Goal: Task Accomplishment & Management: Manage account settings

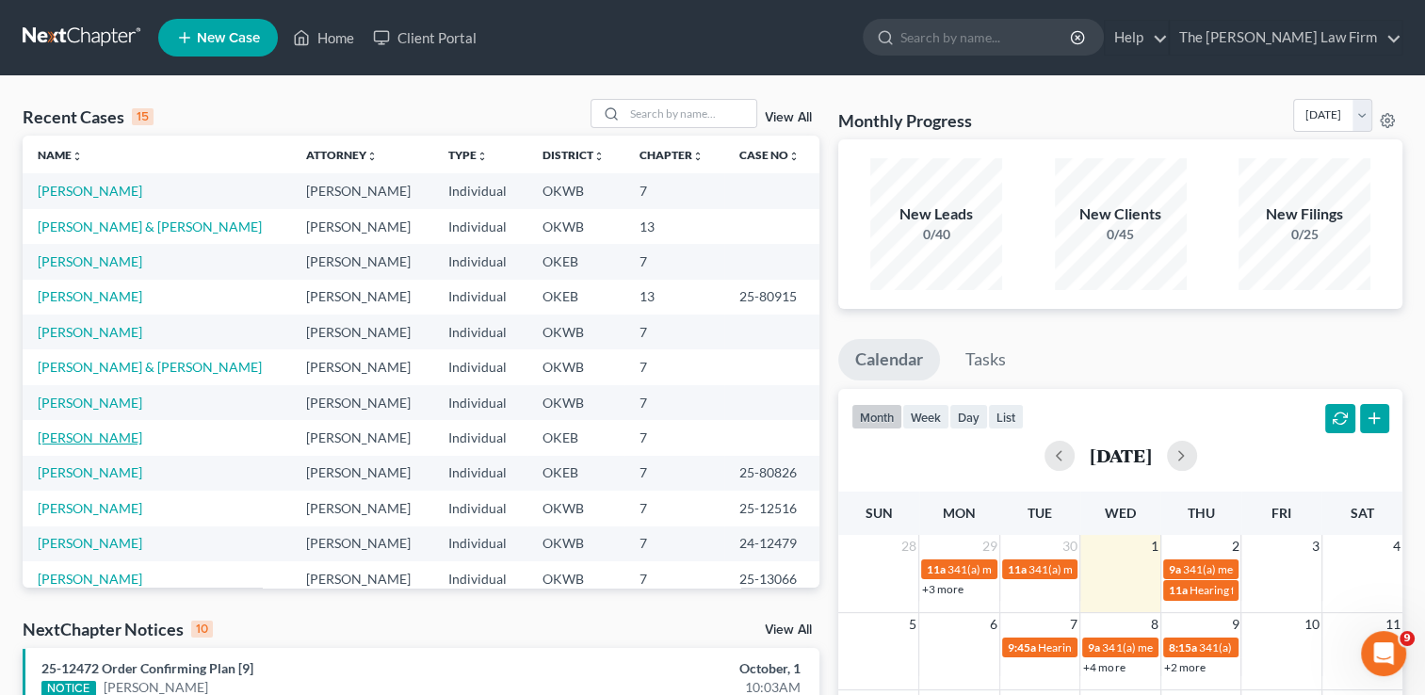
click at [79, 442] on link "[PERSON_NAME]" at bounding box center [90, 437] width 105 height 16
select select "3"
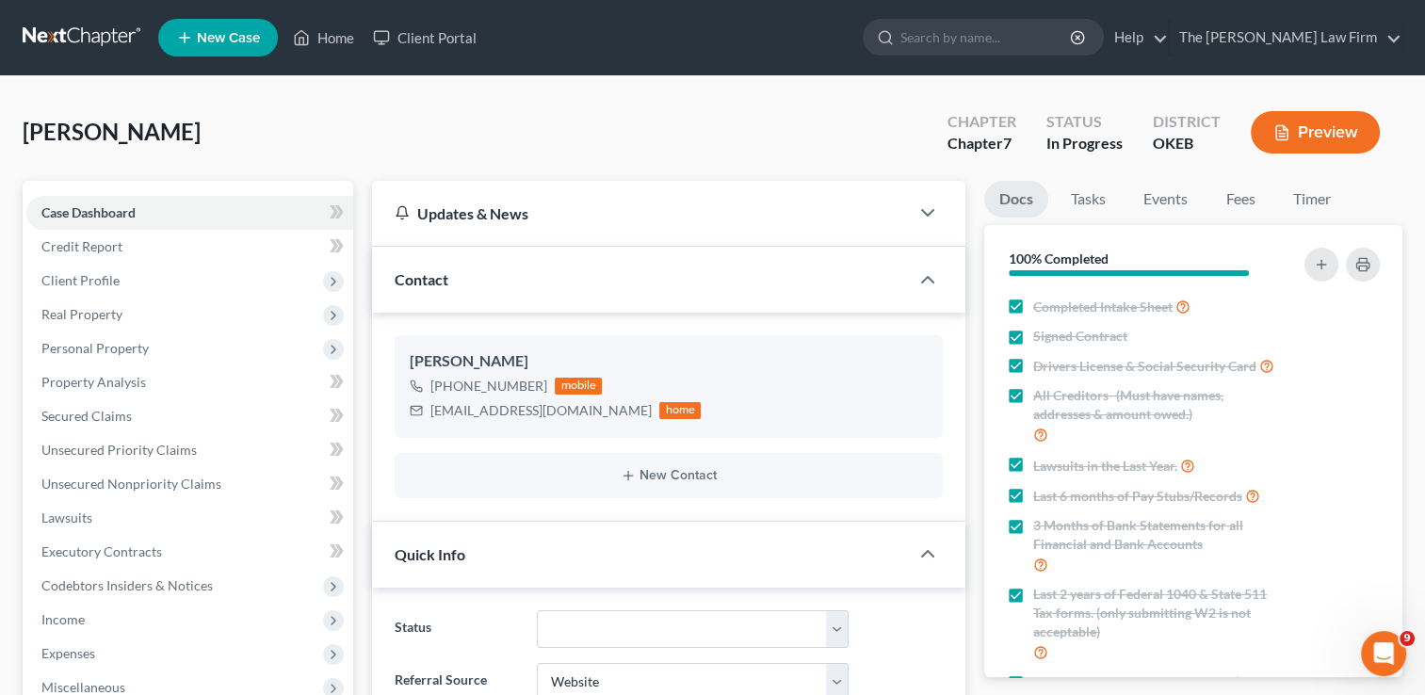
scroll to position [755, 0]
click at [331, 38] on link "Home" at bounding box center [323, 38] width 80 height 34
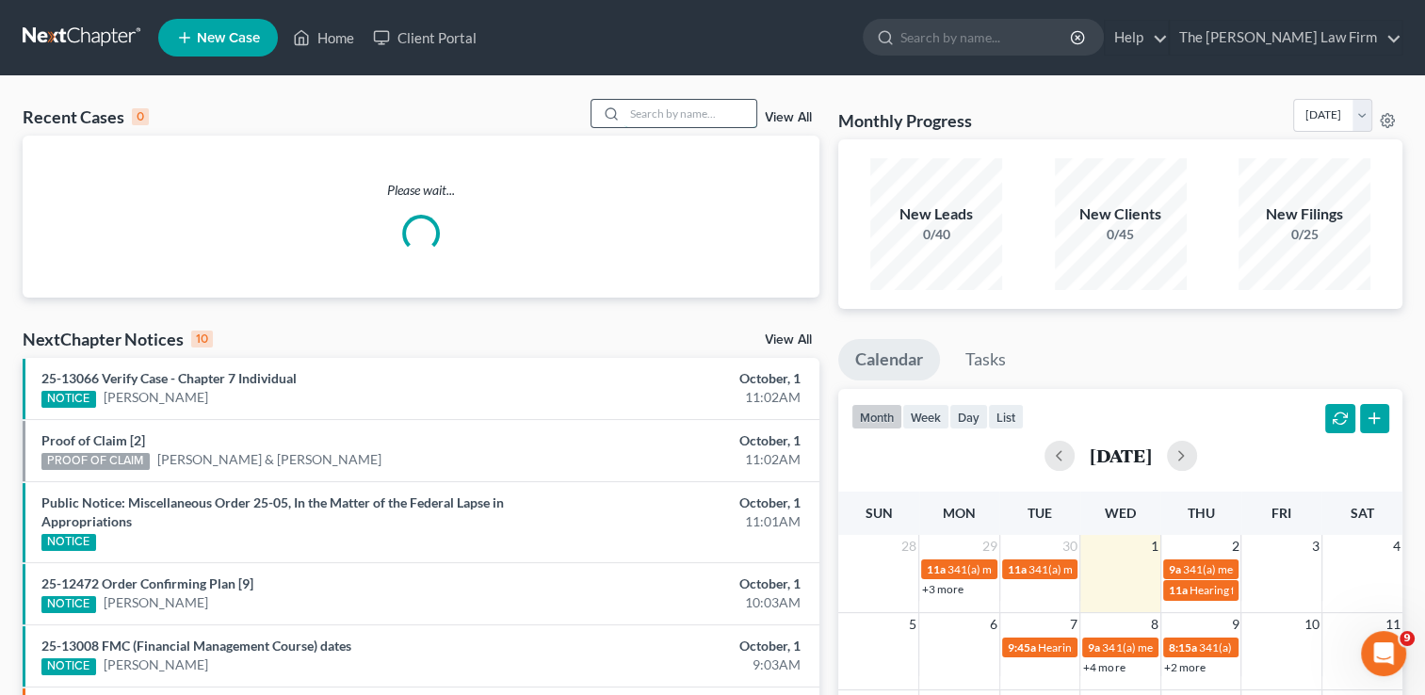
click at [684, 114] on input "search" at bounding box center [690, 113] width 132 height 27
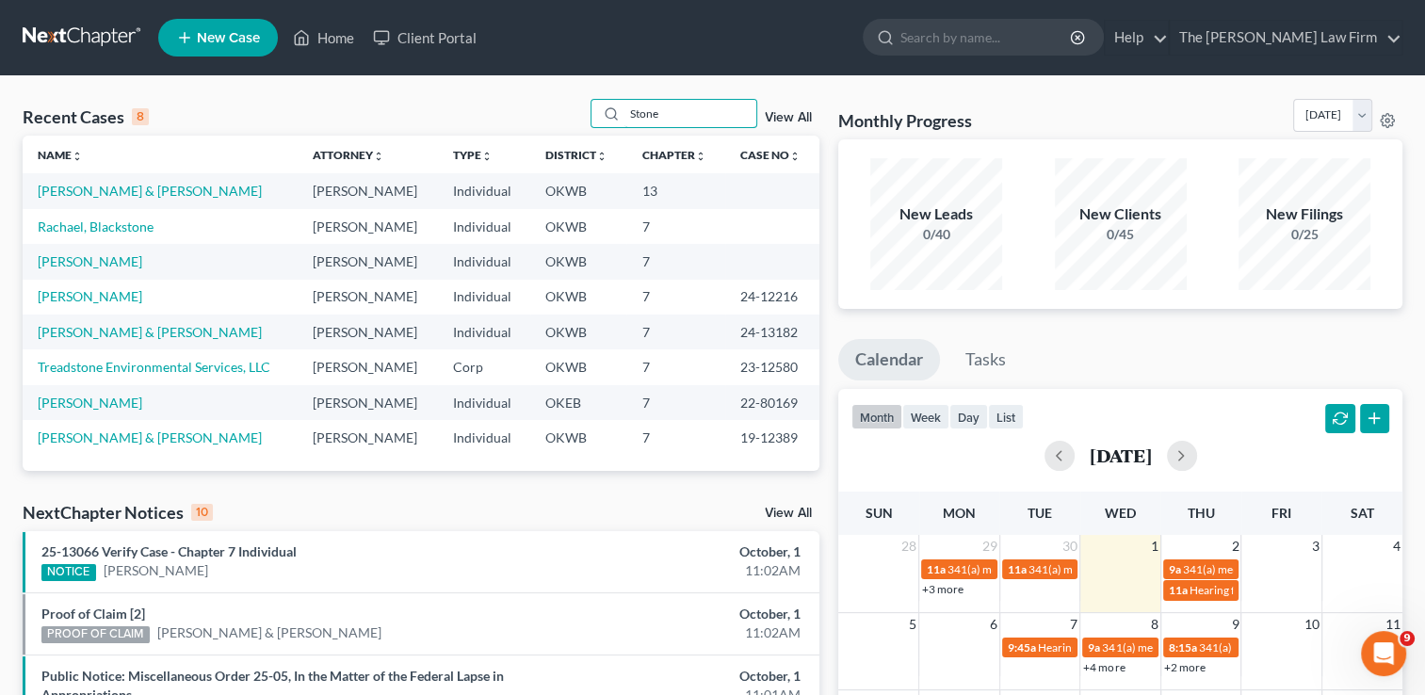
type input "Stone"
click at [157, 176] on td "[PERSON_NAME] & [PERSON_NAME]" at bounding box center [160, 190] width 274 height 35
click at [154, 186] on link "[PERSON_NAME] & [PERSON_NAME]" at bounding box center [150, 191] width 224 height 16
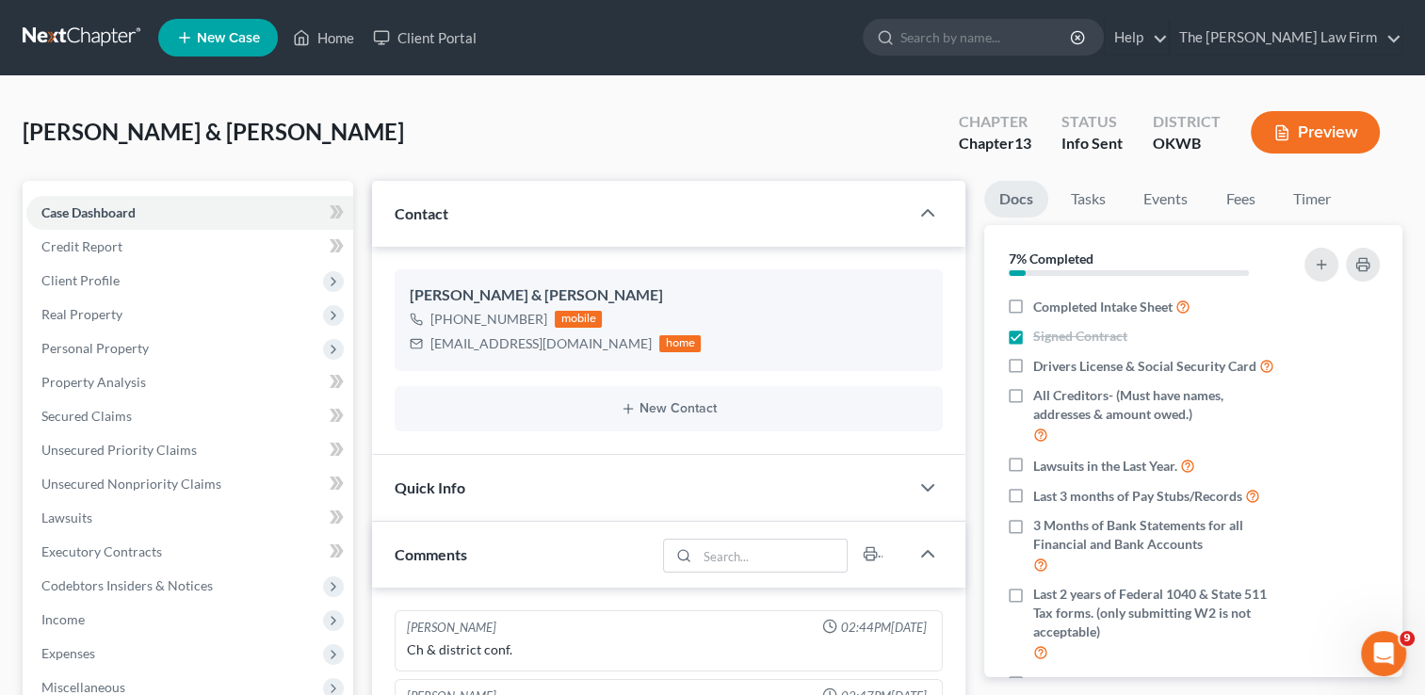
scroll to position [203, 0]
click at [1250, 202] on link "Fees" at bounding box center [1240, 199] width 60 height 37
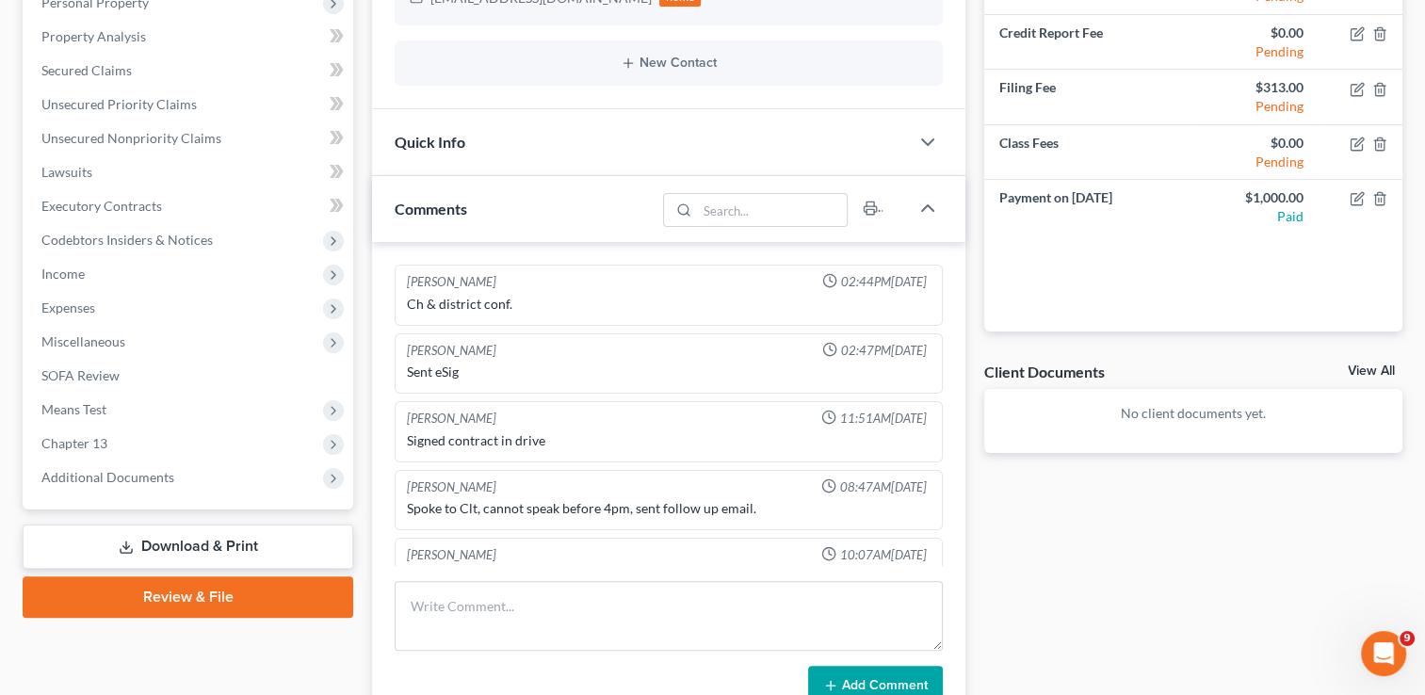
scroll to position [94, 0]
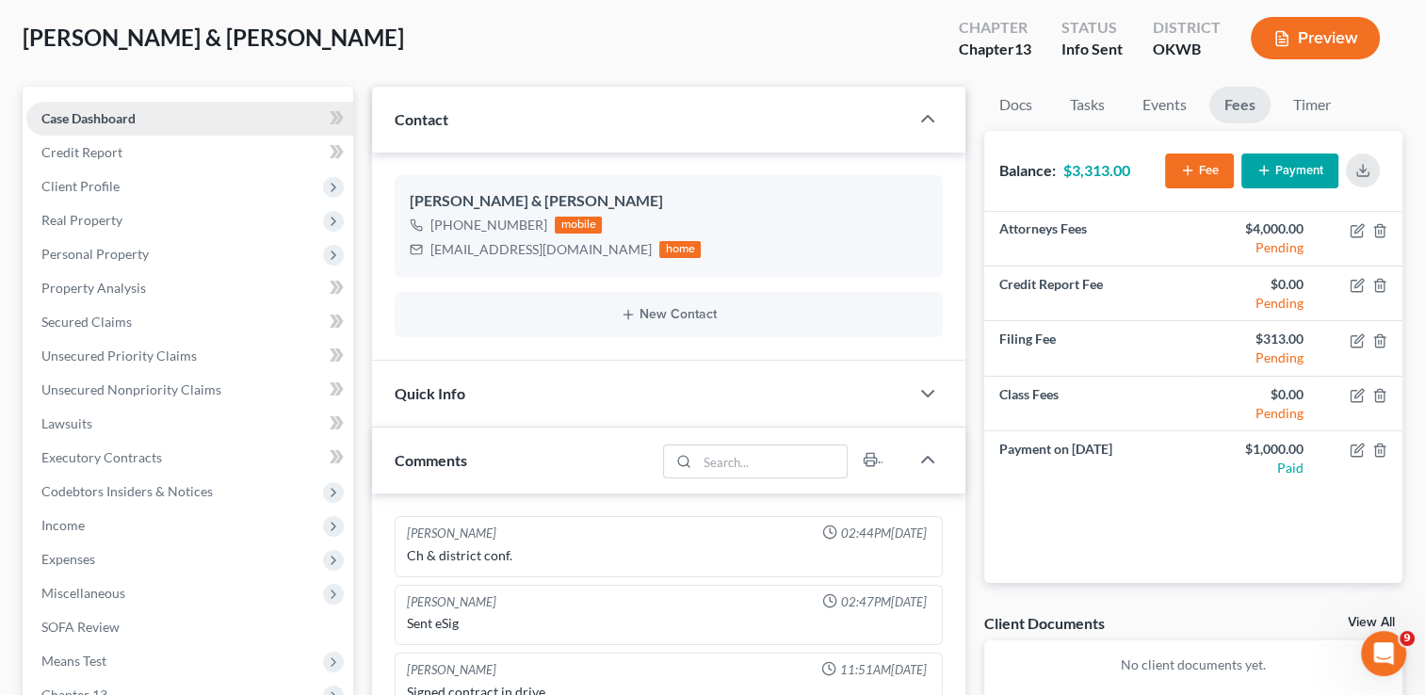
click at [280, 121] on link "Case Dashboard" at bounding box center [189, 119] width 327 height 34
click at [710, 213] on div "[PHONE_NUMBER] mobile [EMAIL_ADDRESS][DOMAIN_NAME] home" at bounding box center [669, 237] width 518 height 49
click at [916, 119] on div at bounding box center [937, 119] width 57 height 38
click at [930, 118] on polyline "button" at bounding box center [927, 119] width 11 height 6
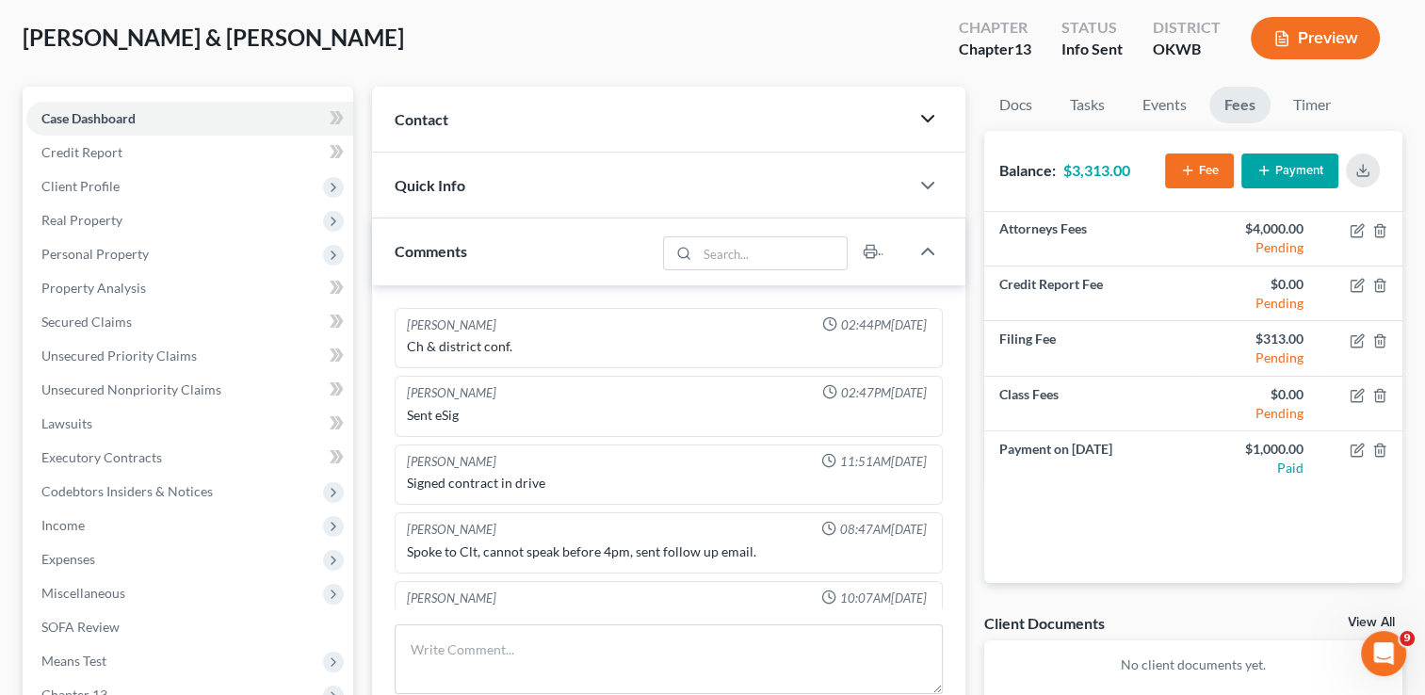
click at [930, 118] on polyline "button" at bounding box center [927, 119] width 11 height 6
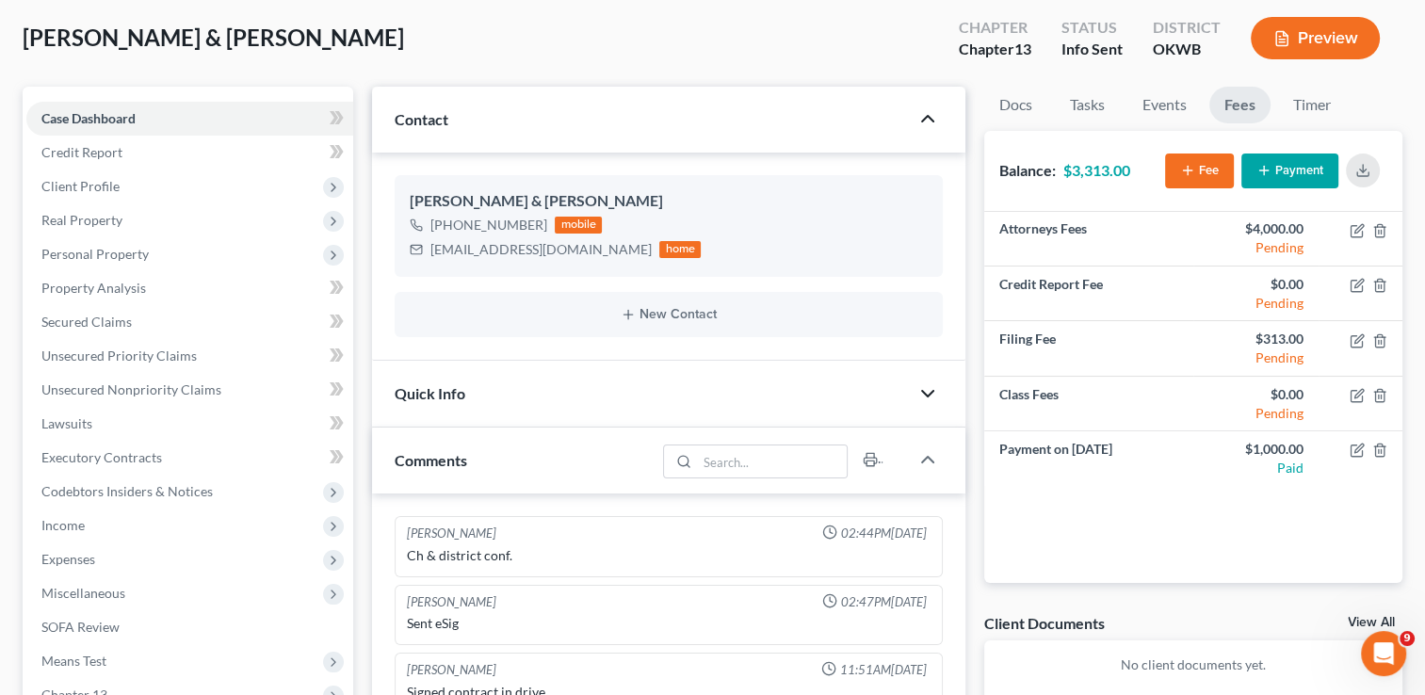
click at [937, 398] on icon "button" at bounding box center [927, 393] width 23 height 23
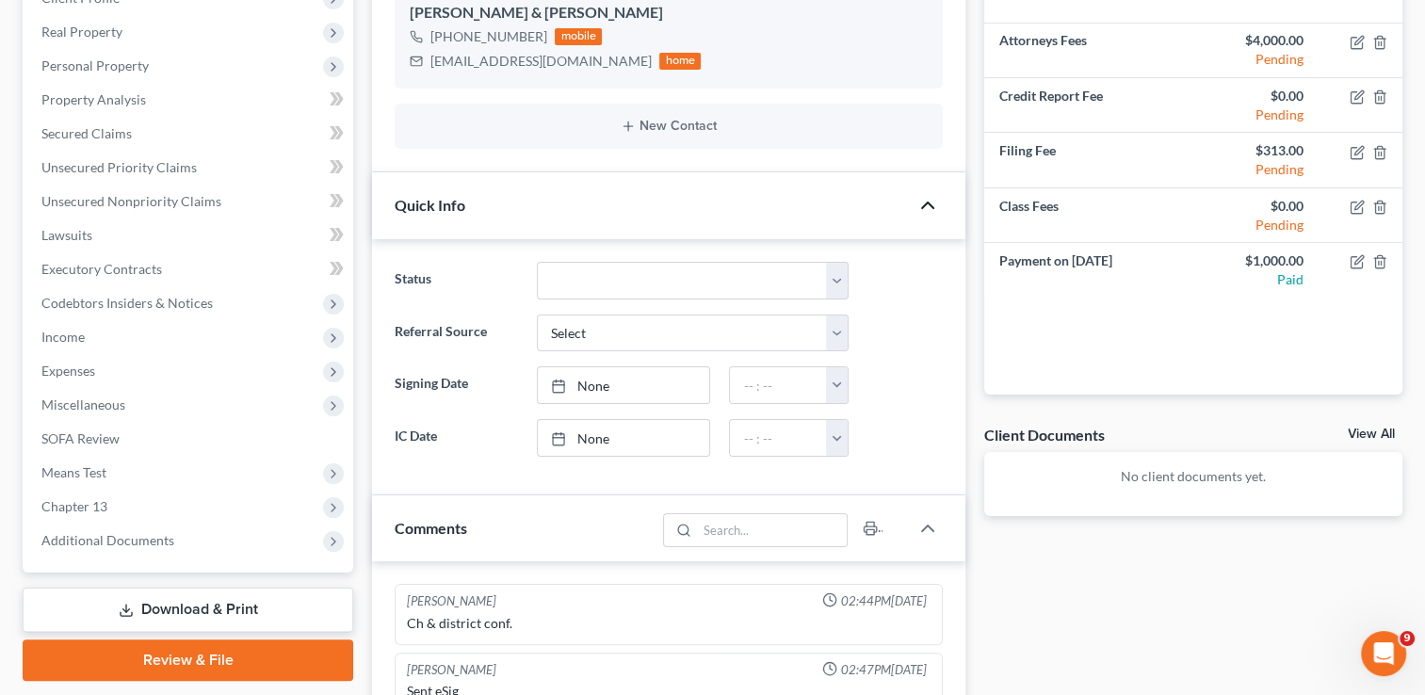
scroll to position [0, 0]
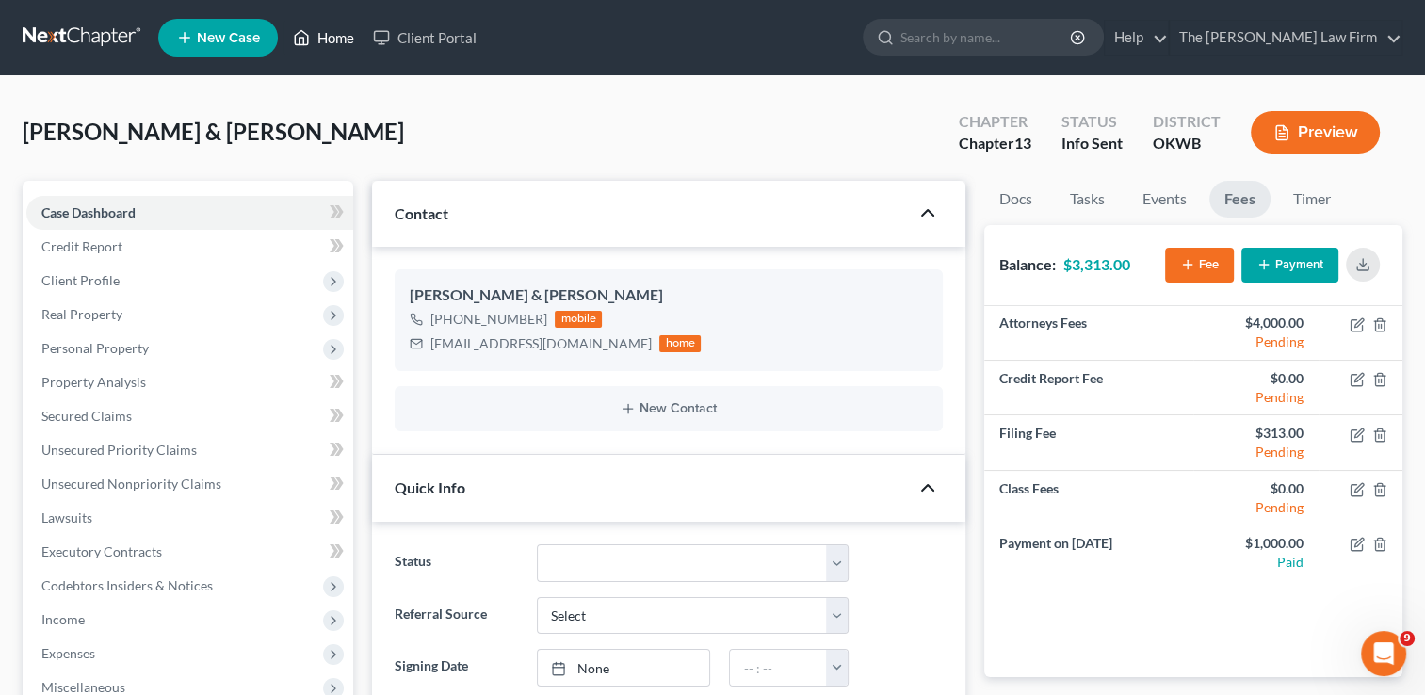
click at [320, 38] on link "Home" at bounding box center [323, 38] width 80 height 34
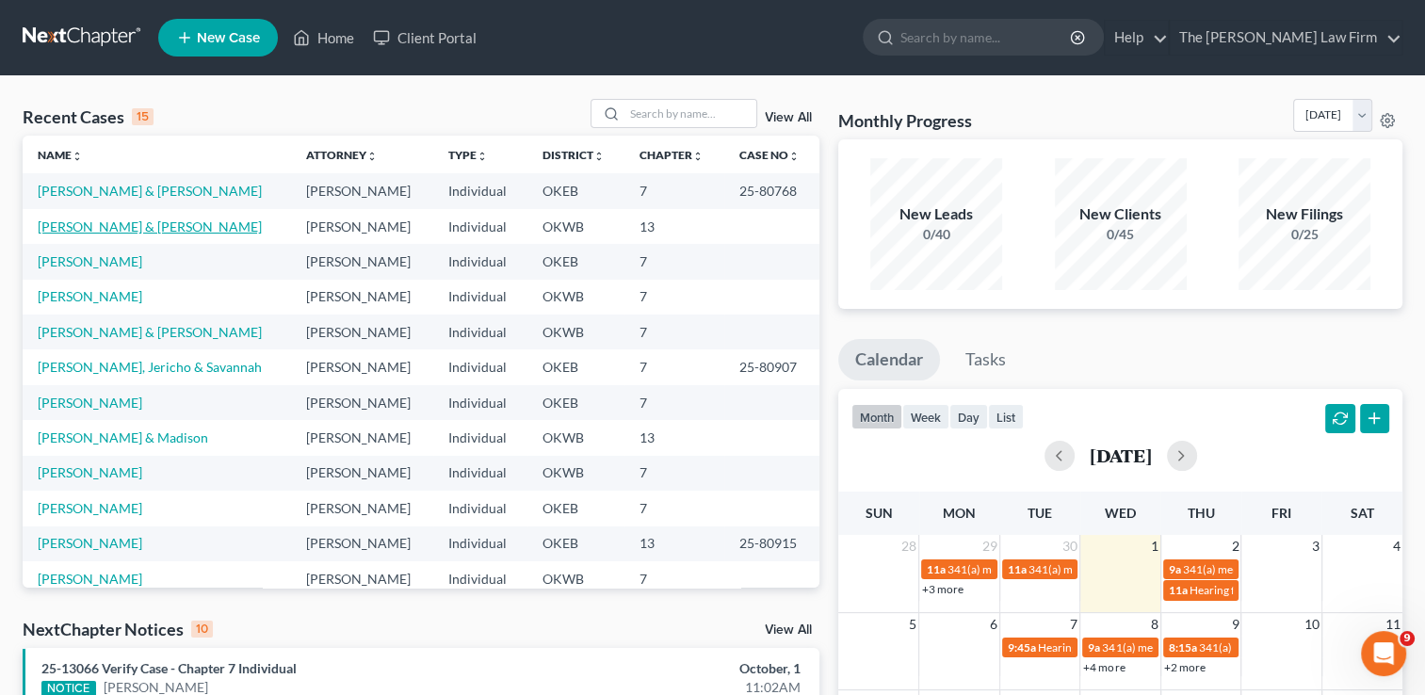
click at [119, 220] on link "[PERSON_NAME] & [PERSON_NAME]" at bounding box center [150, 226] width 224 height 16
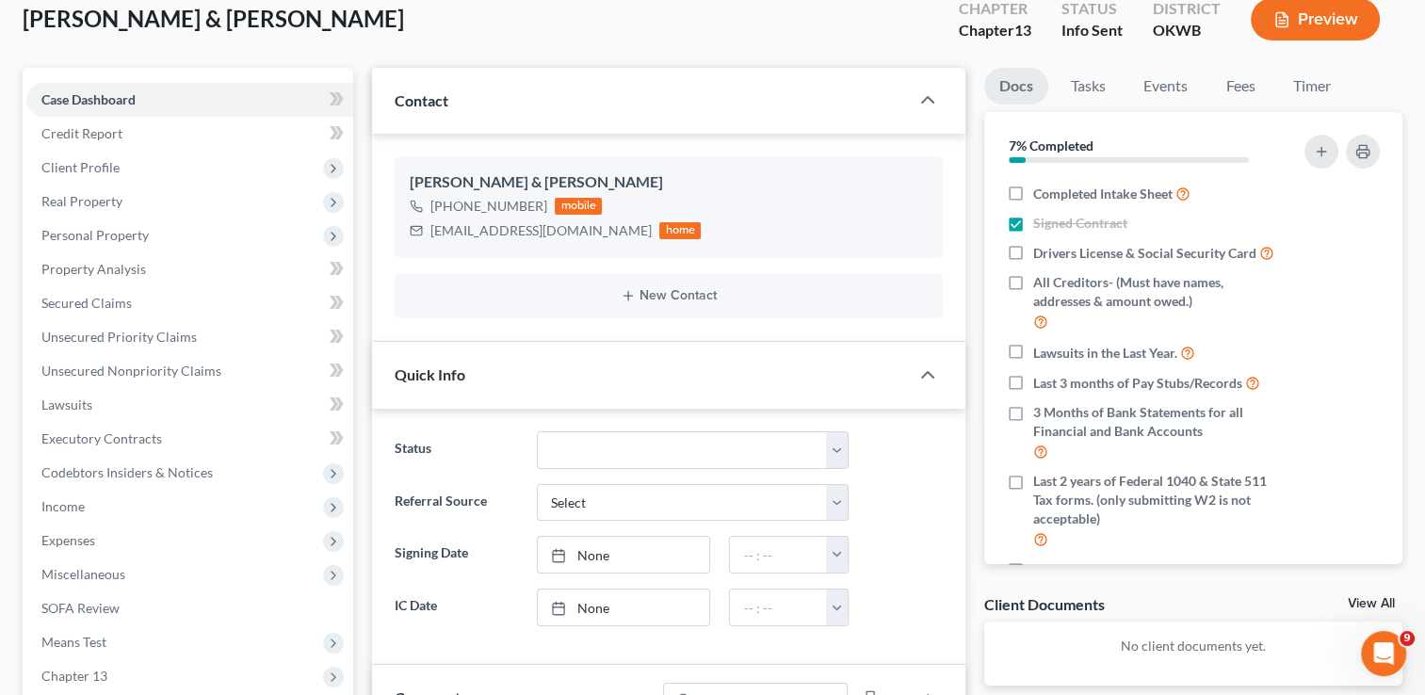
scroll to position [283, 0]
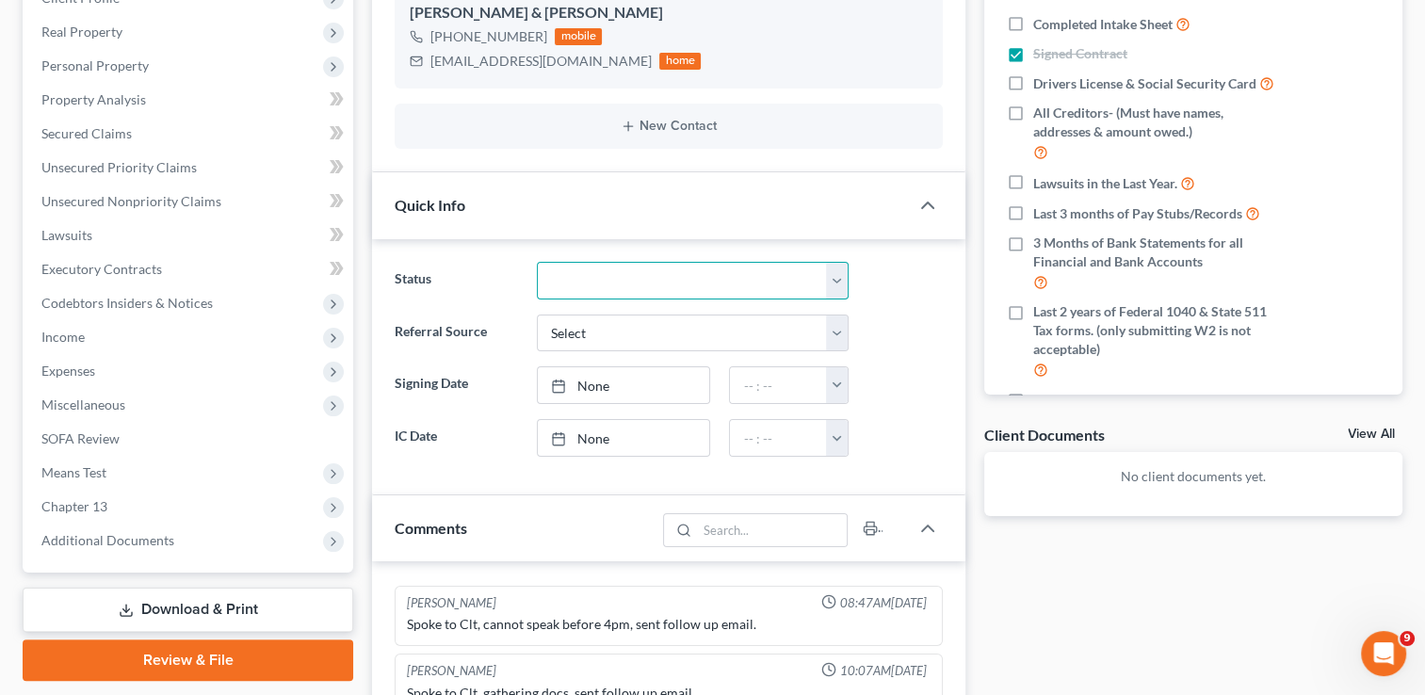
click at [833, 281] on select "Discharged Dismissed Filed Info Sent In Progress Lead Lost Lead Ready to File R…" at bounding box center [693, 281] width 312 height 38
select select "4"
click at [537, 262] on select "Discharged Dismissed Filed Info Sent In Progress Lead Lost Lead Ready to File R…" at bounding box center [693, 281] width 312 height 38
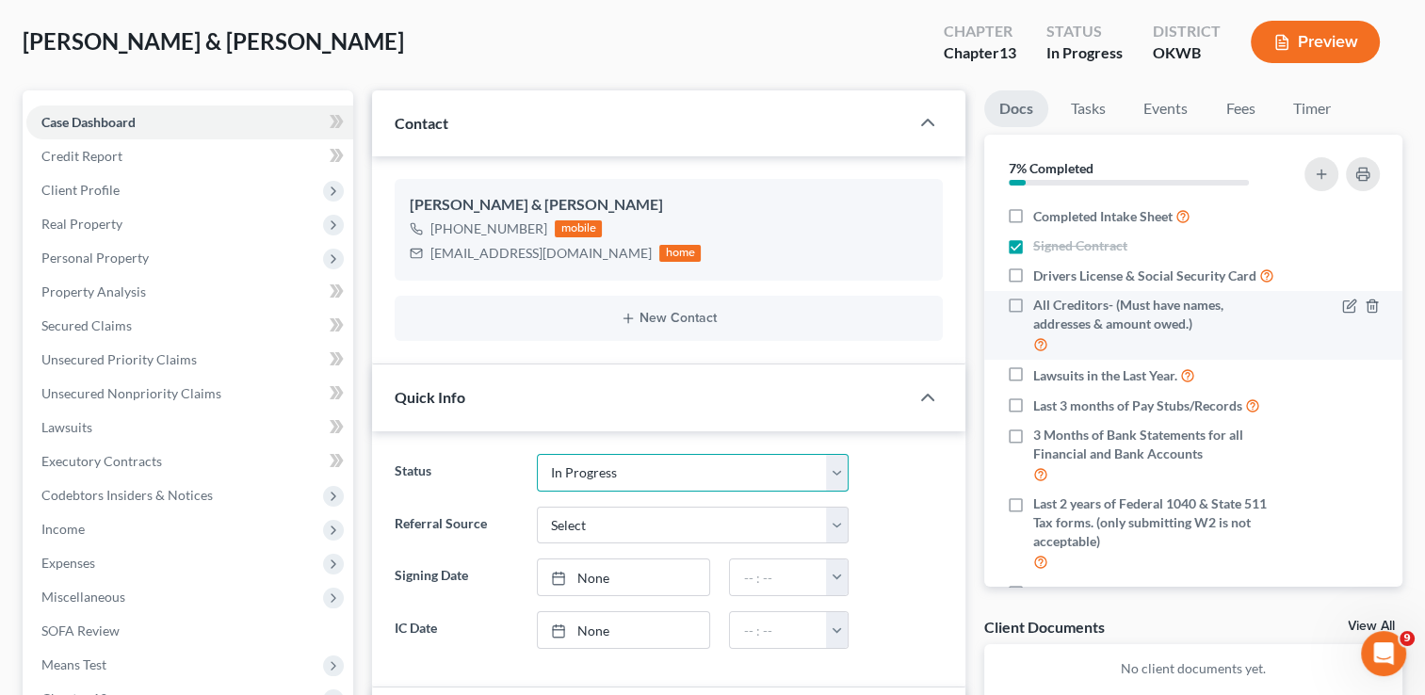
scroll to position [0, 0]
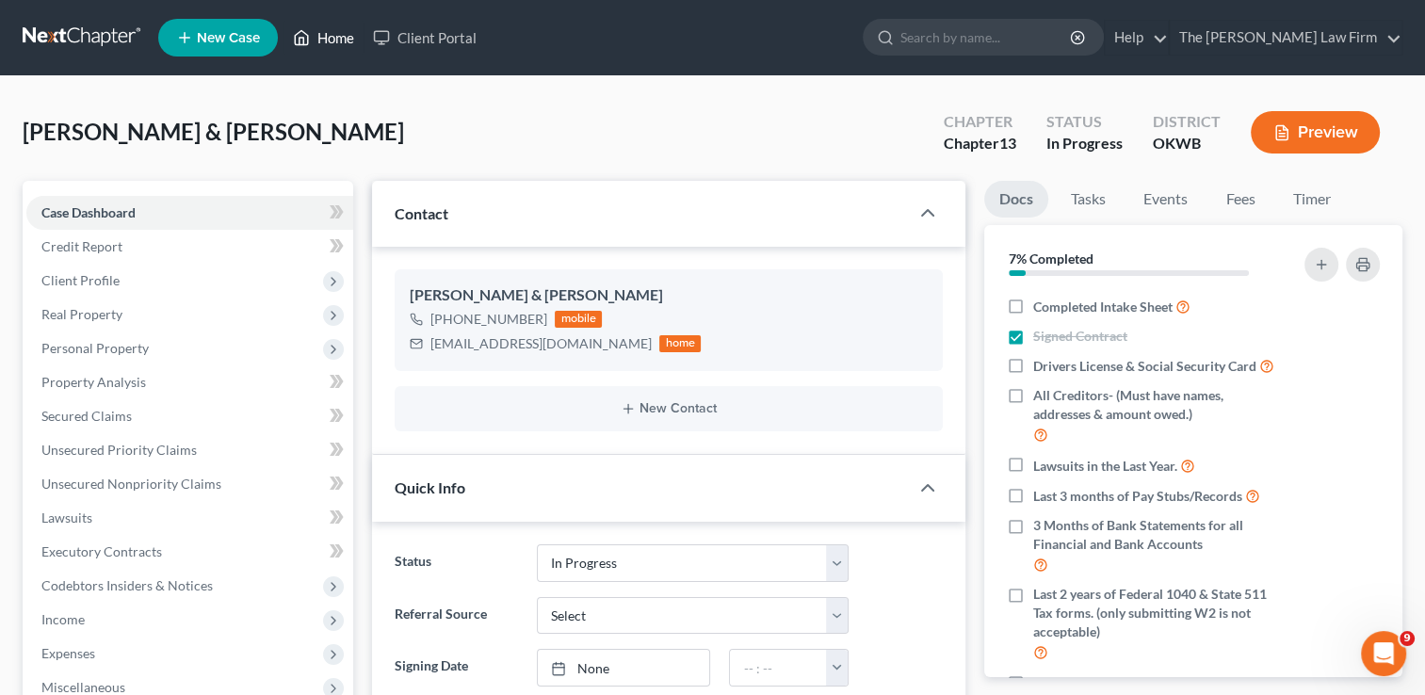
click at [337, 38] on link "Home" at bounding box center [323, 38] width 80 height 34
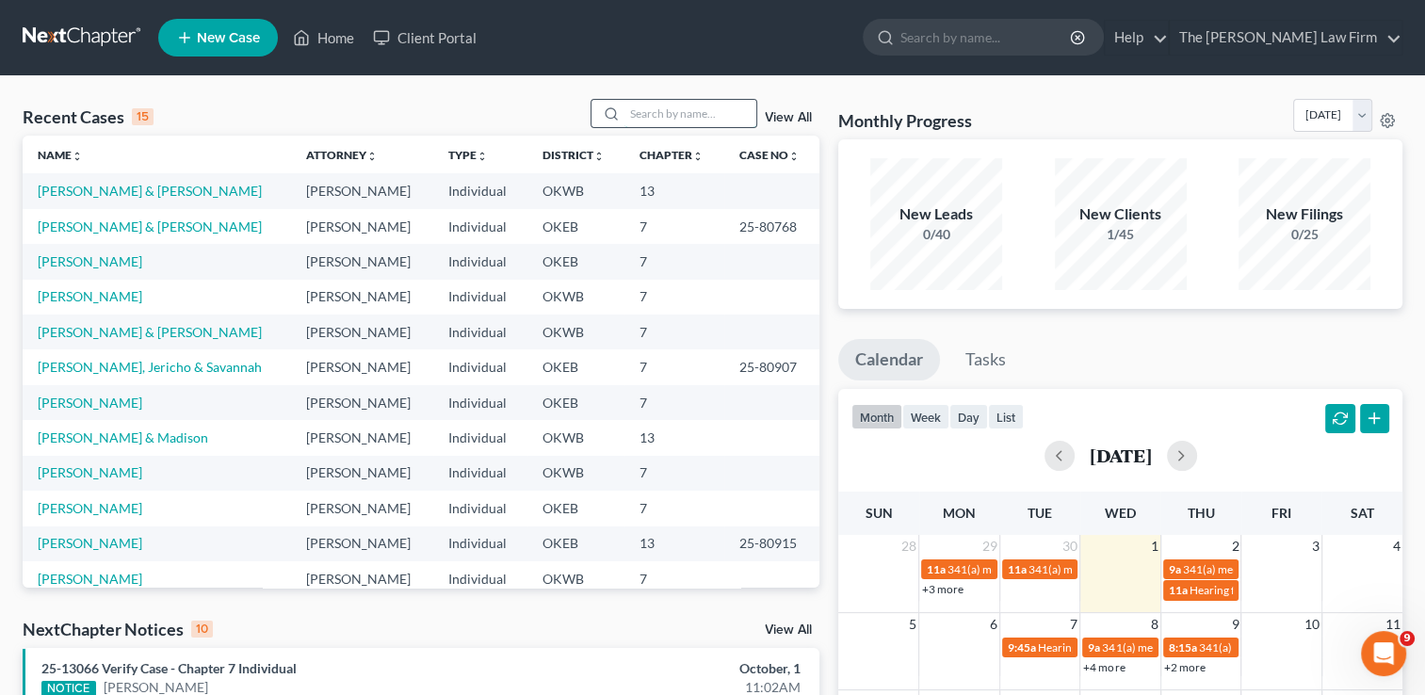
click at [659, 110] on input "search" at bounding box center [690, 113] width 132 height 27
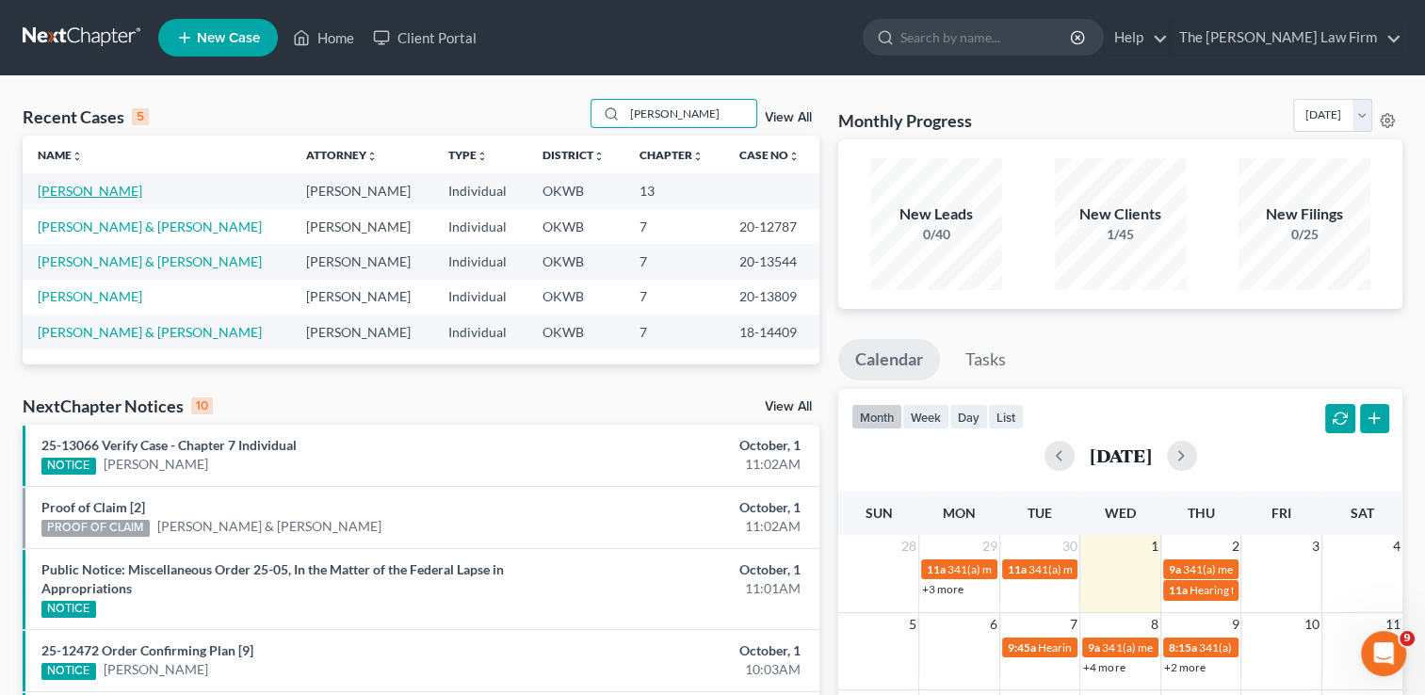
type input "[PERSON_NAME]"
click at [73, 194] on link "[PERSON_NAME]" at bounding box center [90, 191] width 105 height 16
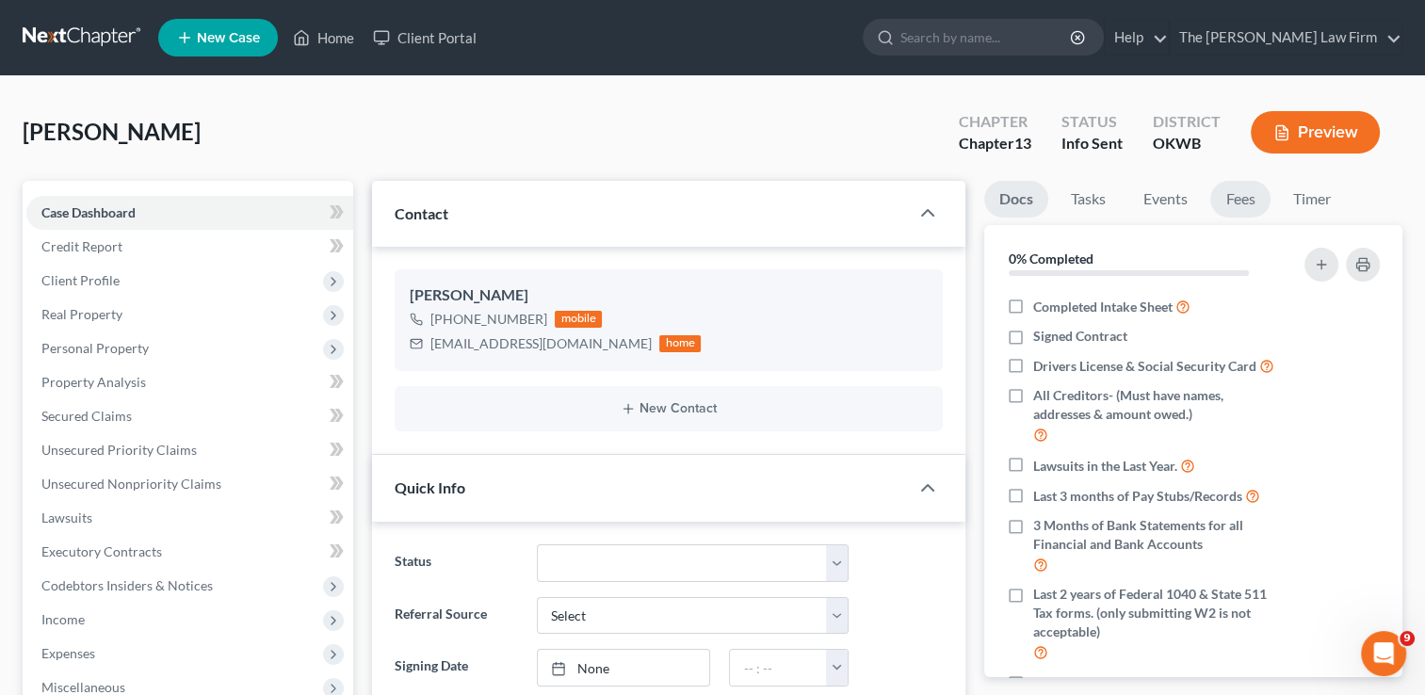
click at [1236, 209] on link "Fees" at bounding box center [1240, 199] width 60 height 37
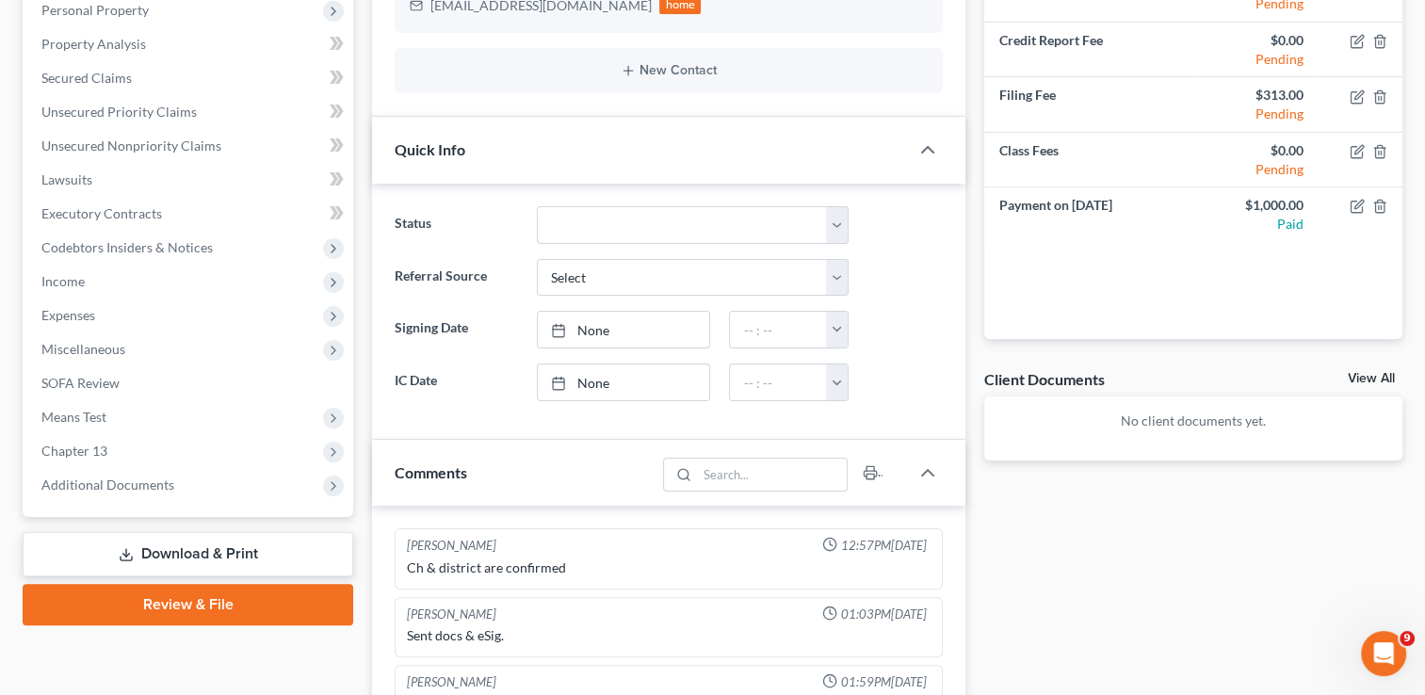
scroll to position [325, 0]
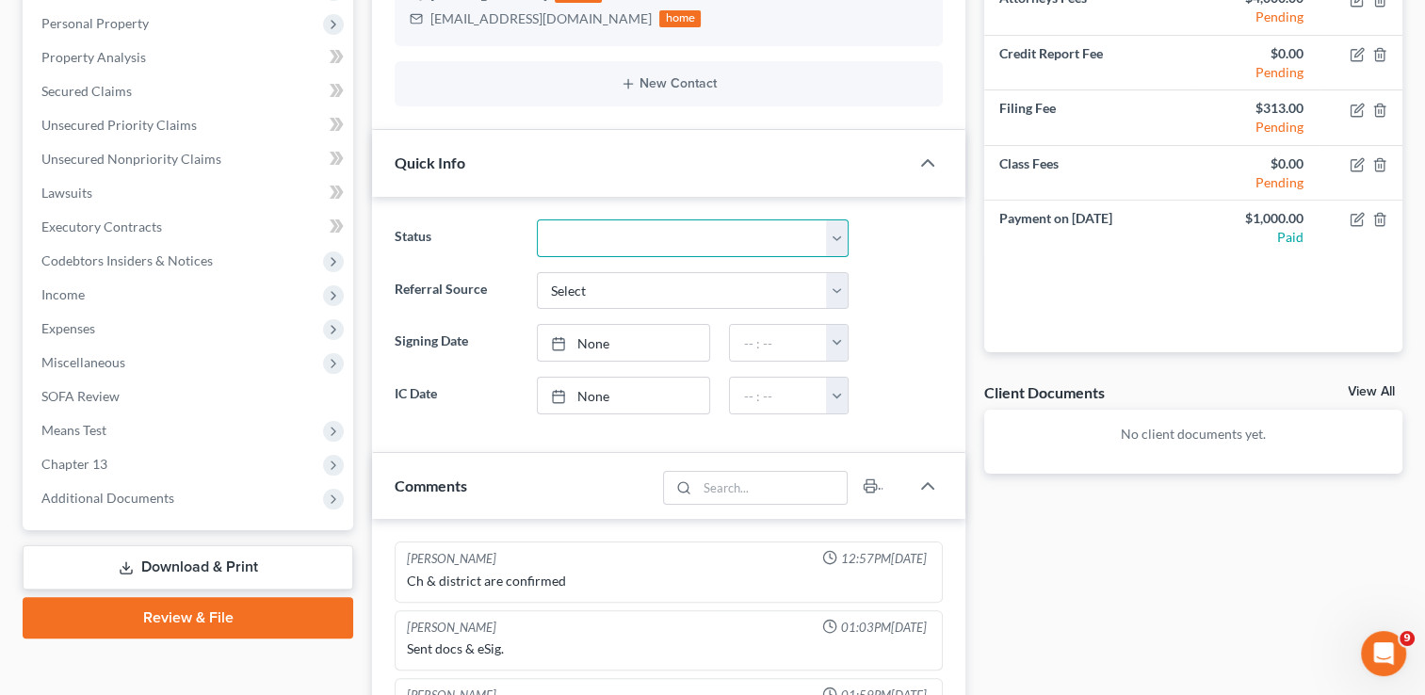
click at [829, 239] on select "Discharged Dismissed Filed Info Sent In Progress Lead Lost Lead Ready to File R…" at bounding box center [693, 238] width 312 height 38
select select "4"
click at [537, 219] on select "Discharged Dismissed Filed Info Sent In Progress Lead Lost Lead Ready to File R…" at bounding box center [693, 238] width 312 height 38
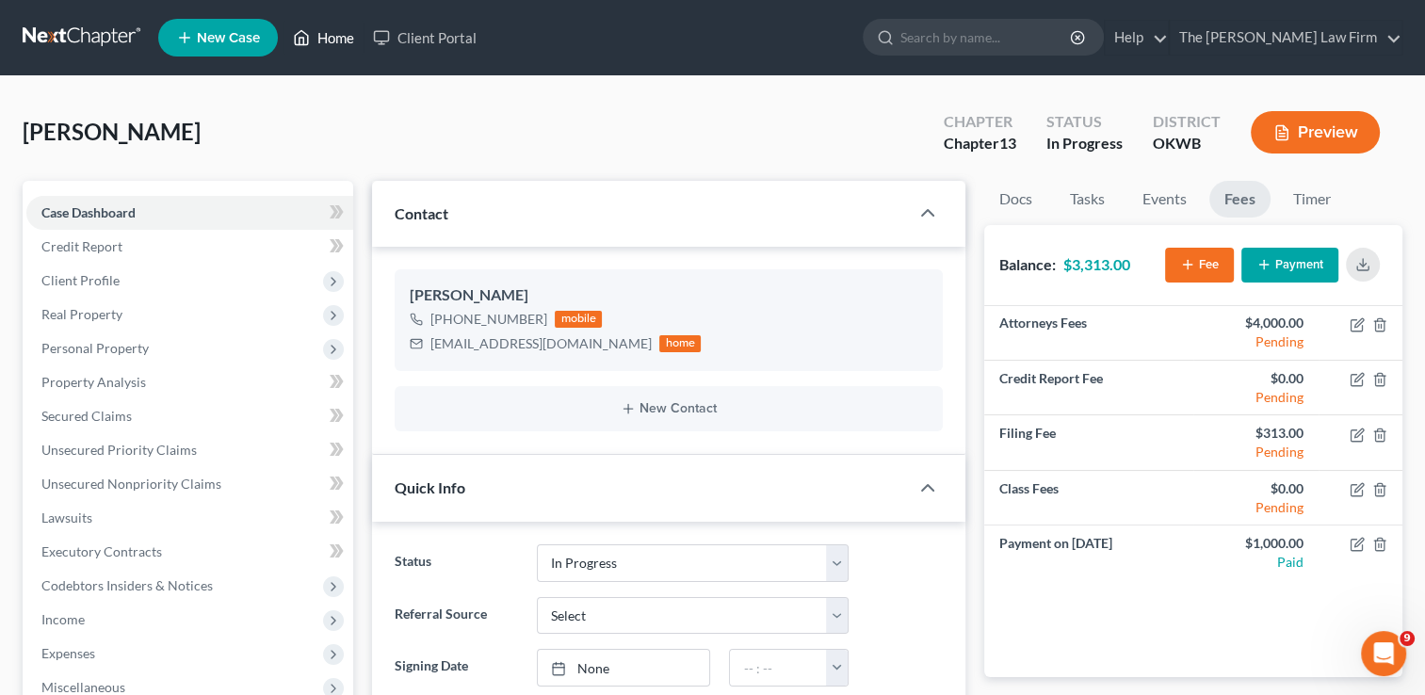
click at [339, 40] on link "Home" at bounding box center [323, 38] width 80 height 34
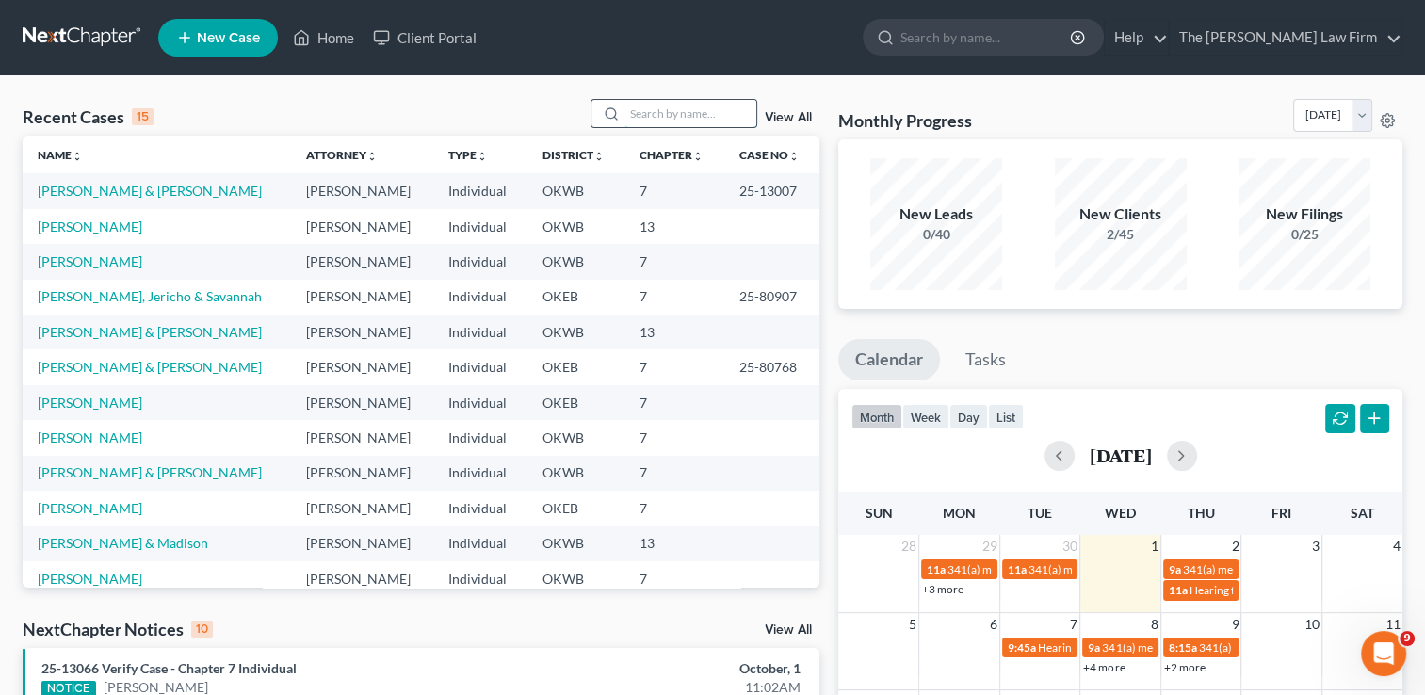
click at [699, 111] on input "search" at bounding box center [690, 113] width 132 height 27
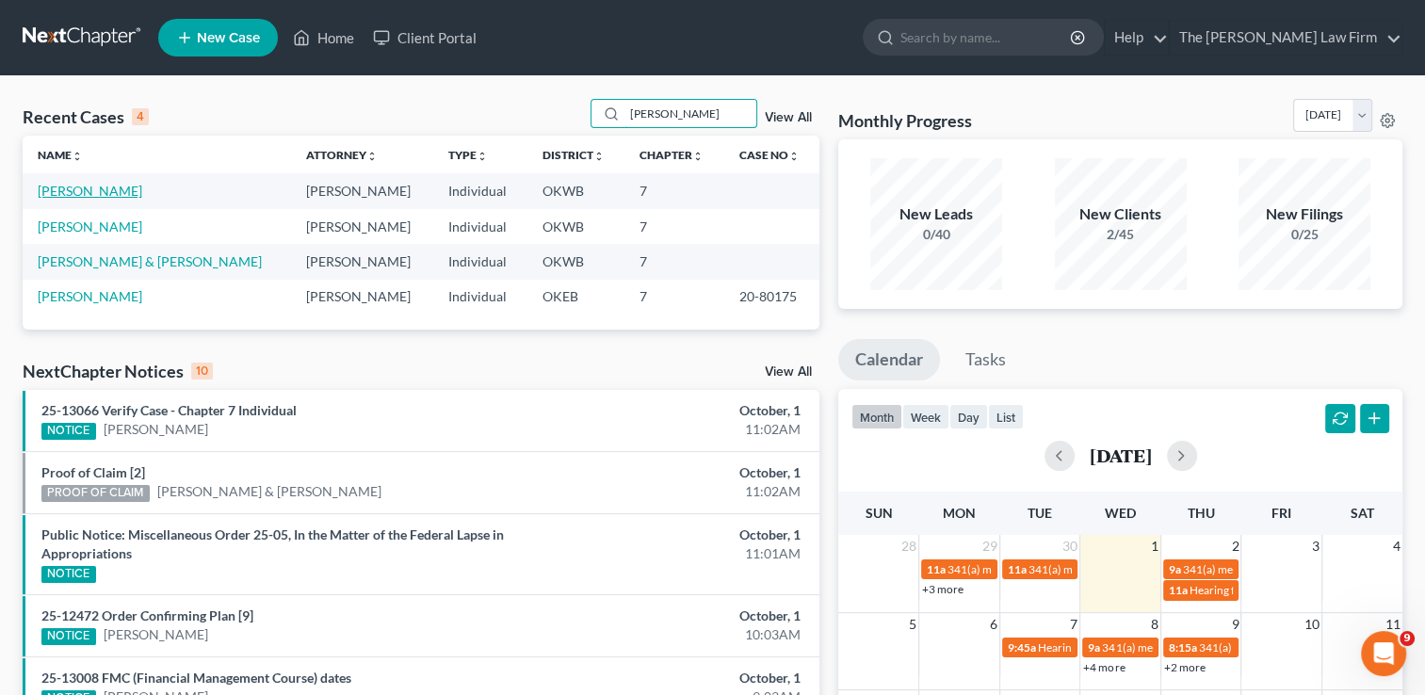
type input "[PERSON_NAME]"
click at [84, 187] on link "[PERSON_NAME]" at bounding box center [90, 191] width 105 height 16
select select "4"
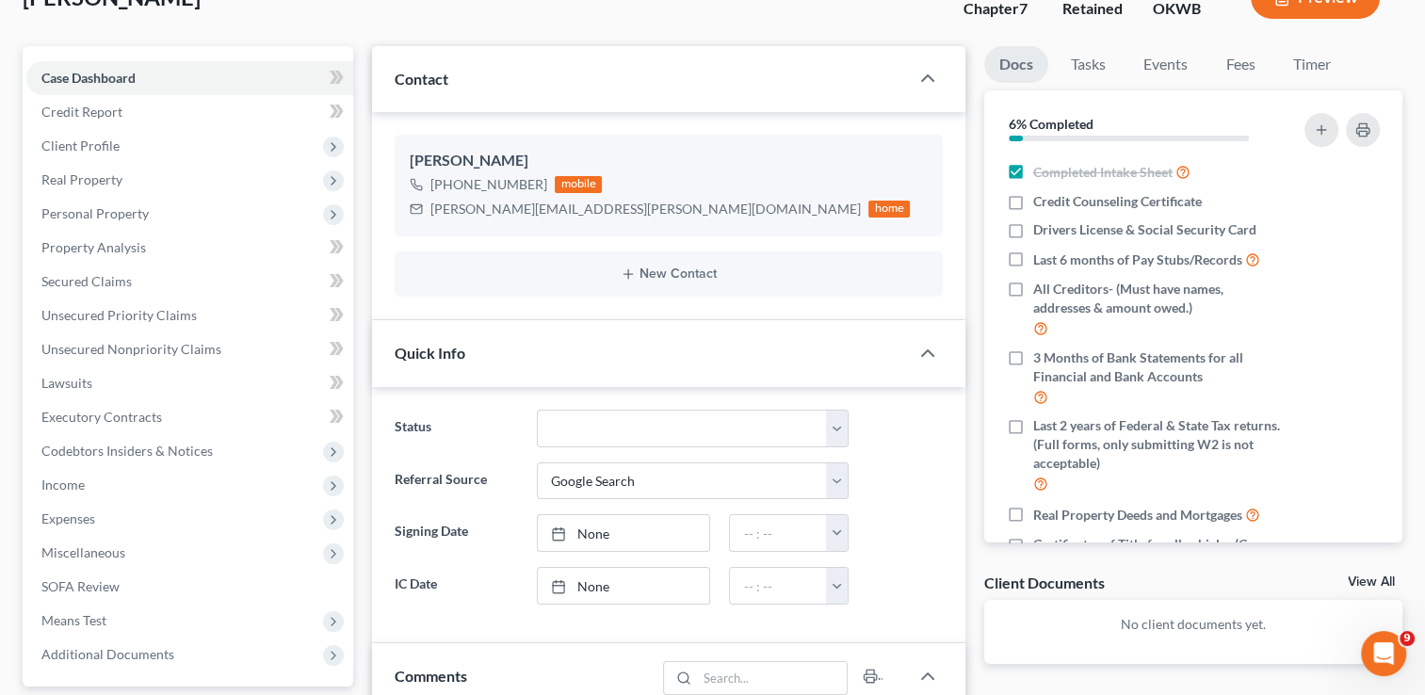
scroll to position [94, 0]
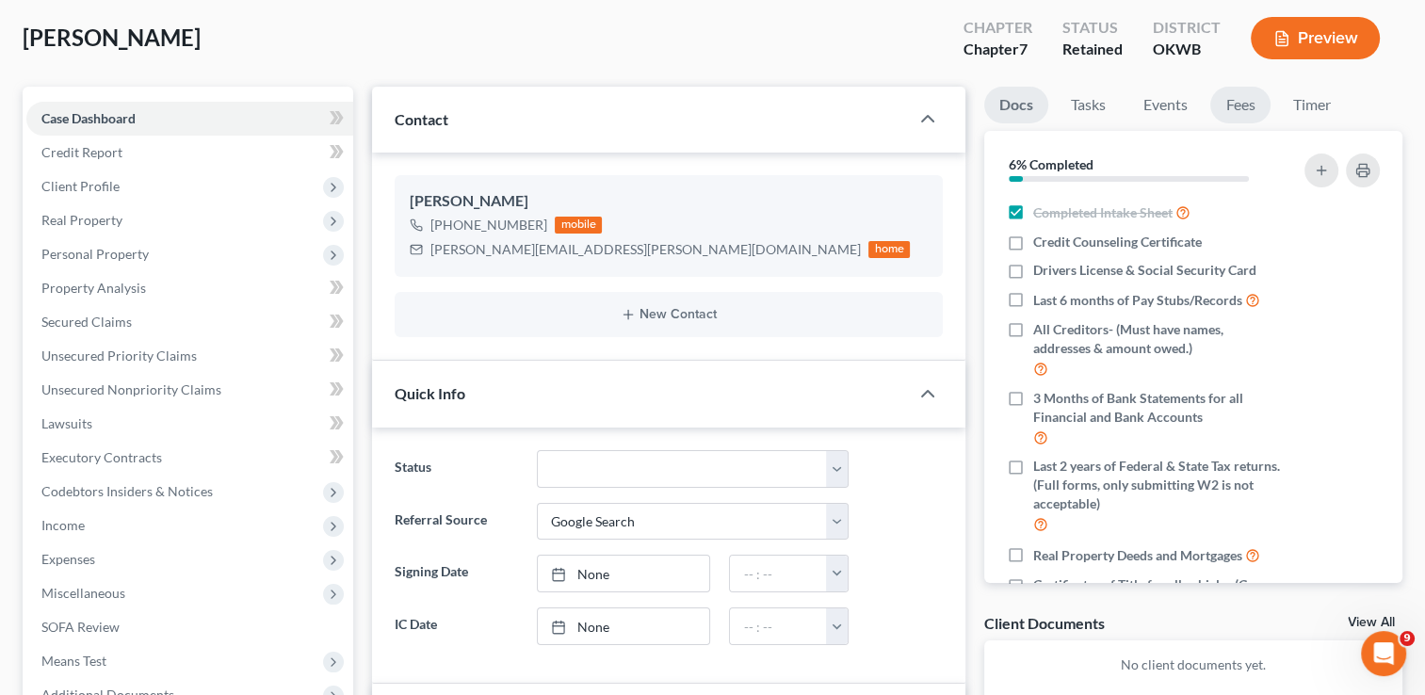
click at [1248, 92] on link "Fees" at bounding box center [1240, 105] width 60 height 37
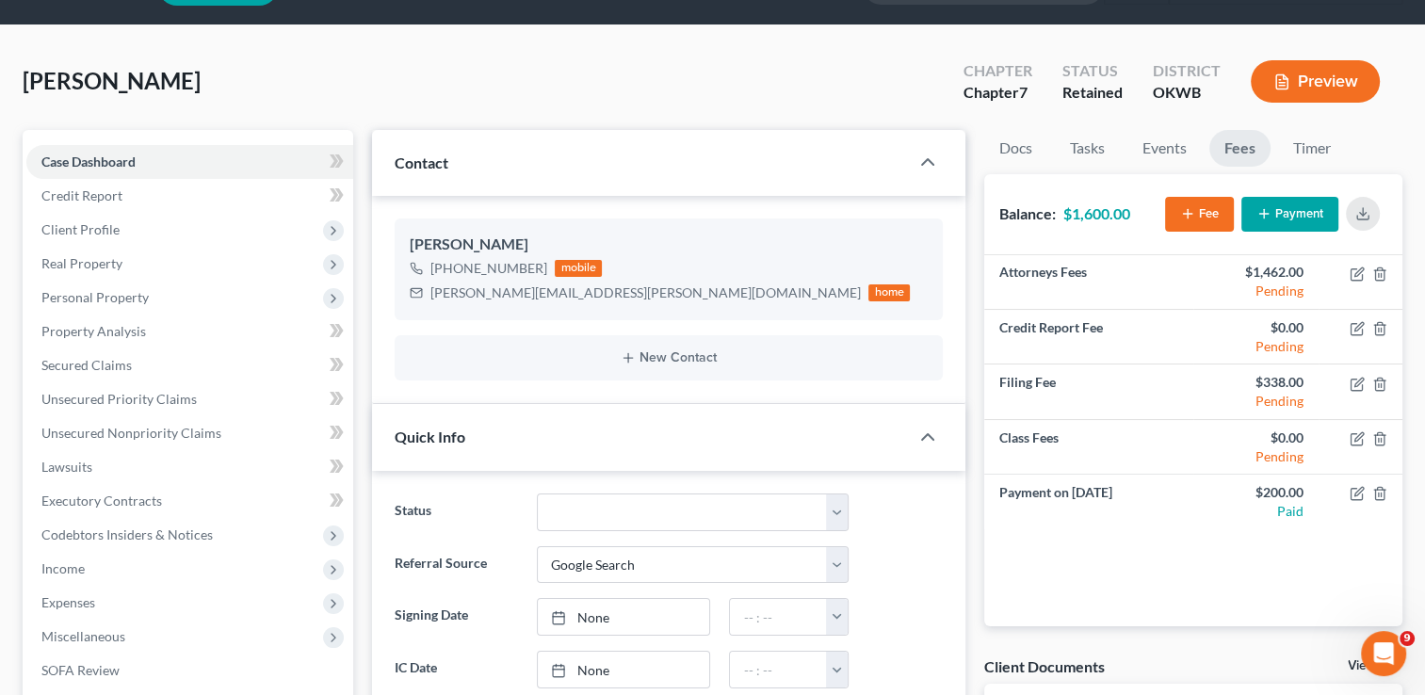
scroll to position [0, 0]
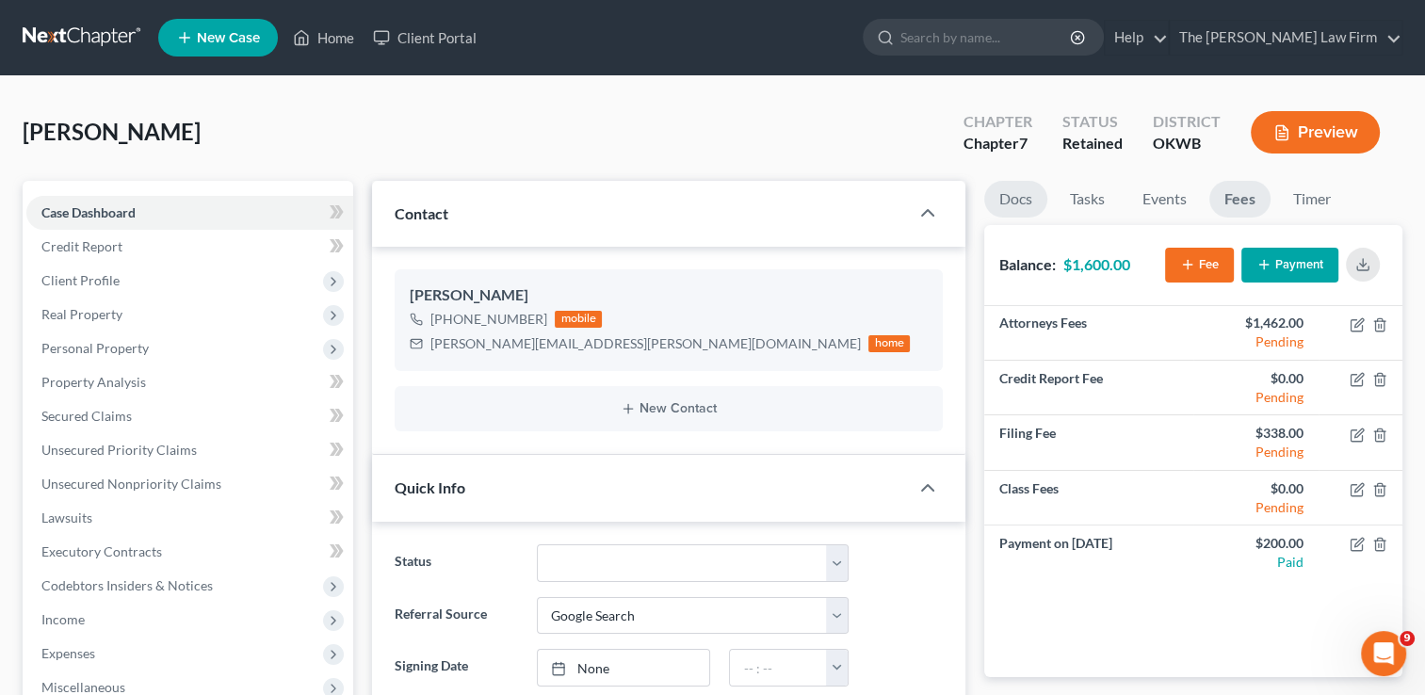
click at [1022, 186] on link "Docs" at bounding box center [1015, 199] width 63 height 37
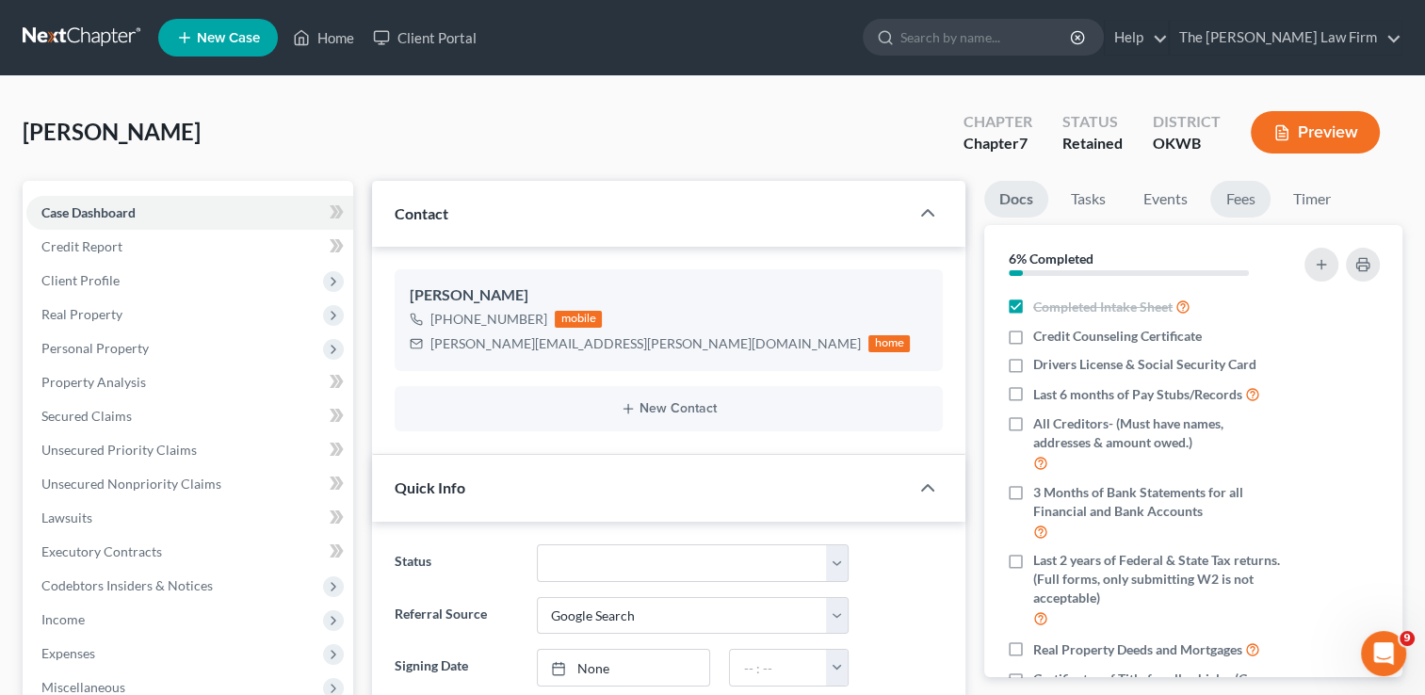
click at [1253, 197] on link "Fees" at bounding box center [1240, 199] width 60 height 37
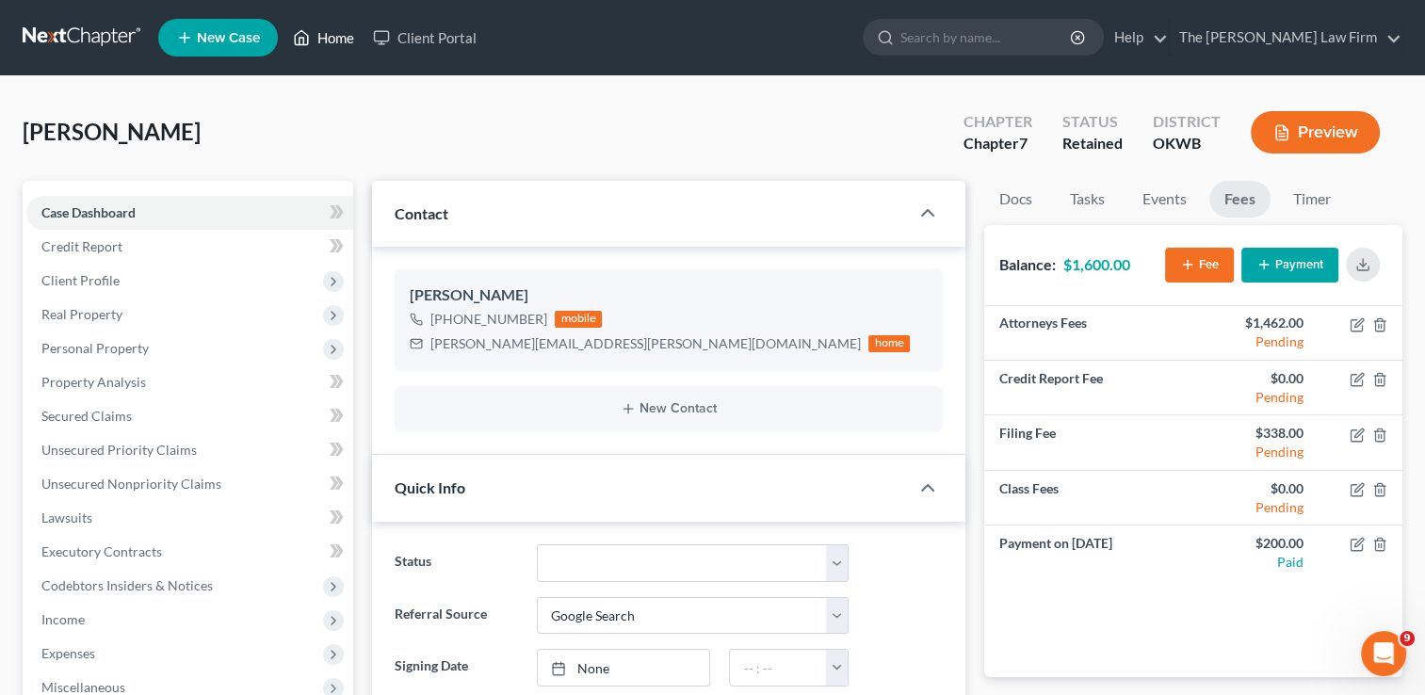
click at [319, 38] on link "Home" at bounding box center [323, 38] width 80 height 34
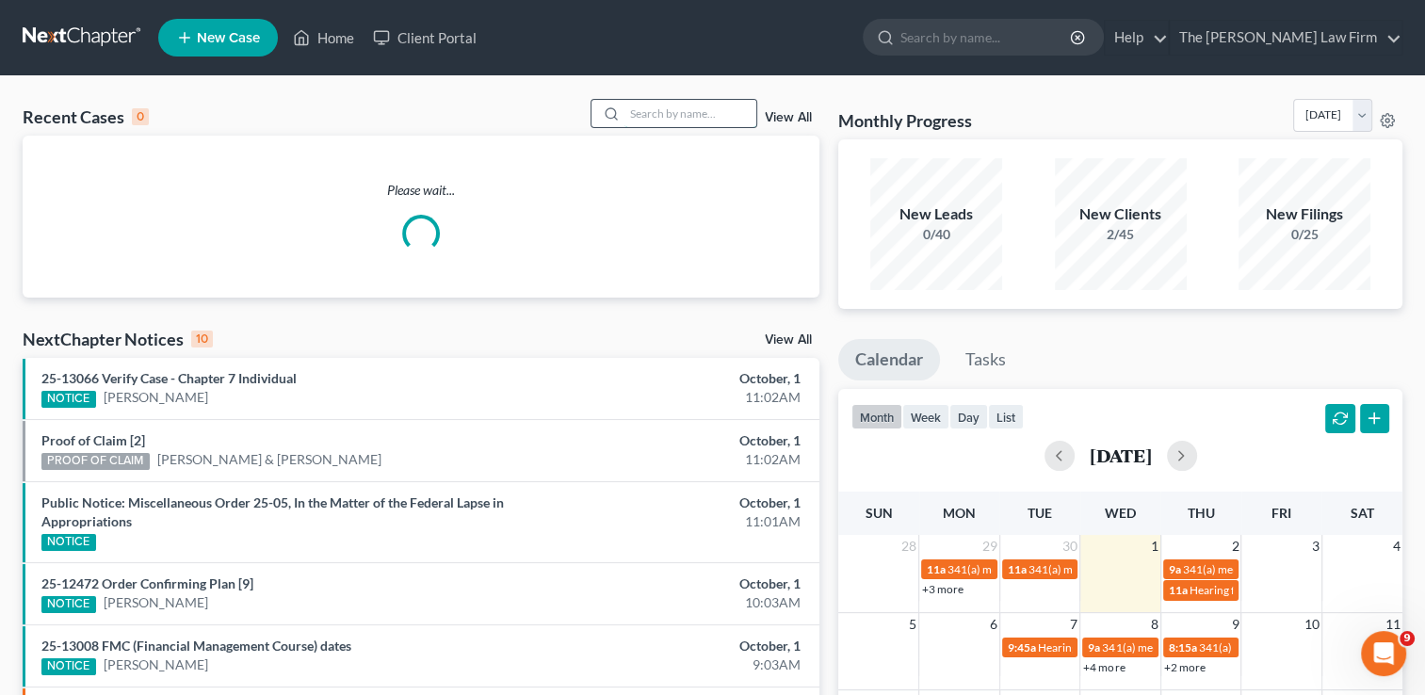
click at [641, 107] on input "search" at bounding box center [690, 113] width 132 height 27
click at [655, 109] on input "search" at bounding box center [690, 113] width 132 height 27
click at [655, 109] on input "B" at bounding box center [690, 113] width 132 height 27
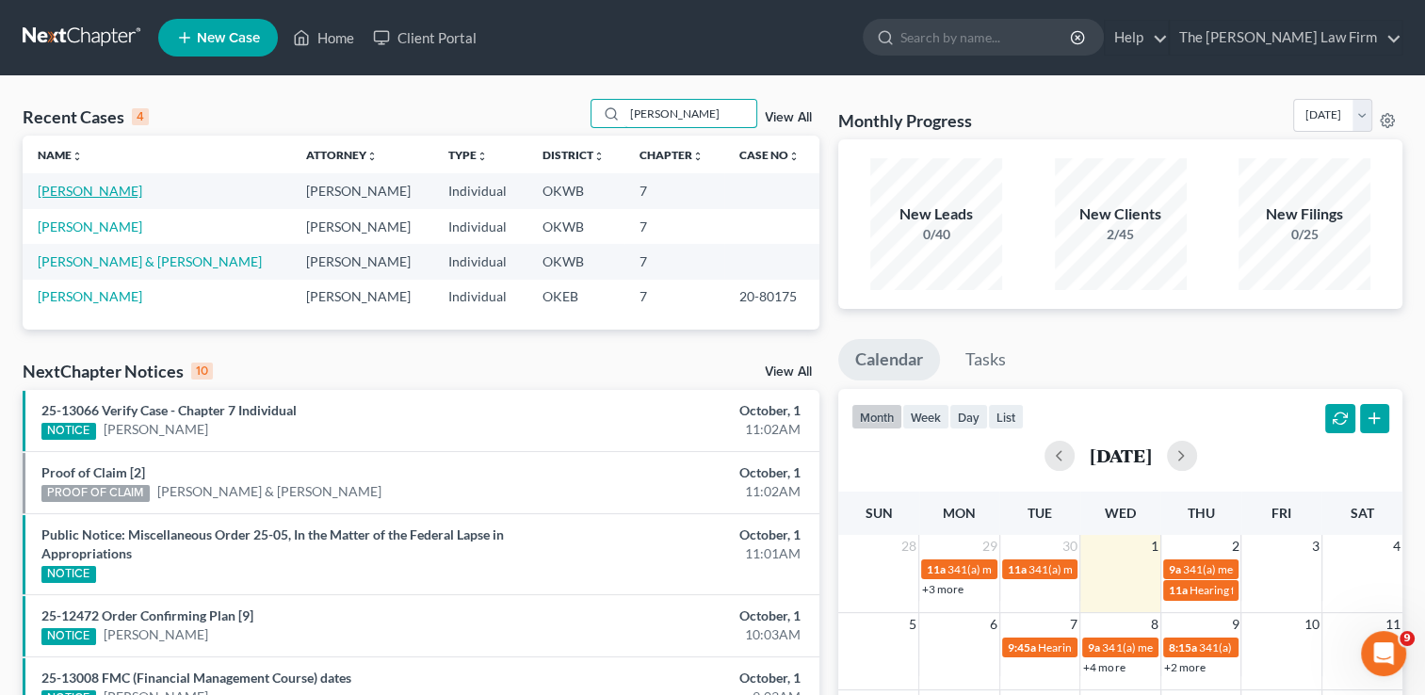
type input "[PERSON_NAME]"
click at [94, 189] on link "[PERSON_NAME]" at bounding box center [90, 191] width 105 height 16
select select "4"
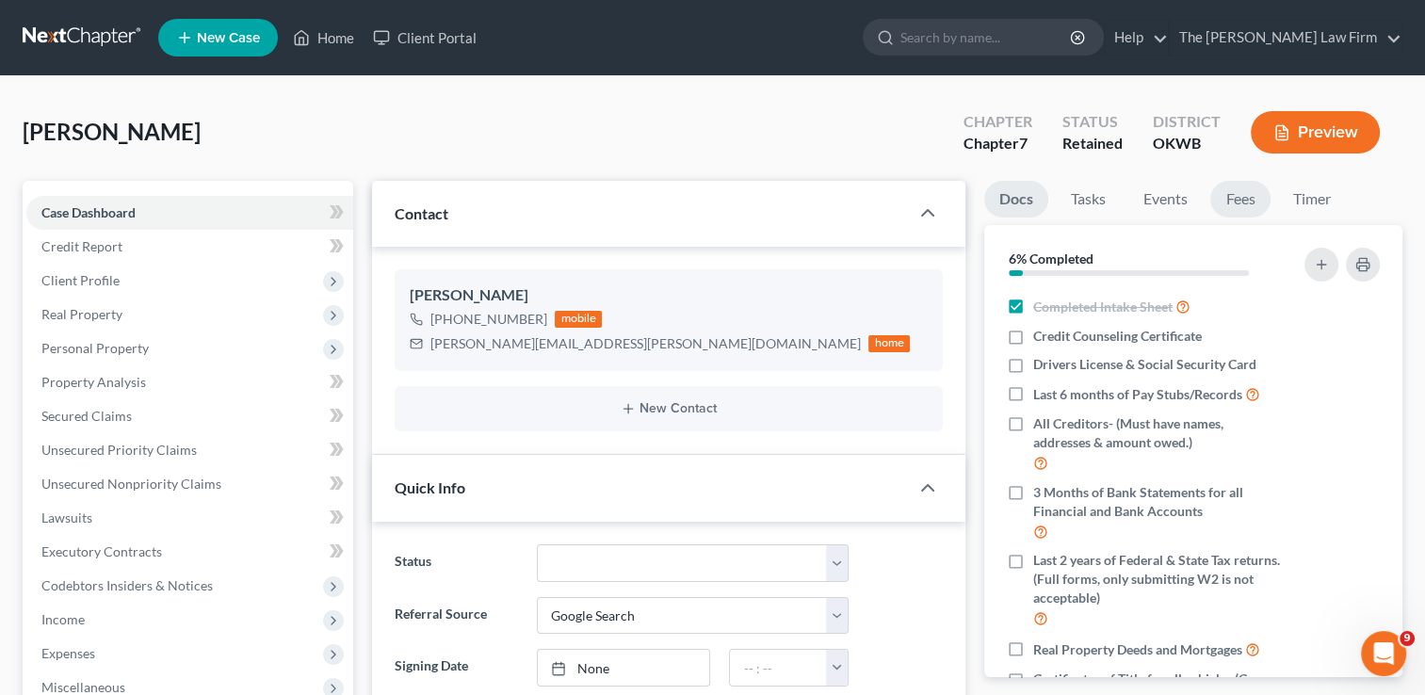
drag, startPoint x: 1232, startPoint y: 202, endPoint x: 1222, endPoint y: 211, distance: 12.7
click at [1232, 202] on link "Fees" at bounding box center [1240, 199] width 60 height 37
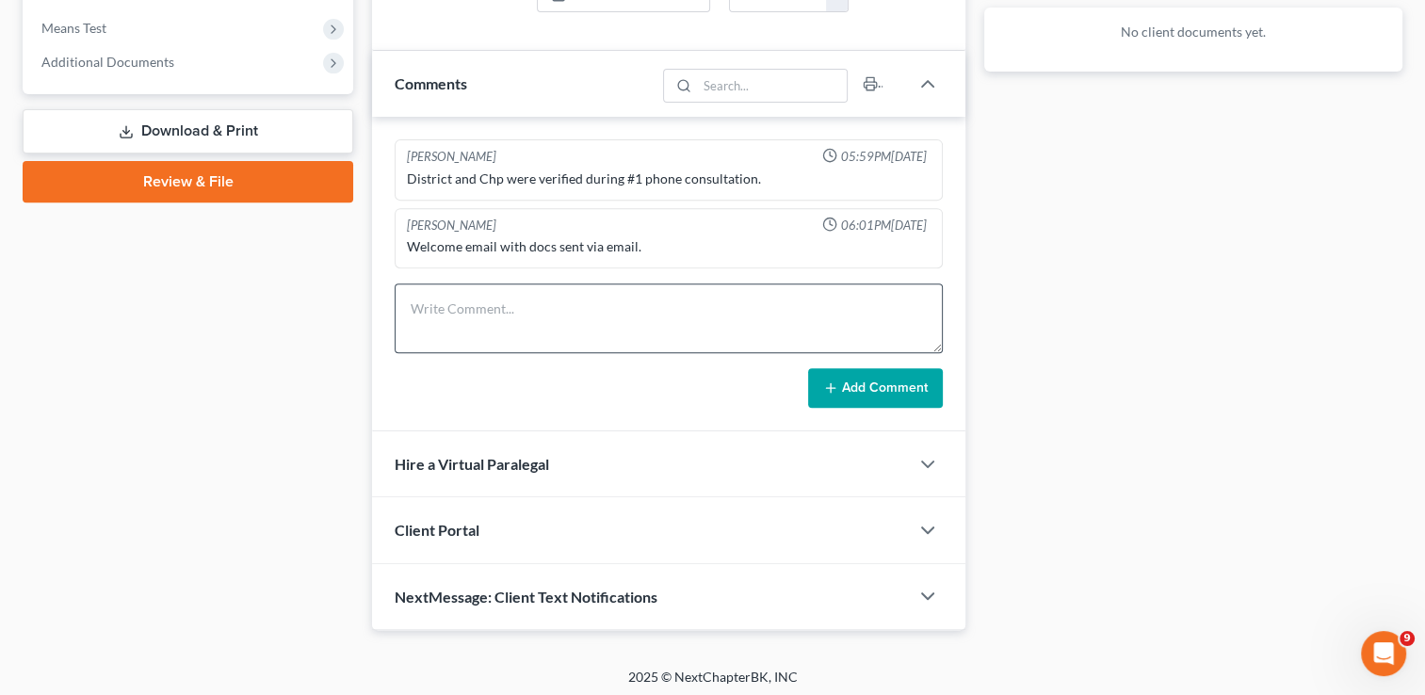
scroll to position [728, 0]
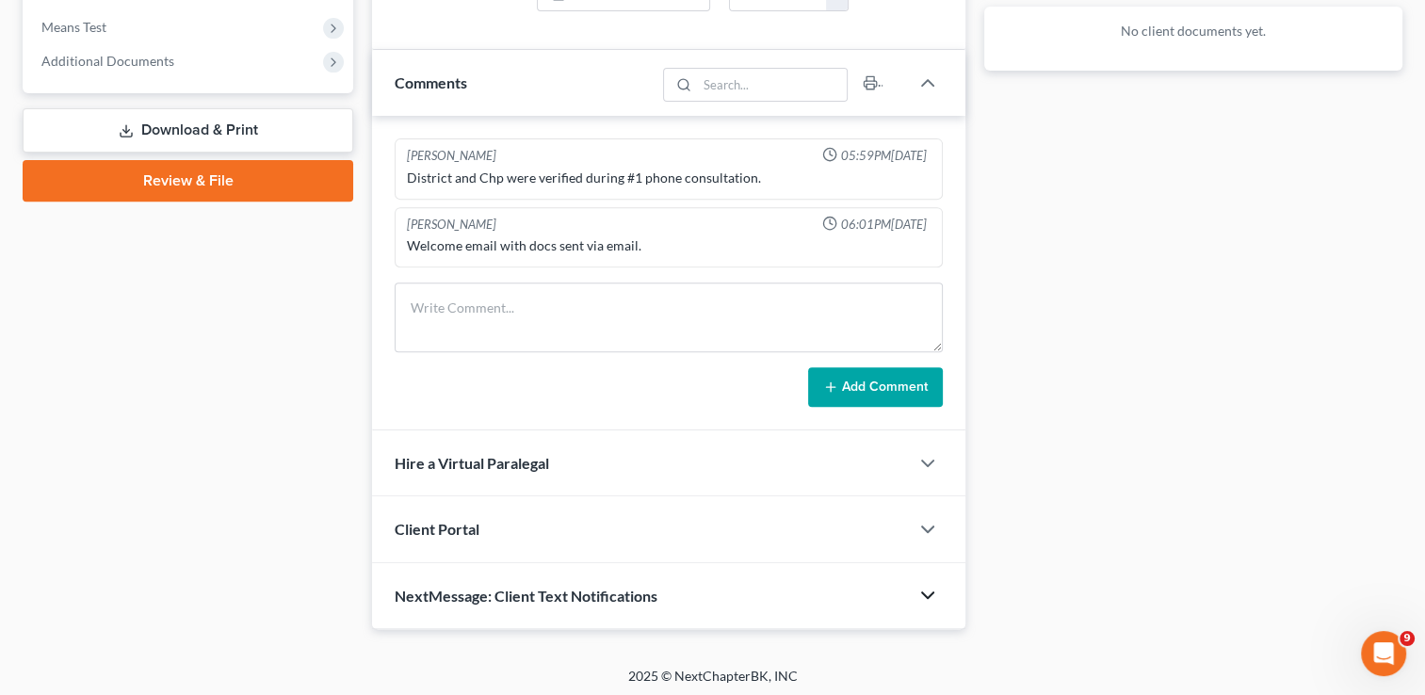
click at [919, 590] on icon "button" at bounding box center [927, 595] width 23 height 23
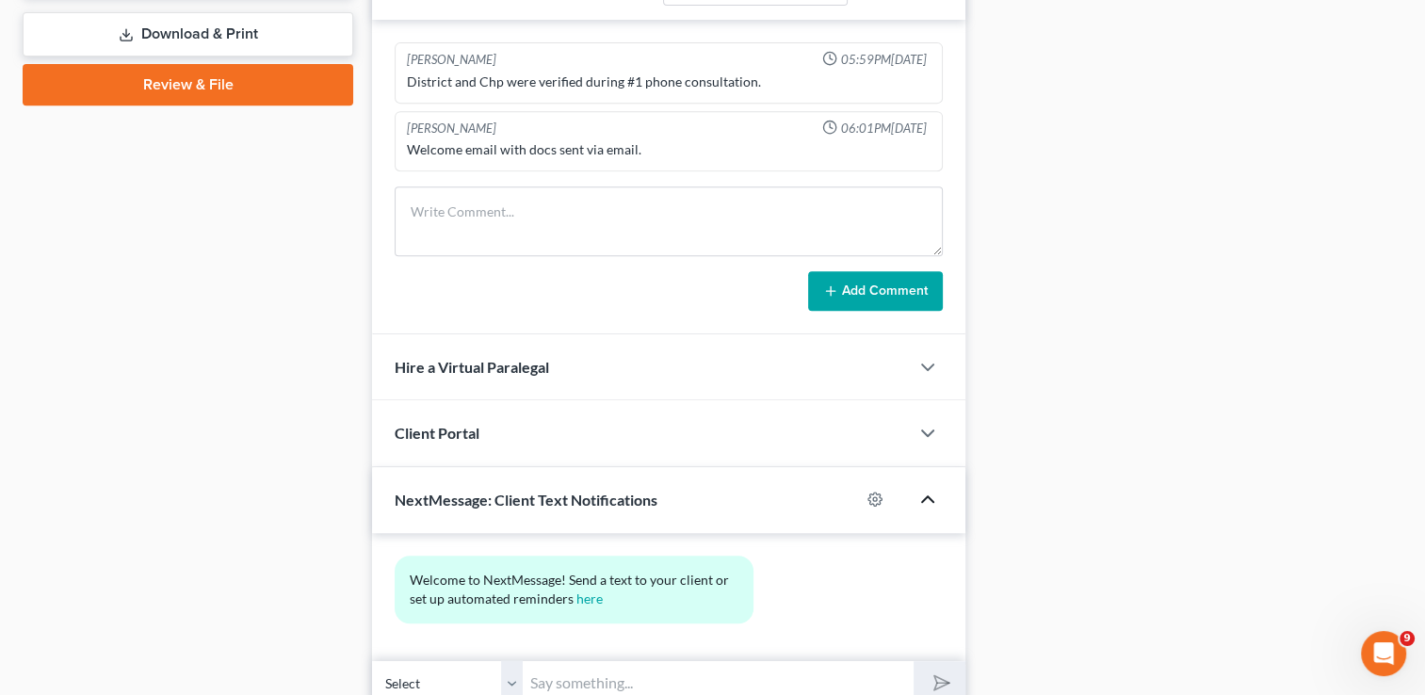
scroll to position [900, 0]
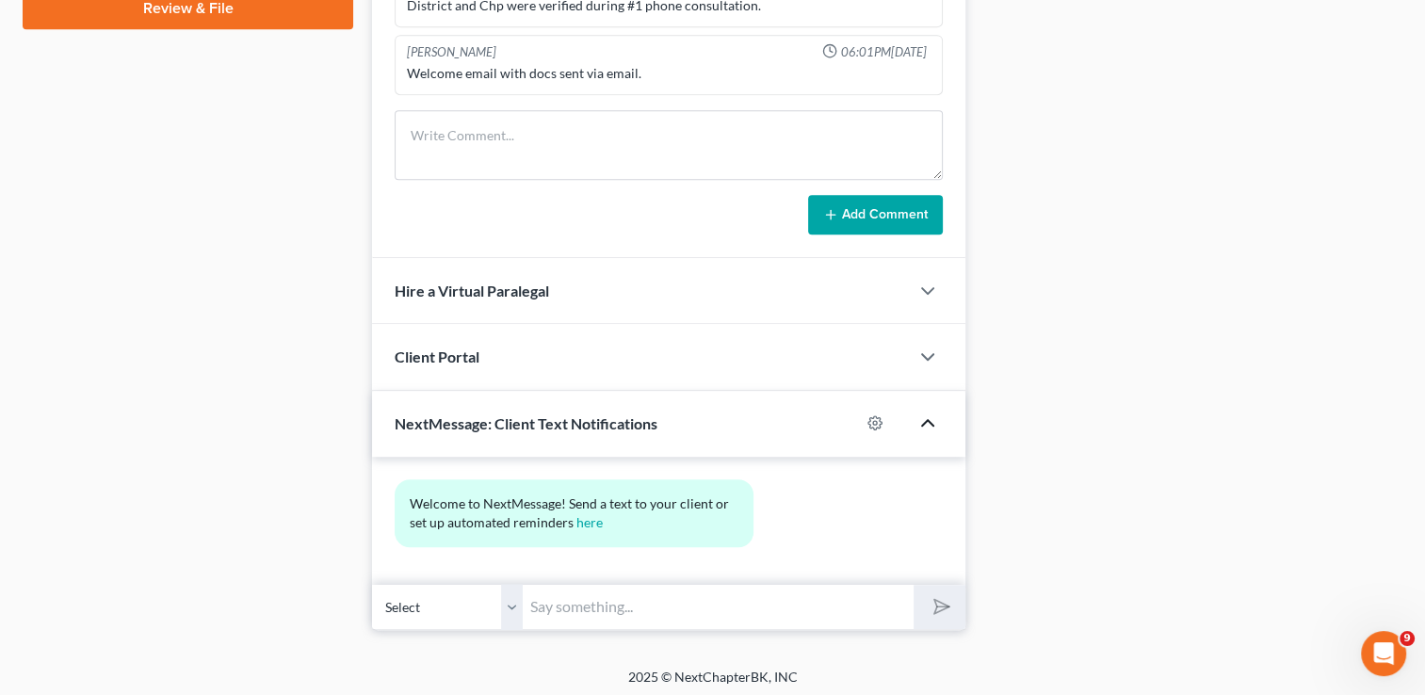
click at [554, 594] on input "text" at bounding box center [718, 607] width 391 height 46
paste input "Hello [PERSON_NAME], this is [PERSON_NAME] at the [PERSON_NAME] Law Firm, I am …"
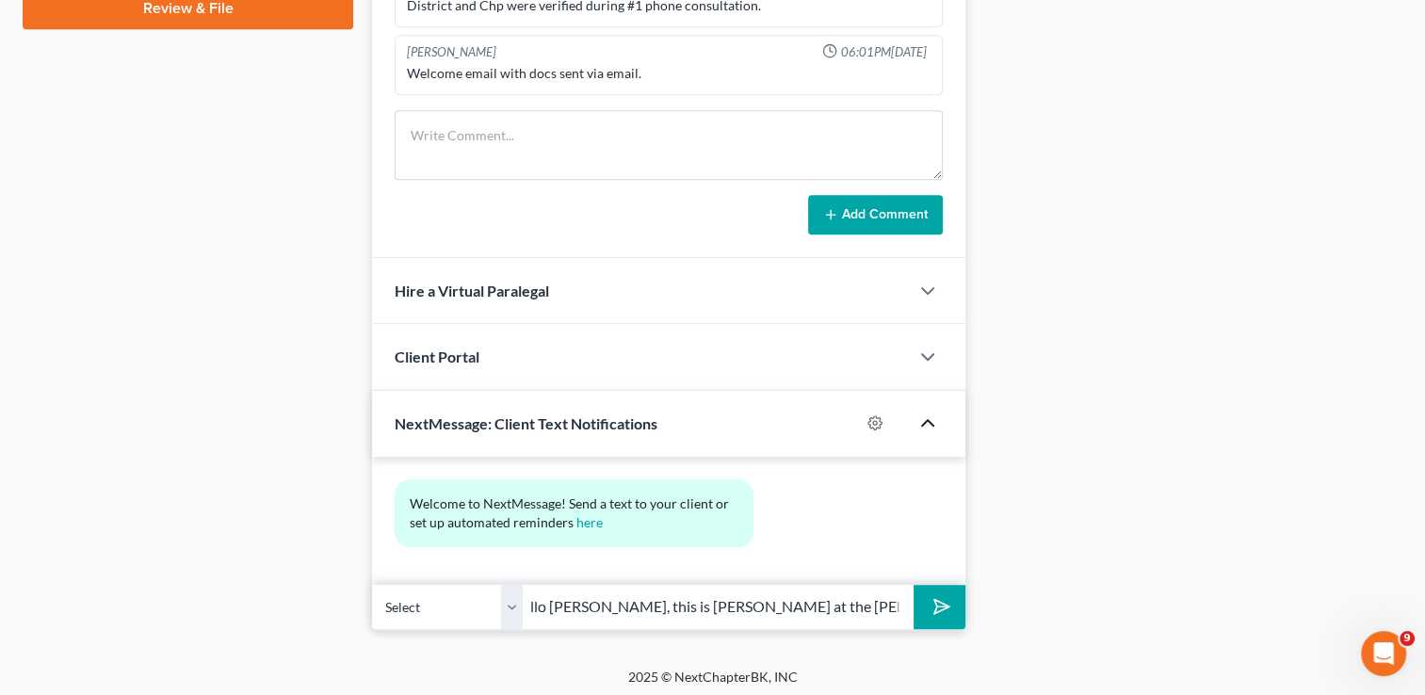
scroll to position [0, 0]
click at [614, 604] on input "Hello [PERSON_NAME], this is [PERSON_NAME] at the [PERSON_NAME] Law Firm, I am …" at bounding box center [718, 607] width 391 height 46
type input "Hello [PERSON_NAME], this is [PERSON_NAME] at the [PERSON_NAME] Law Firm, I am …"
click at [937, 610] on icon "submit" at bounding box center [938, 606] width 26 height 26
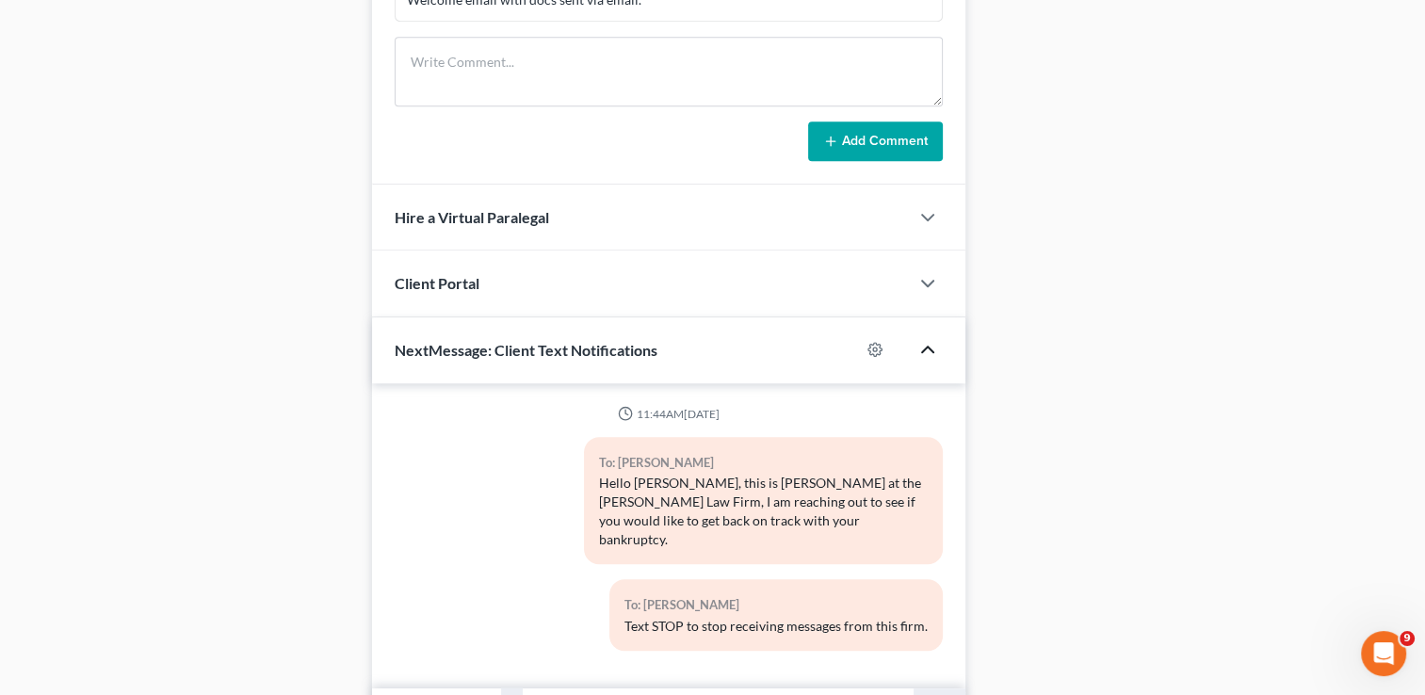
scroll to position [1059, 0]
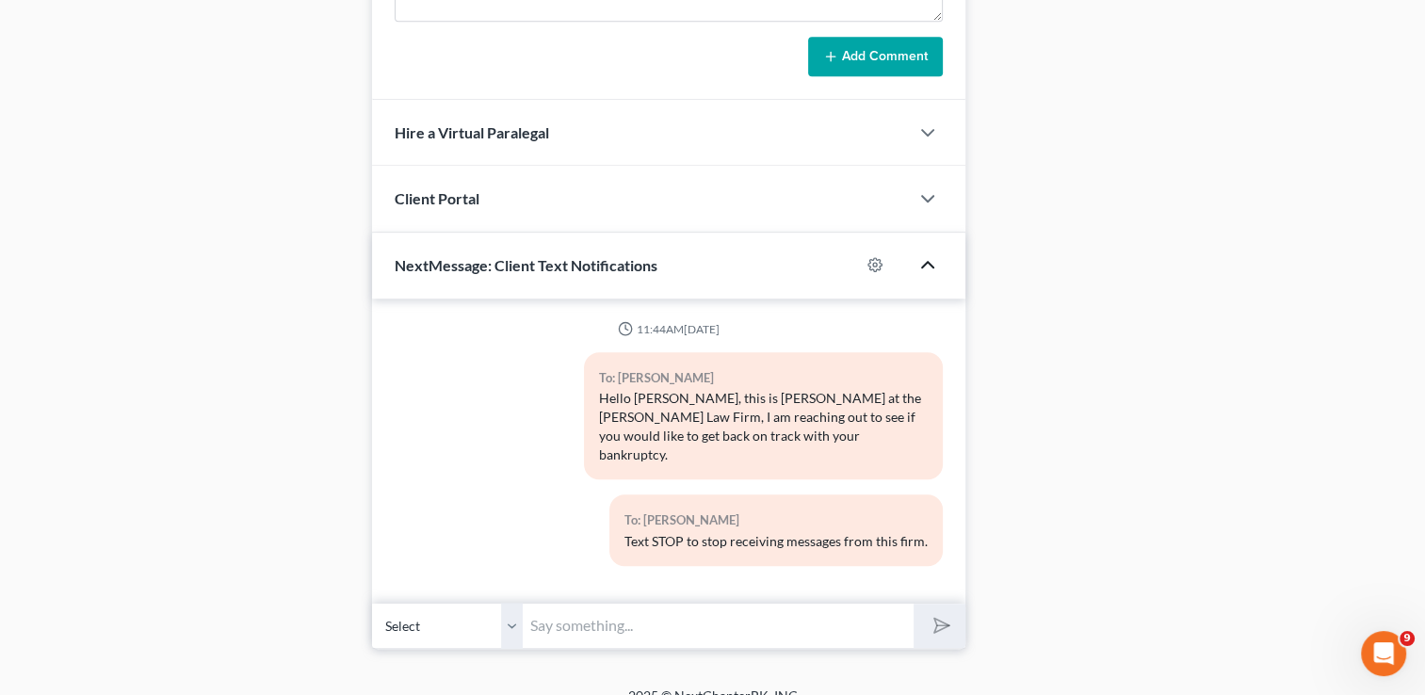
click at [690, 612] on input "text" at bounding box center [718, 626] width 391 height 46
paste input "You can call me directly at [PHONE_NUMBER] the office [PHONE_NUMBER]"
type input "You can call me directly at [PHONE_NUMBER] the office [PHONE_NUMBER]"
click at [937, 612] on icon "submit" at bounding box center [938, 625] width 26 height 26
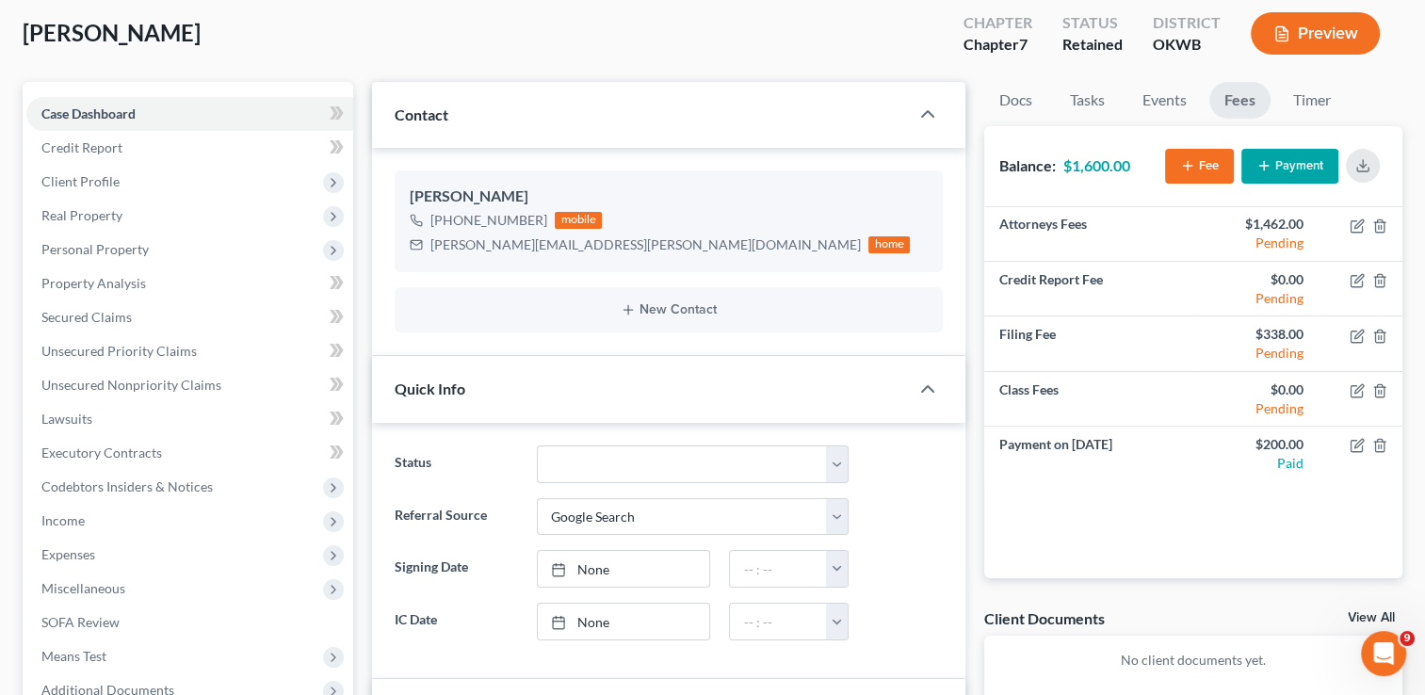
scroll to position [0, 0]
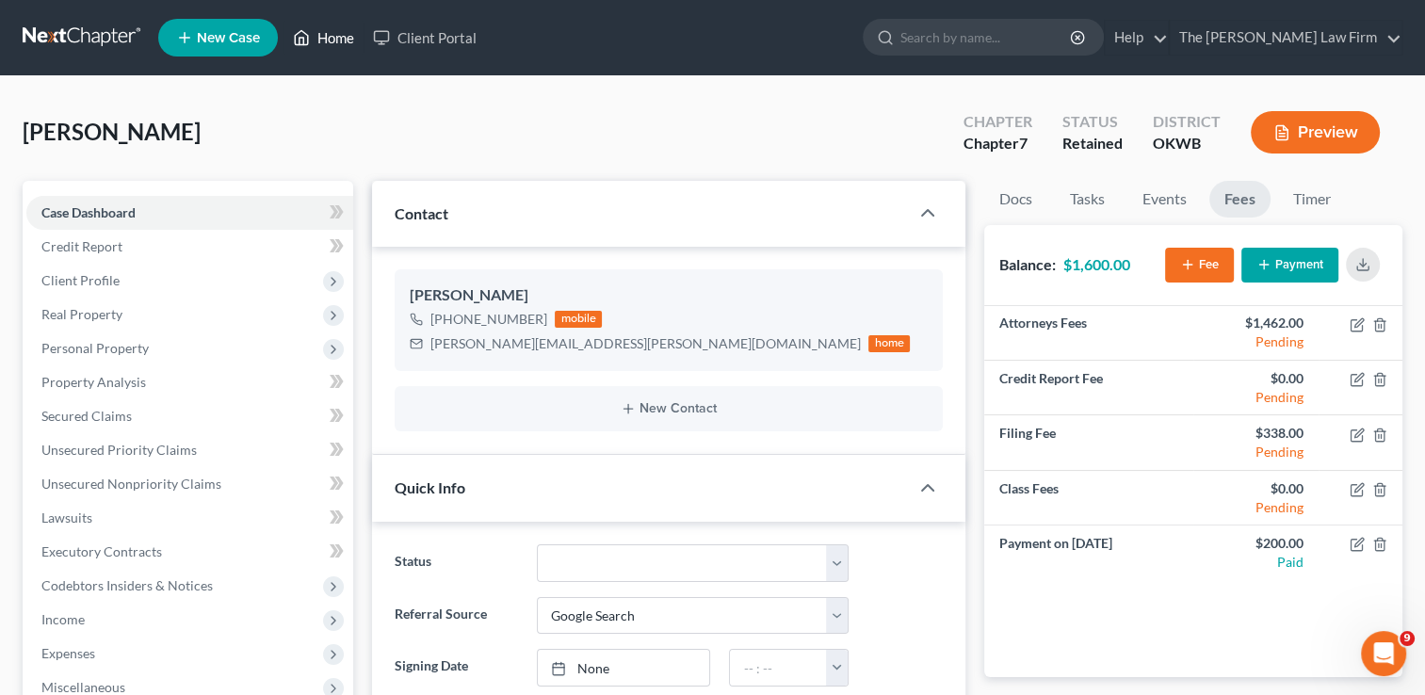
drag, startPoint x: 319, startPoint y: 40, endPoint x: 343, endPoint y: 81, distance: 47.7
click at [319, 40] on link "Home" at bounding box center [323, 38] width 80 height 34
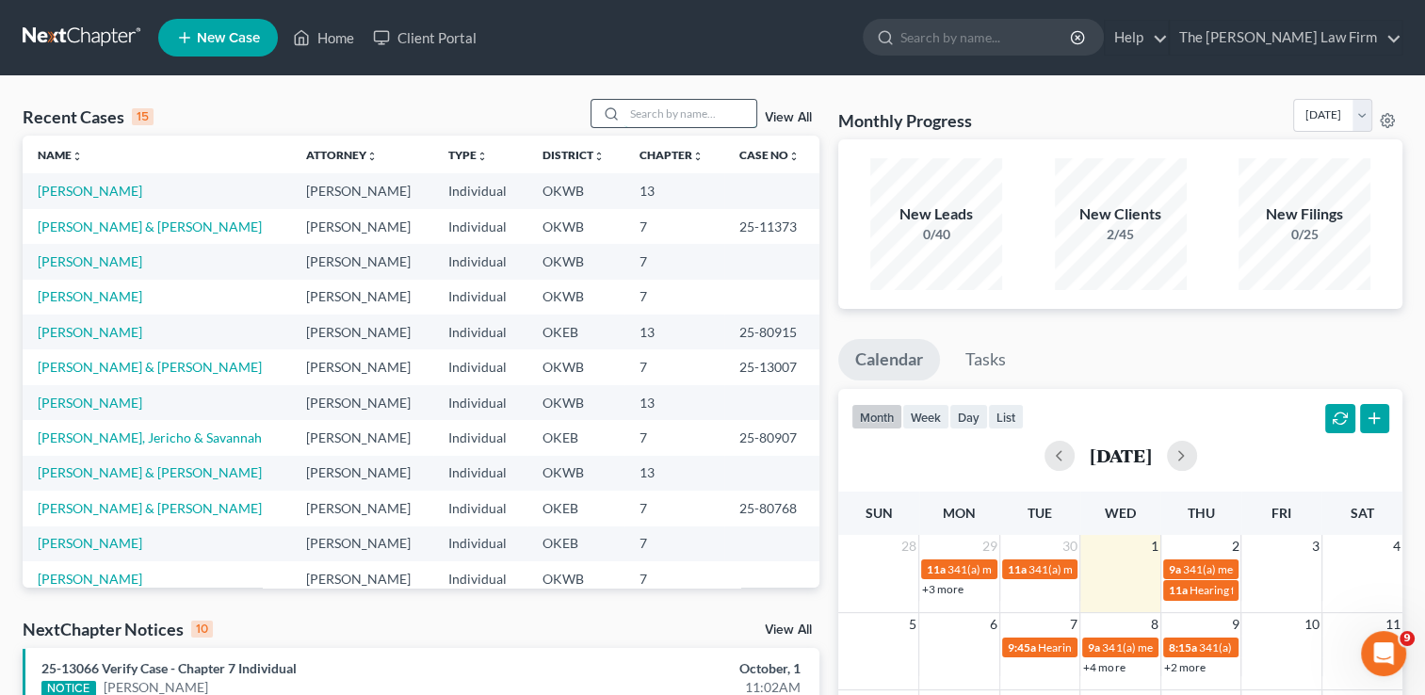
click at [657, 116] on input "search" at bounding box center [690, 113] width 132 height 27
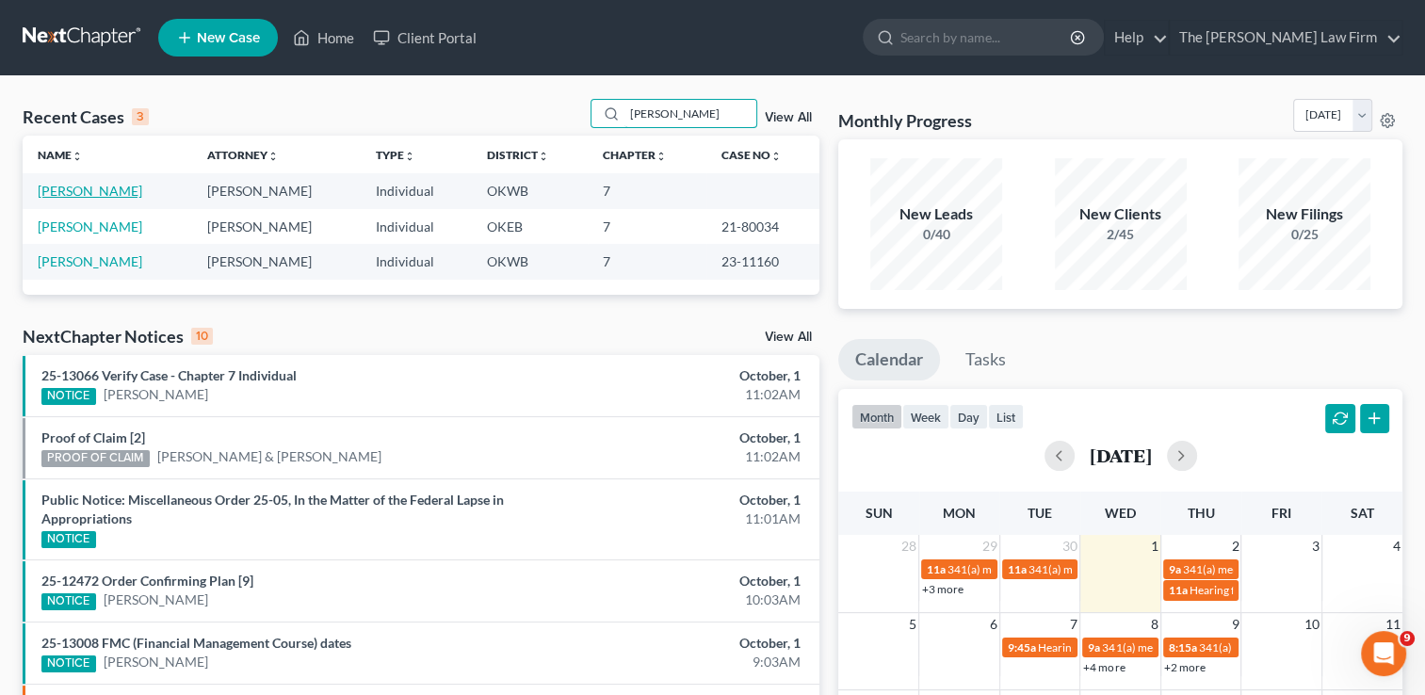
type input "[PERSON_NAME]"
click at [89, 194] on link "[PERSON_NAME]" at bounding box center [90, 191] width 105 height 16
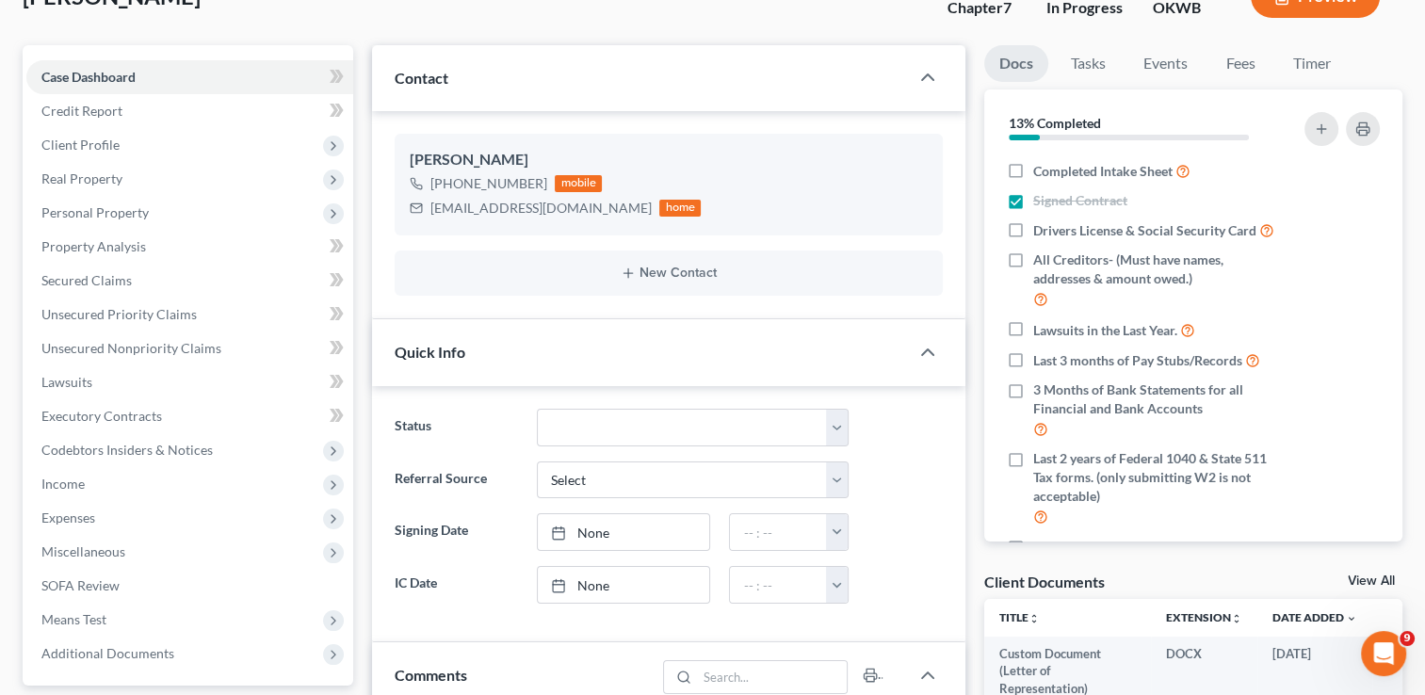
scroll to position [94, 0]
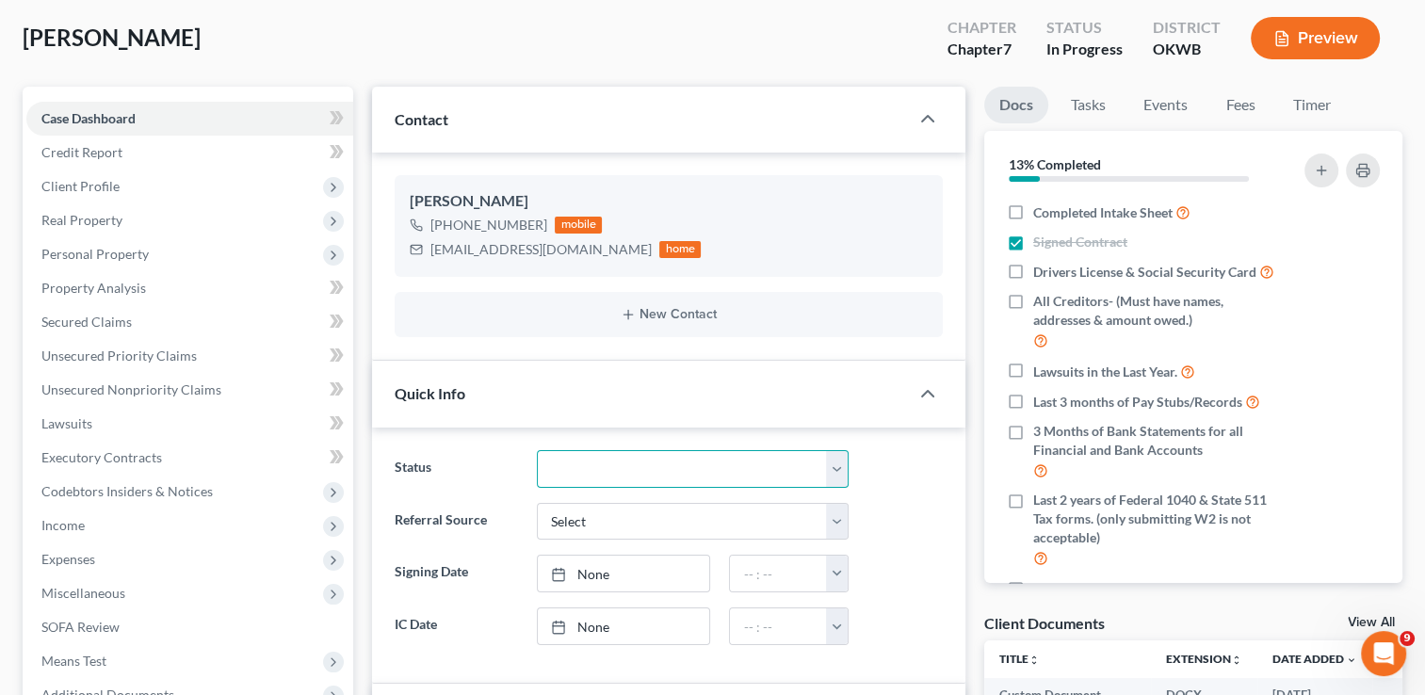
click at [833, 465] on select "Discharged Dismissed Filed Info Sent In Progress Lead Lost Lead Ready to File R…" at bounding box center [693, 469] width 312 height 38
select select "8"
click at [537, 450] on select "Discharged Dismissed Filed Info Sent In Progress Lead Lost Lead Ready to File R…" at bounding box center [693, 469] width 312 height 38
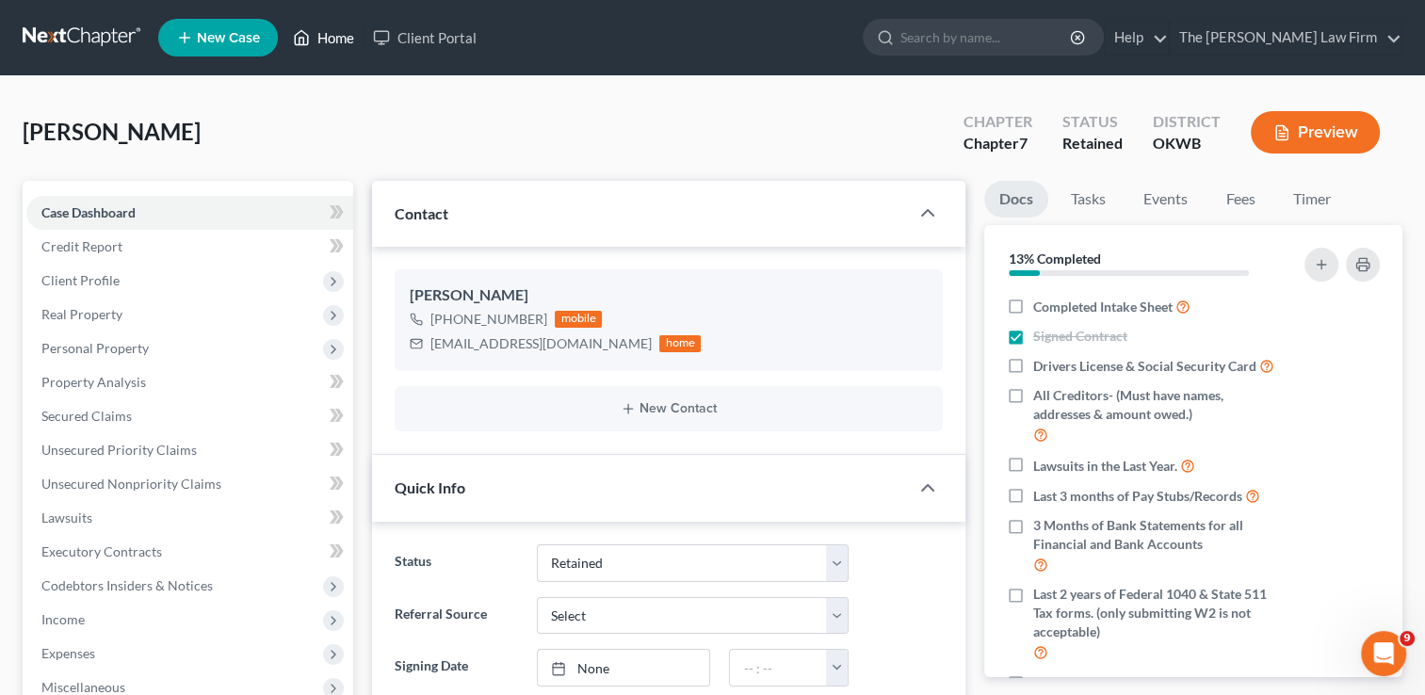
drag, startPoint x: 314, startPoint y: 40, endPoint x: 329, endPoint y: 59, distance: 24.9
click at [314, 40] on link "Home" at bounding box center [323, 38] width 80 height 34
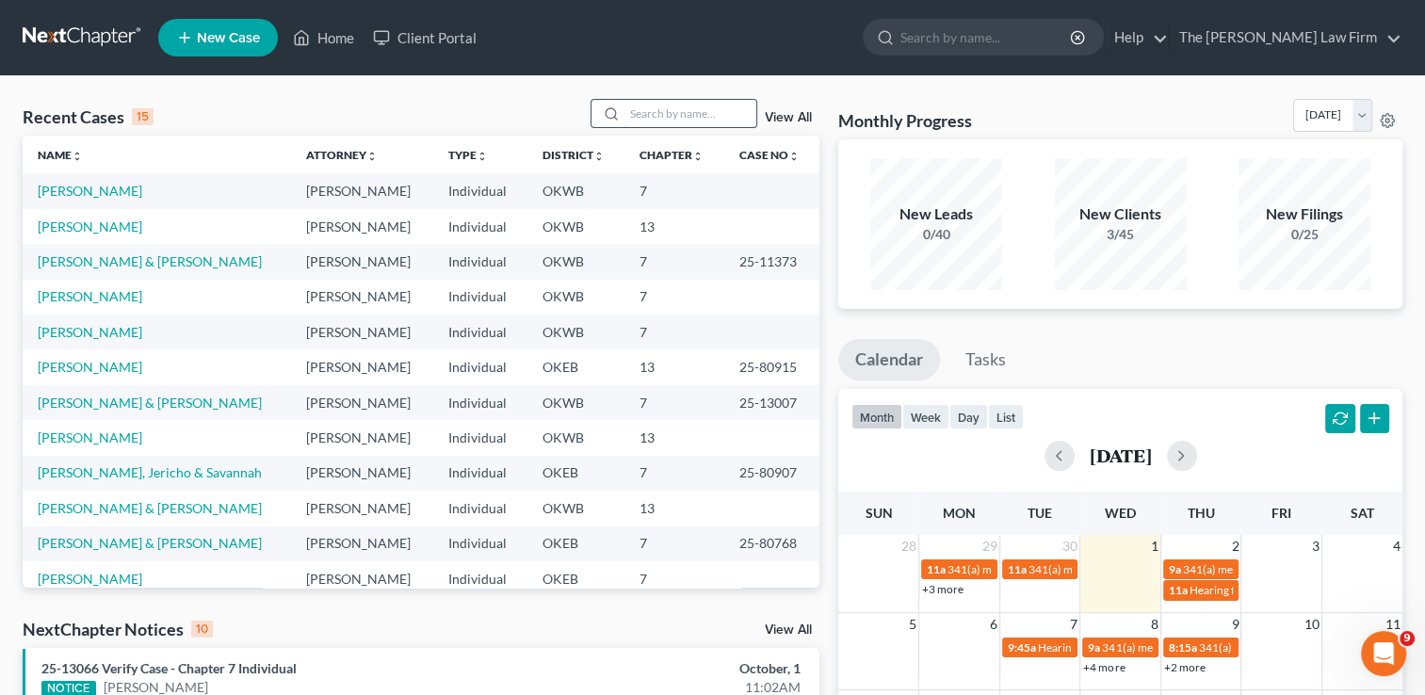
click at [674, 111] on input "search" at bounding box center [690, 113] width 132 height 27
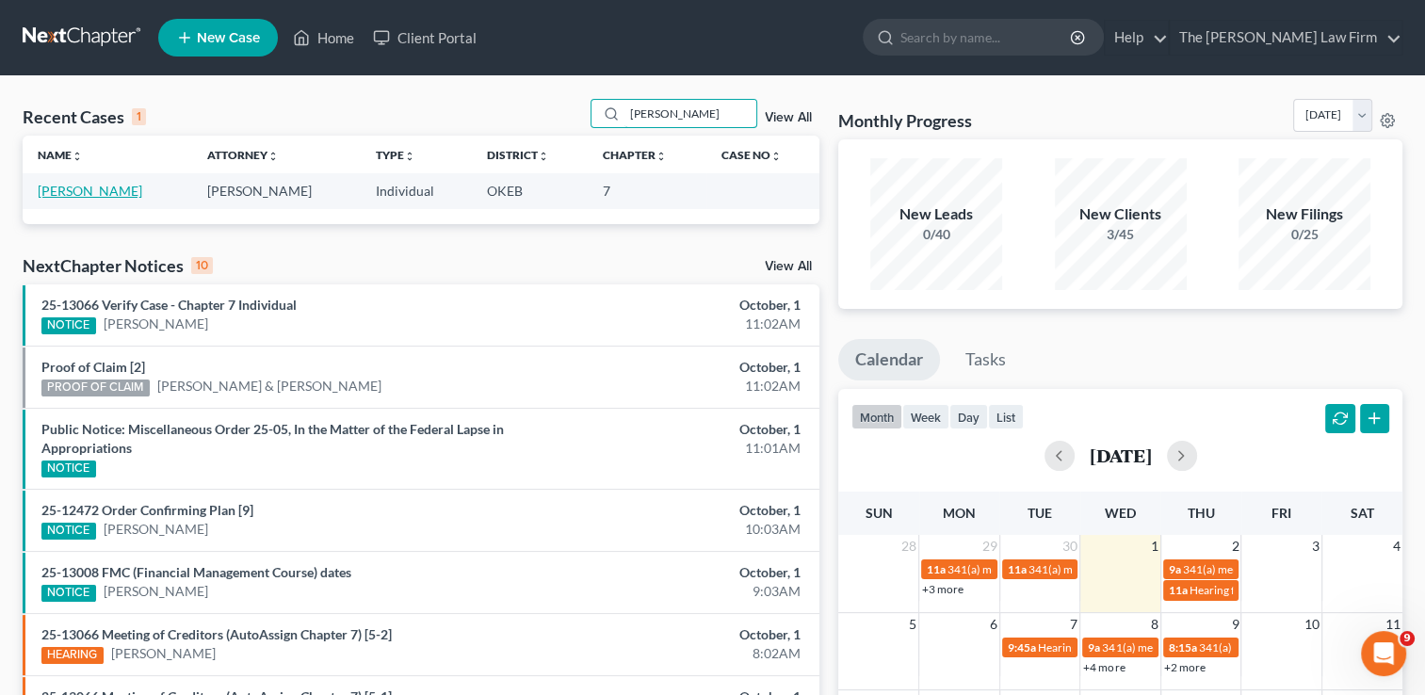
type input "[PERSON_NAME]"
click at [113, 196] on link "[PERSON_NAME]" at bounding box center [90, 191] width 105 height 16
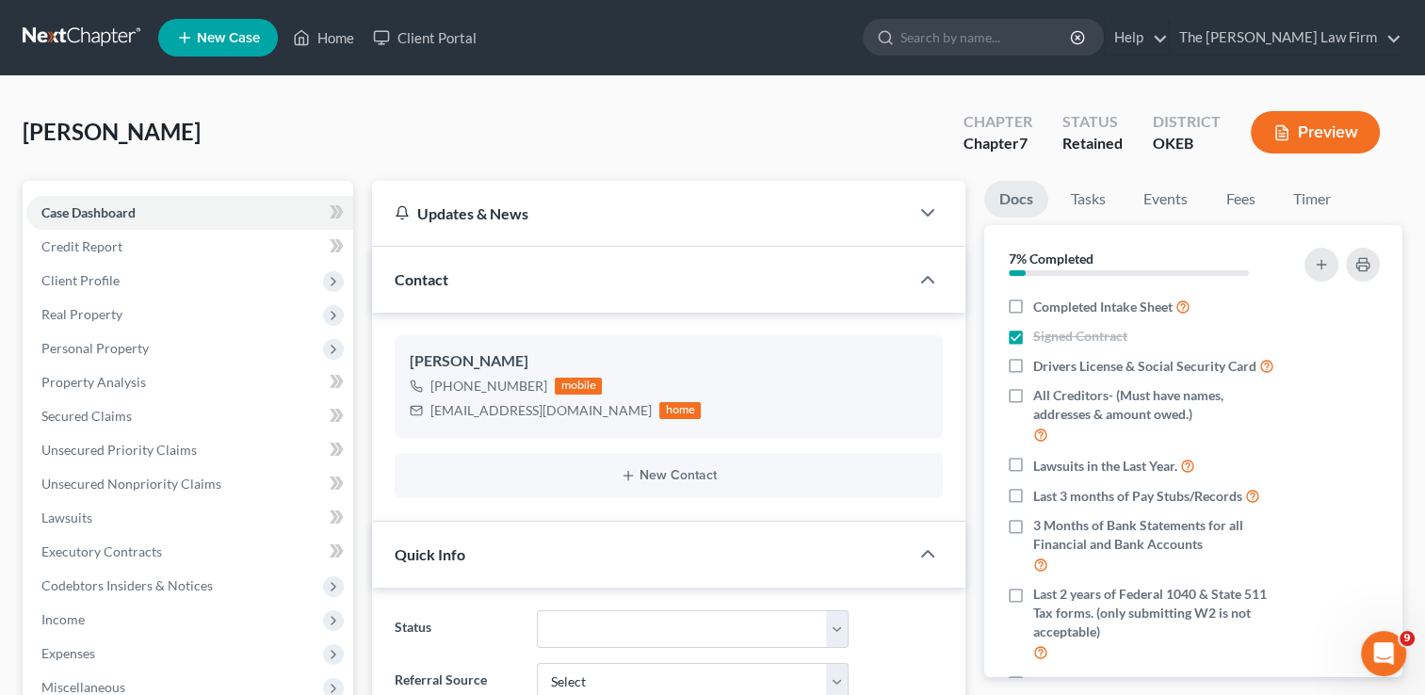
scroll to position [222, 0]
click at [1251, 206] on link "Fees" at bounding box center [1240, 199] width 60 height 37
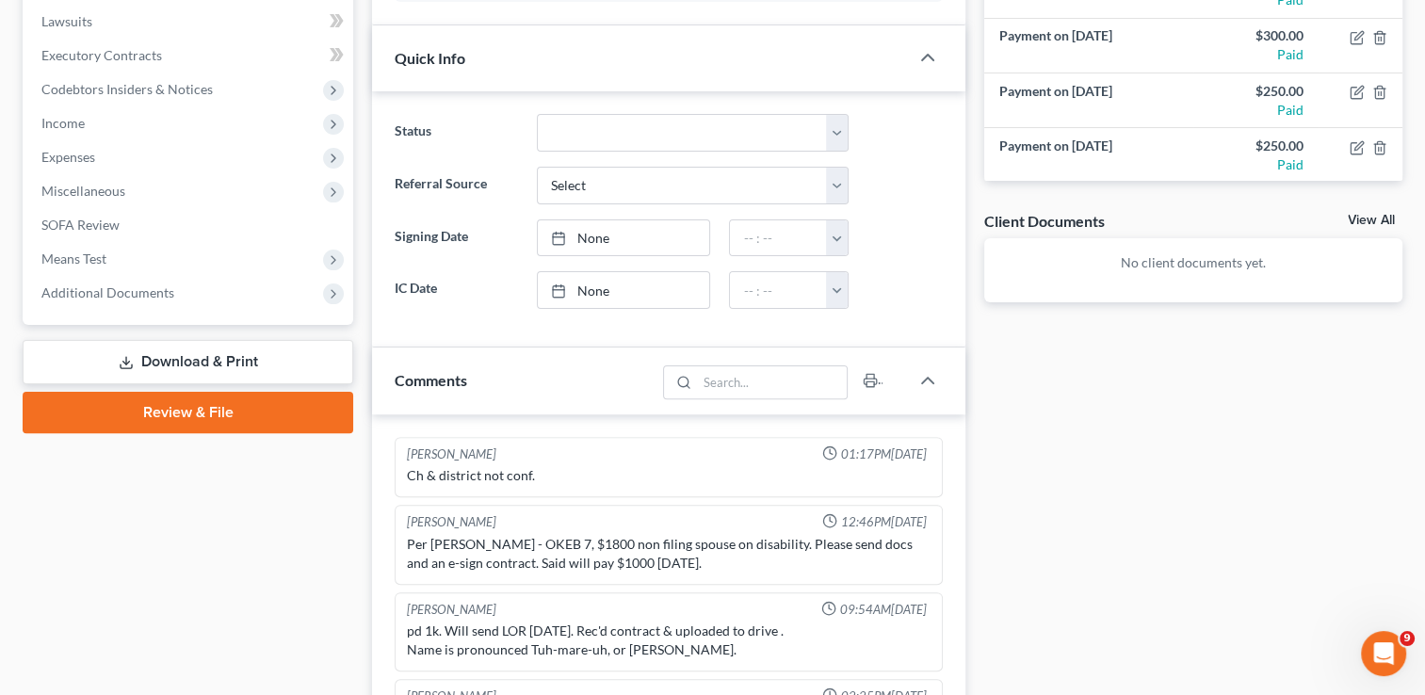
scroll to position [402, 0]
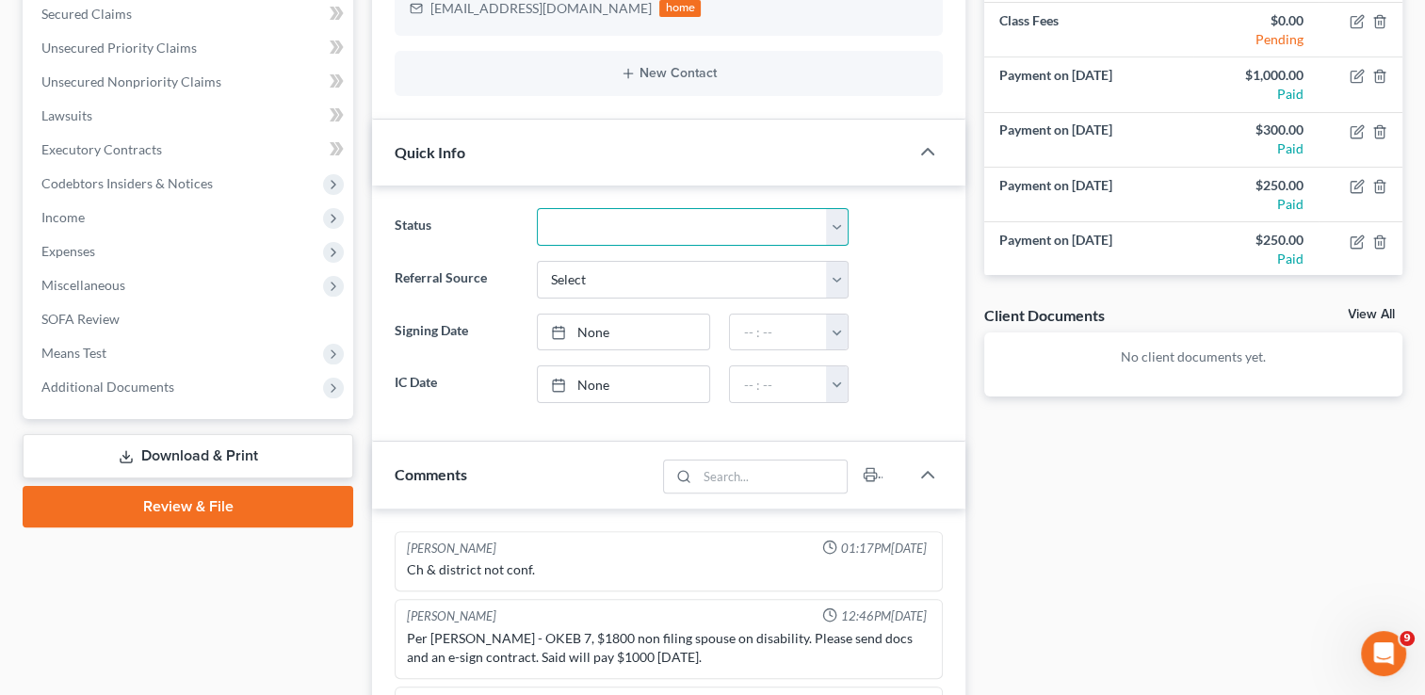
click at [831, 223] on select "Discharged Dismissed Filed Info Sent In Progress Lead Lost Lead Ready to File R…" at bounding box center [693, 227] width 312 height 38
select select "4"
click at [537, 208] on select "Discharged Dismissed Filed Info Sent In Progress Lead Lost Lead Ready to File R…" at bounding box center [693, 227] width 312 height 38
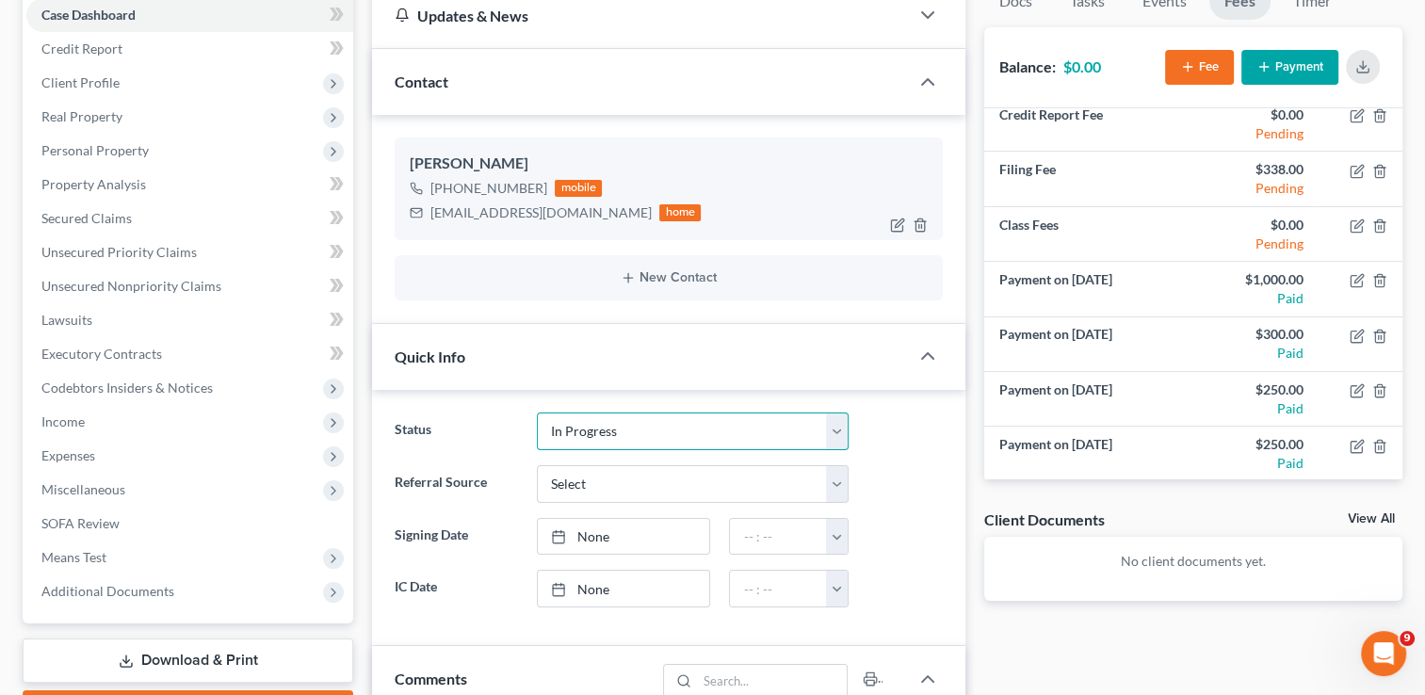
scroll to position [0, 0]
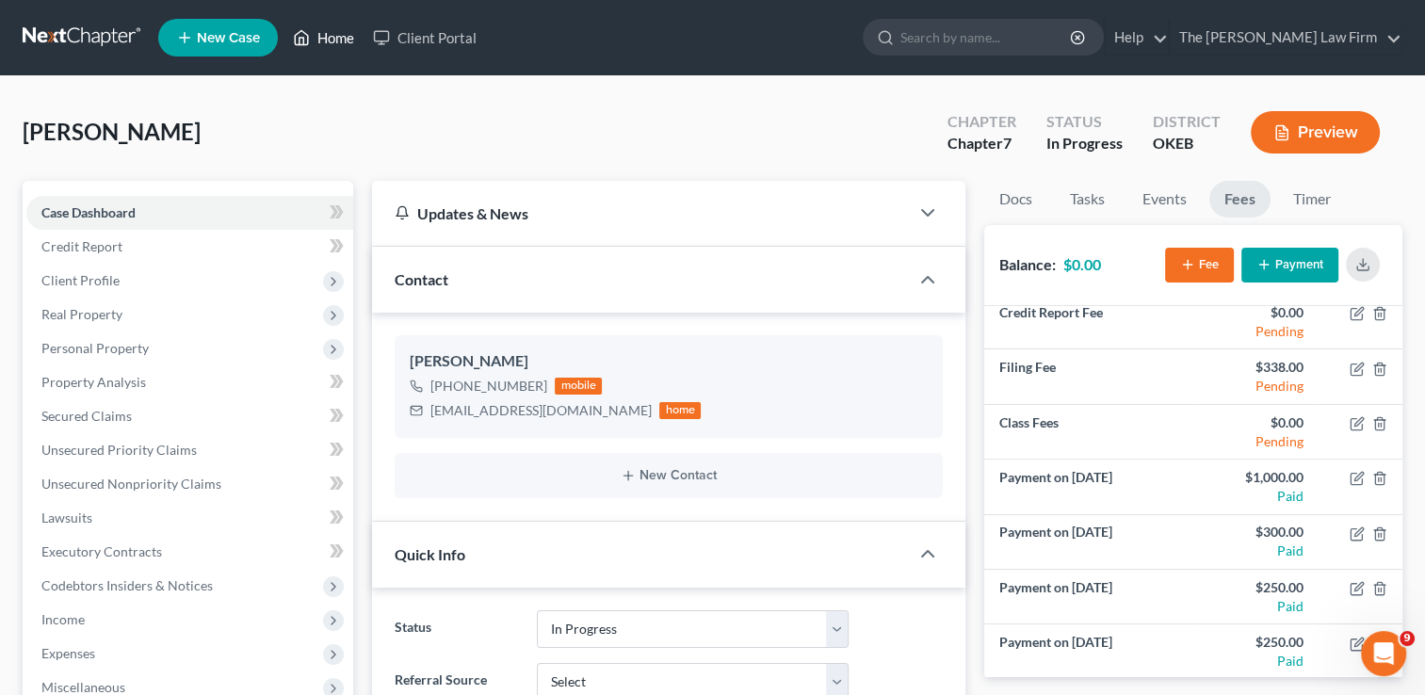
click at [314, 45] on link "Home" at bounding box center [323, 38] width 80 height 34
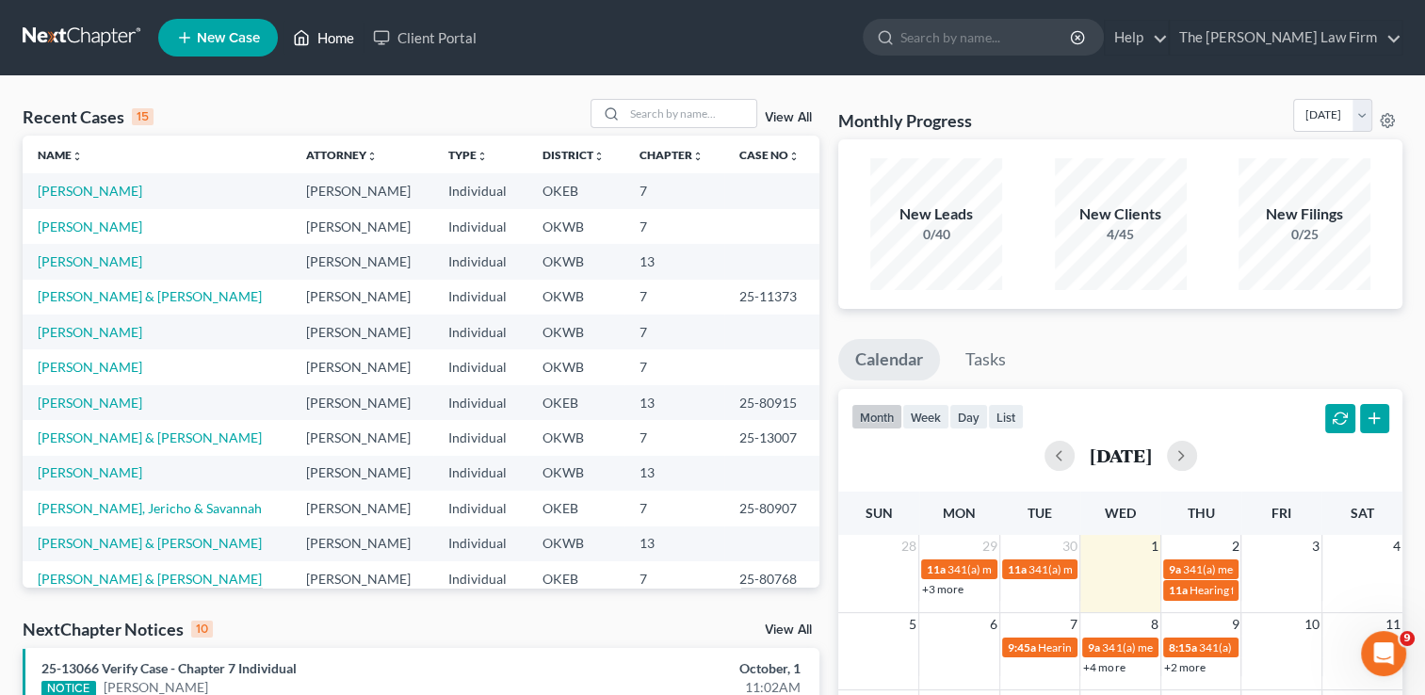
click at [325, 29] on link "Home" at bounding box center [323, 38] width 80 height 34
click at [639, 113] on input "search" at bounding box center [690, 113] width 132 height 27
click at [699, 111] on input "search" at bounding box center [690, 113] width 132 height 27
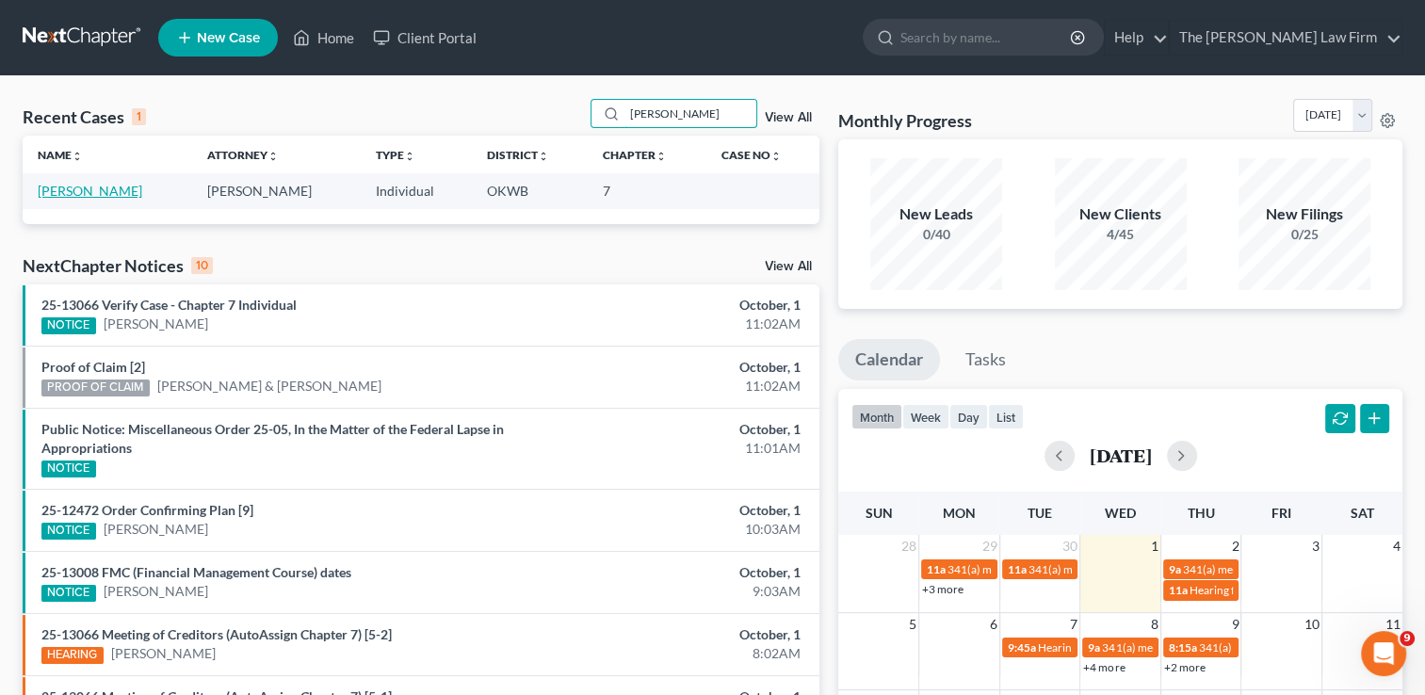
type input "[PERSON_NAME]"
click at [84, 197] on link "[PERSON_NAME]" at bounding box center [90, 191] width 105 height 16
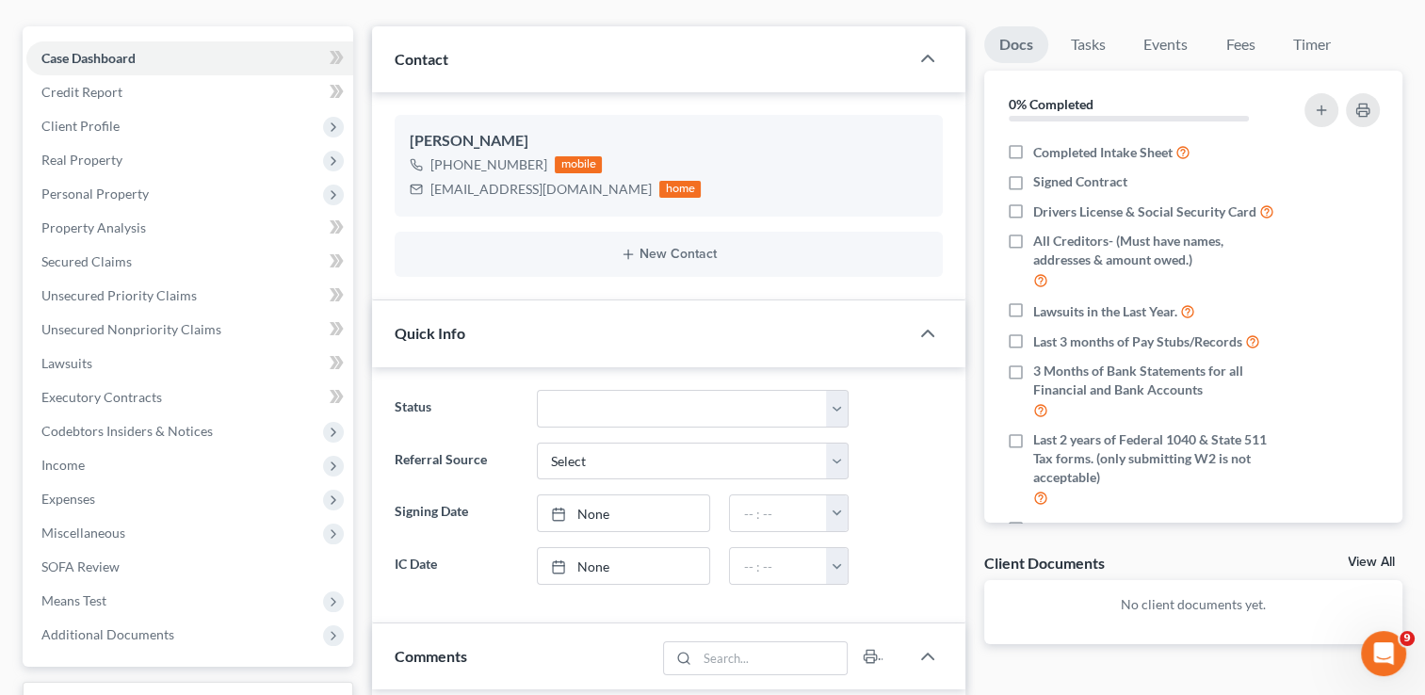
scroll to position [188, 0]
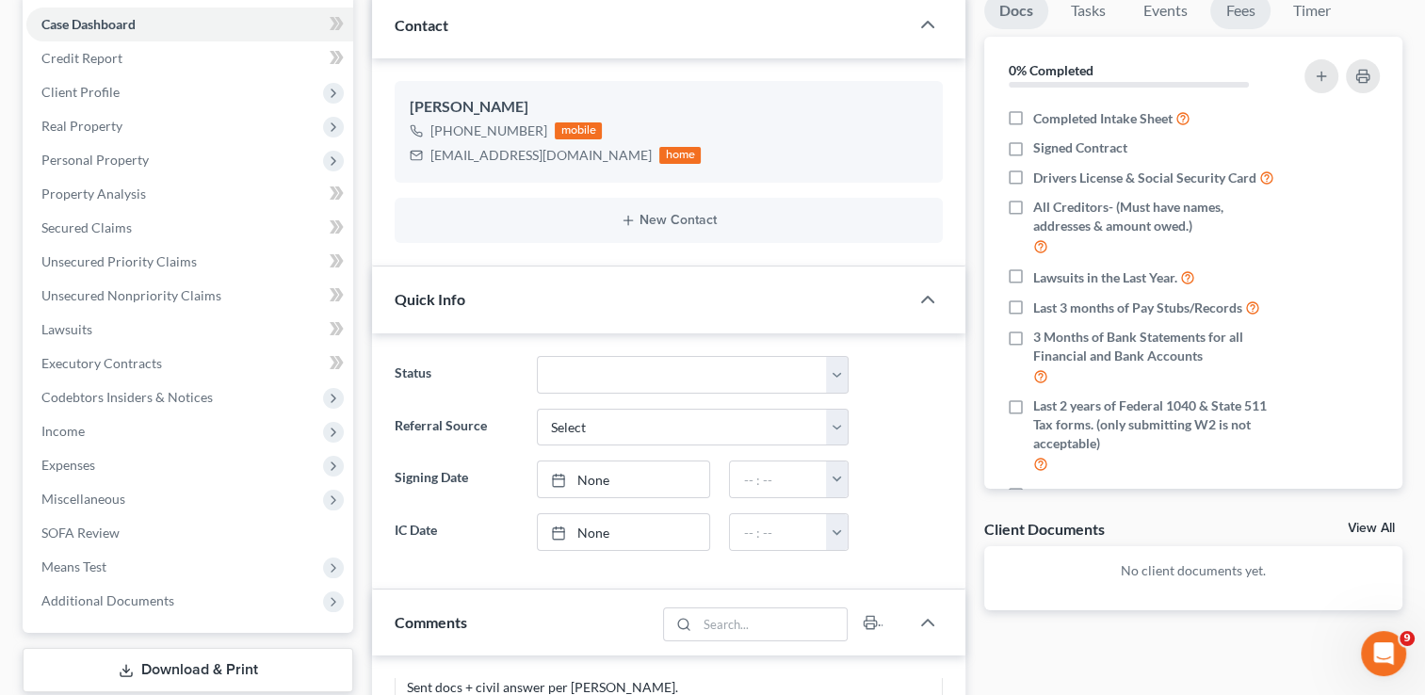
click at [1246, 14] on link "Fees" at bounding box center [1240, 10] width 60 height 37
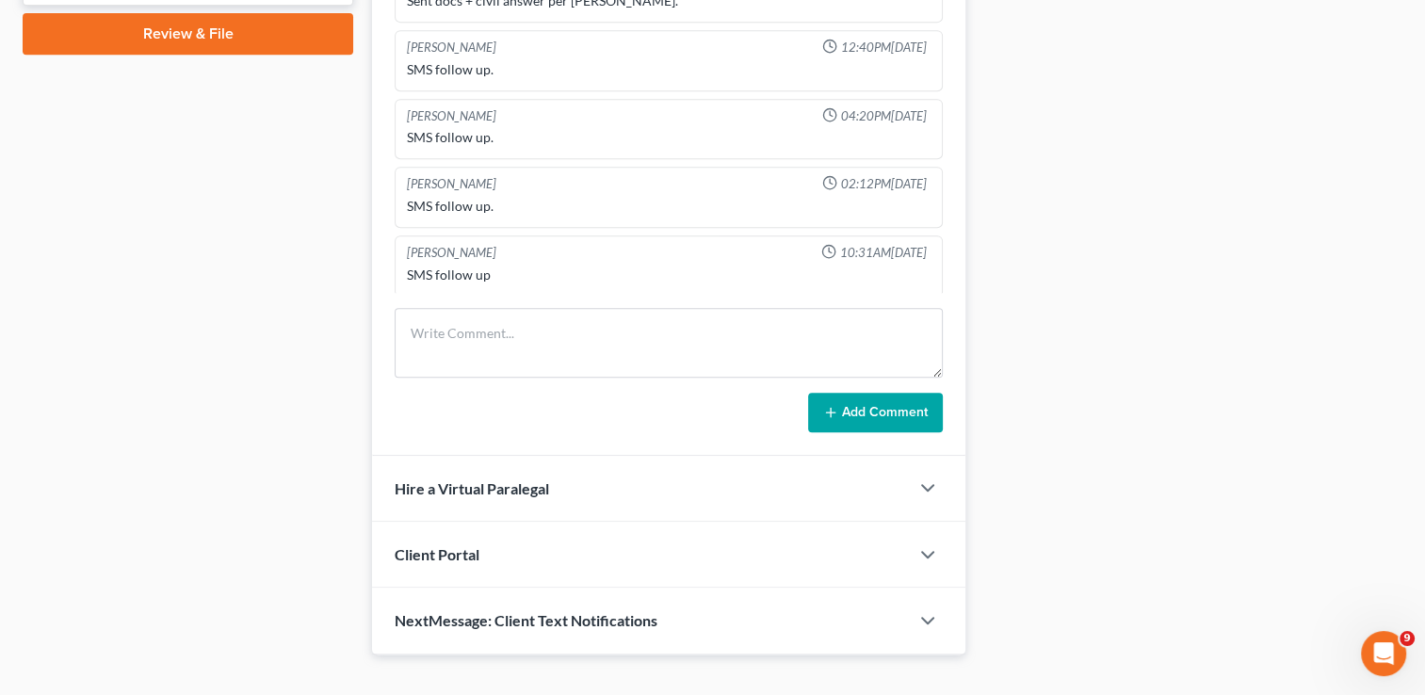
scroll to position [900, 0]
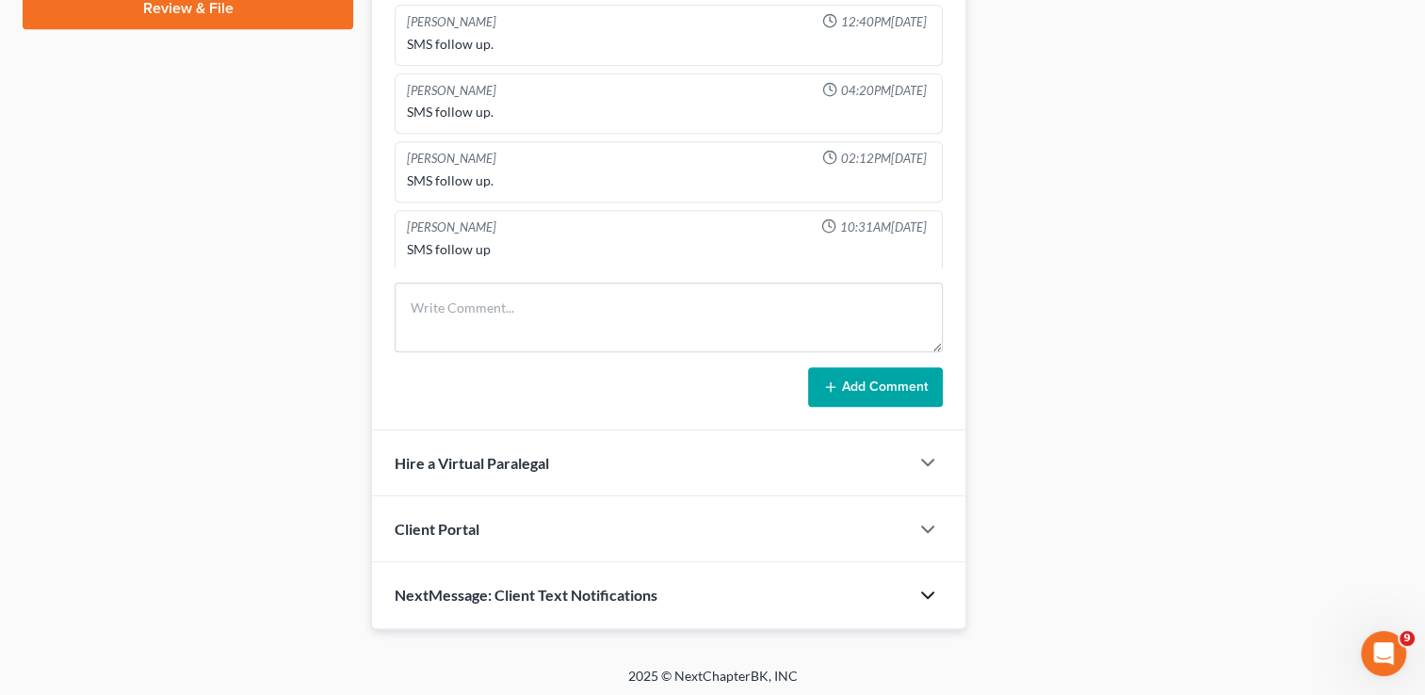
click at [926, 593] on icon "button" at bounding box center [927, 595] width 23 height 23
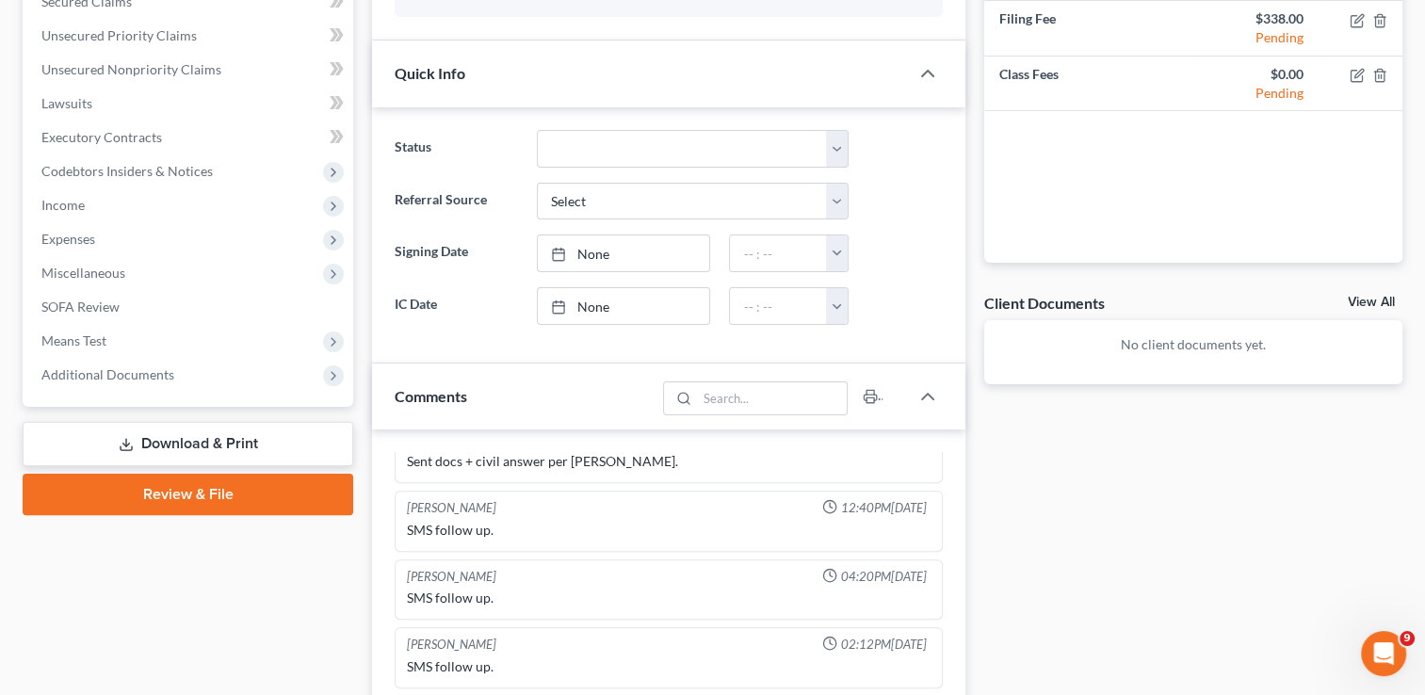
scroll to position [791, 0]
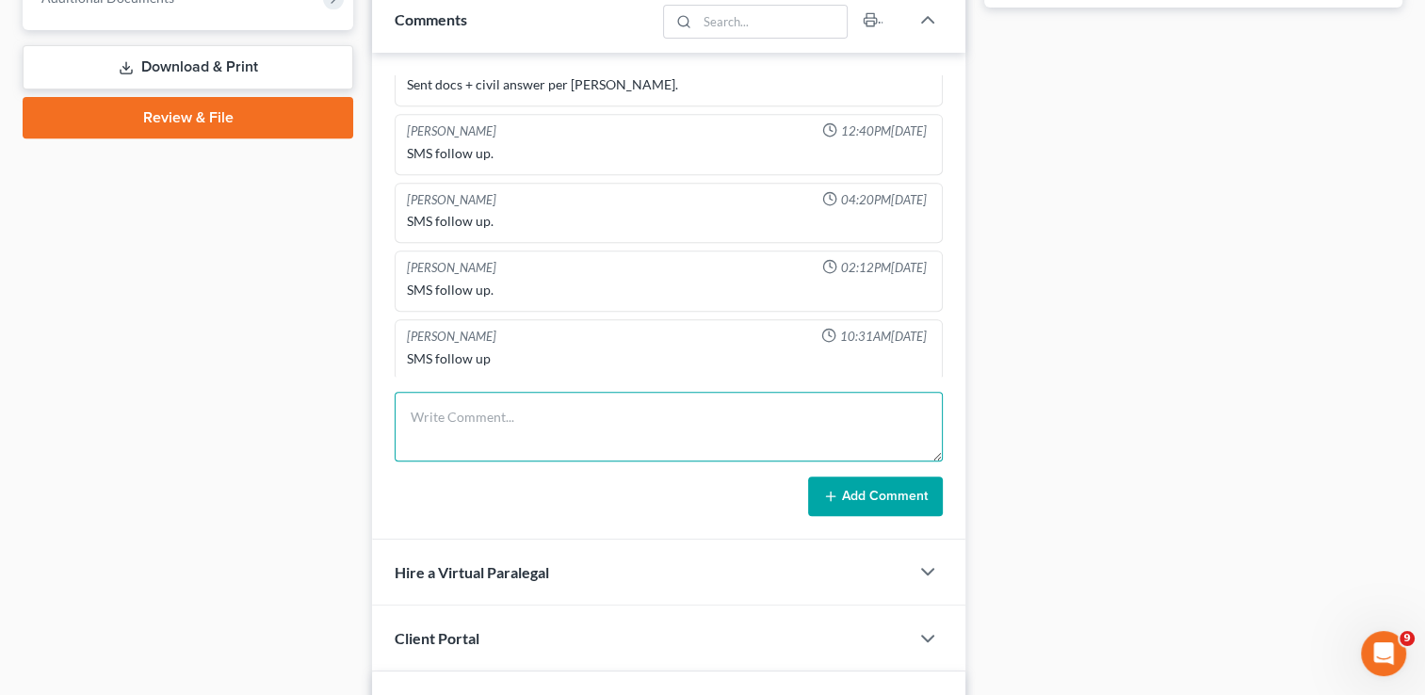
click at [568, 410] on textarea at bounding box center [669, 427] width 548 height 70
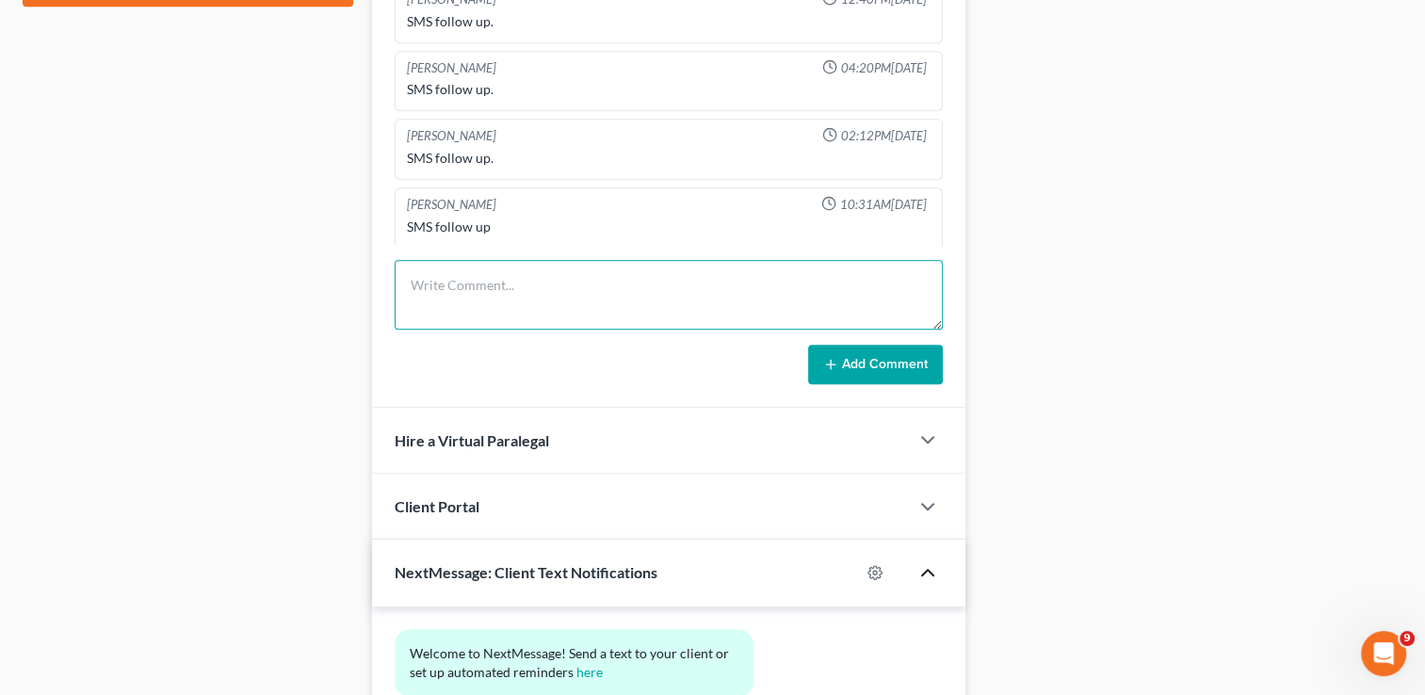
scroll to position [1074, 0]
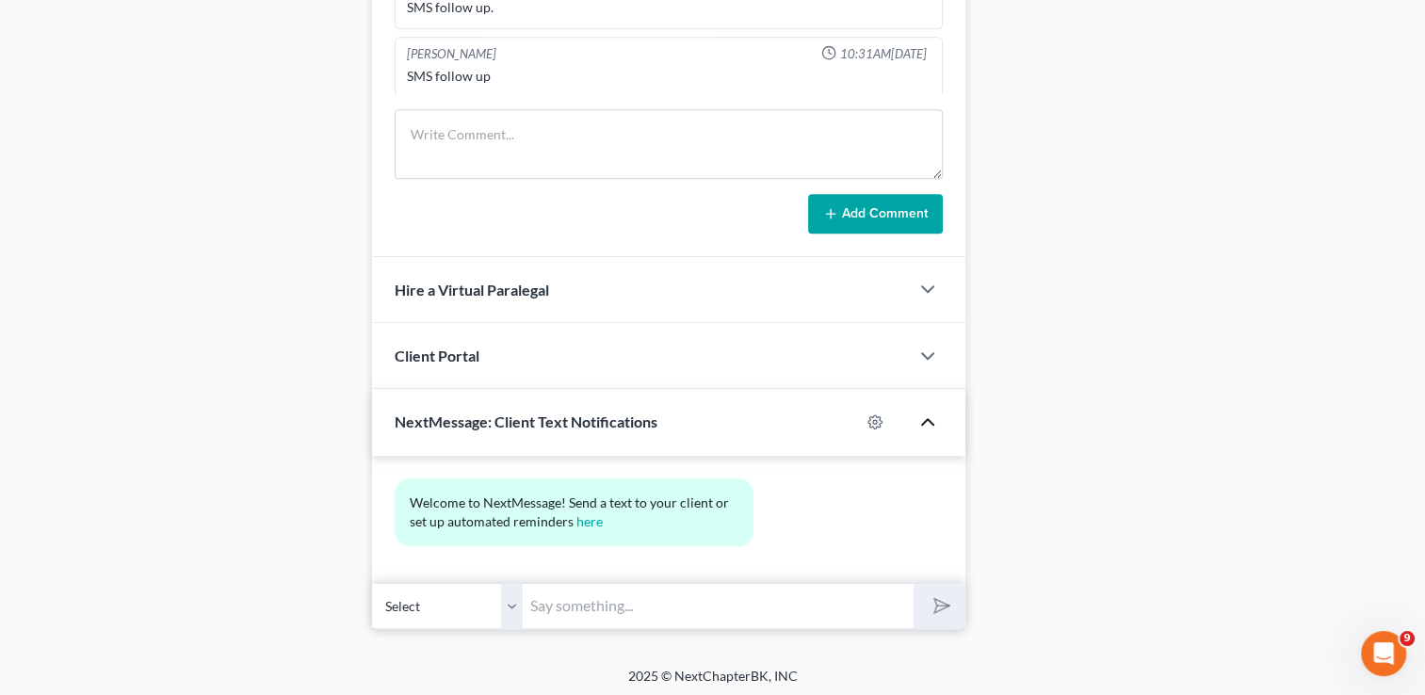
click at [648, 602] on input "text" at bounding box center [718, 606] width 391 height 46
paste input "Hello [PERSON_NAME], this is [PERSON_NAME] at the [PERSON_NAME] Law Firm, I am …"
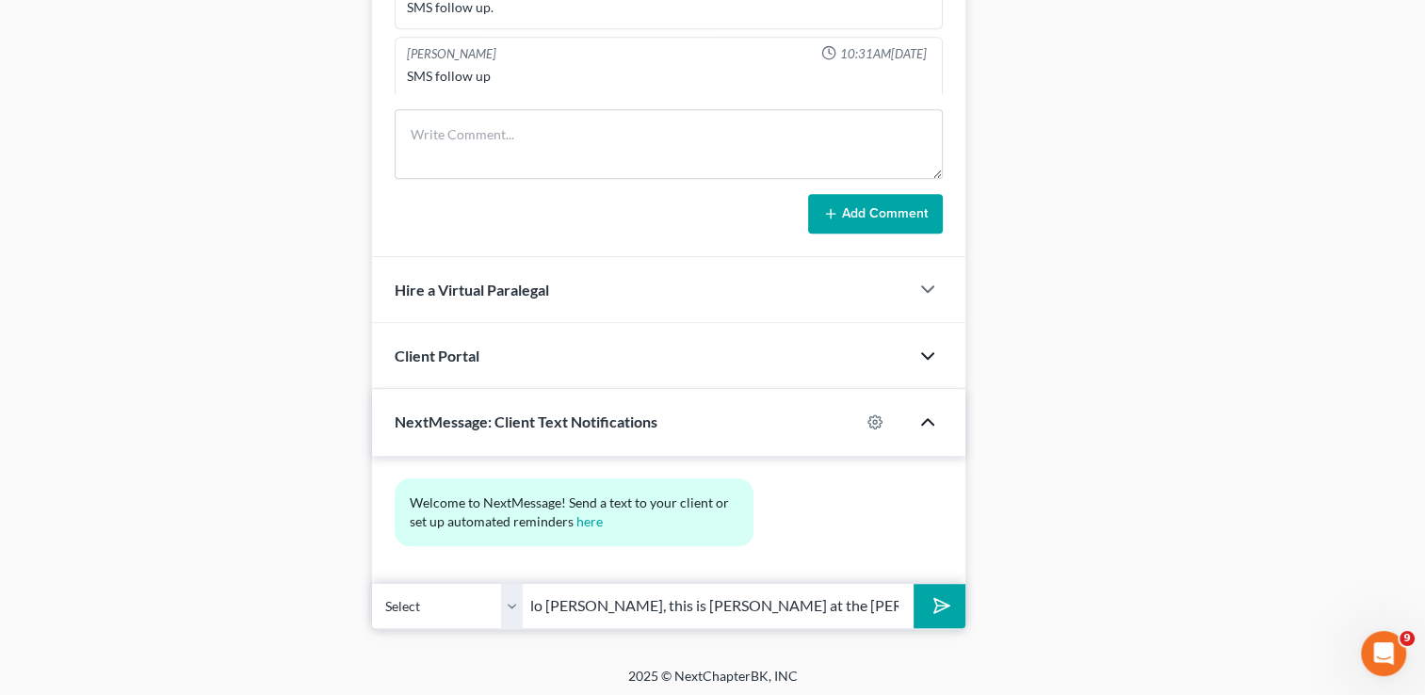
scroll to position [0, 0]
click at [608, 603] on input "Hello [PERSON_NAME], this is [PERSON_NAME] at the [PERSON_NAME] Law Firm, I am …" at bounding box center [718, 606] width 391 height 46
drag, startPoint x: 903, startPoint y: 605, endPoint x: 392, endPoint y: 605, distance: 511.4
click at [392, 605] on div "Select [PHONE_NUMBER] - [PERSON_NAME] Hello [PERSON_NAME], this is [PERSON_NAME…" at bounding box center [668, 606] width 593 height 44
type input "Hello [PERSON_NAME], this is [PERSON_NAME] at the [PERSON_NAME] Law Firm, I am …"
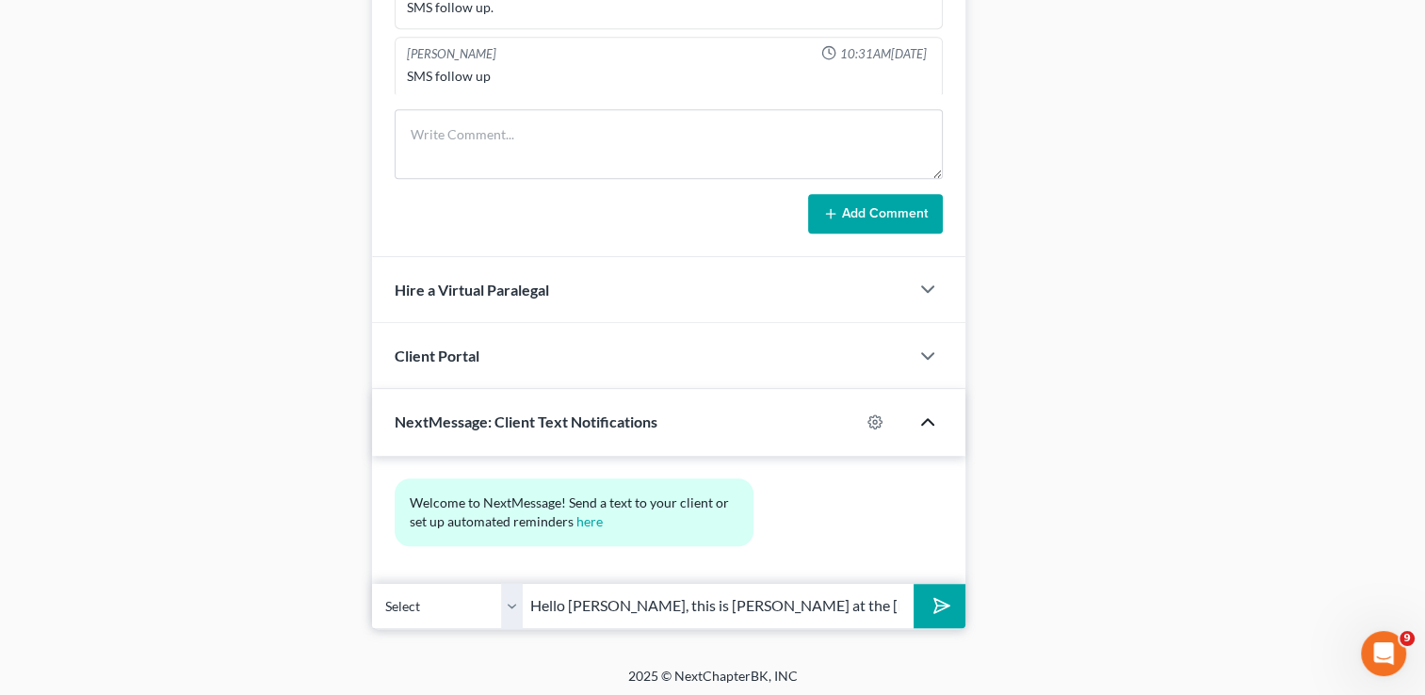
click at [945, 606] on icon "submit" at bounding box center [938, 605] width 26 height 26
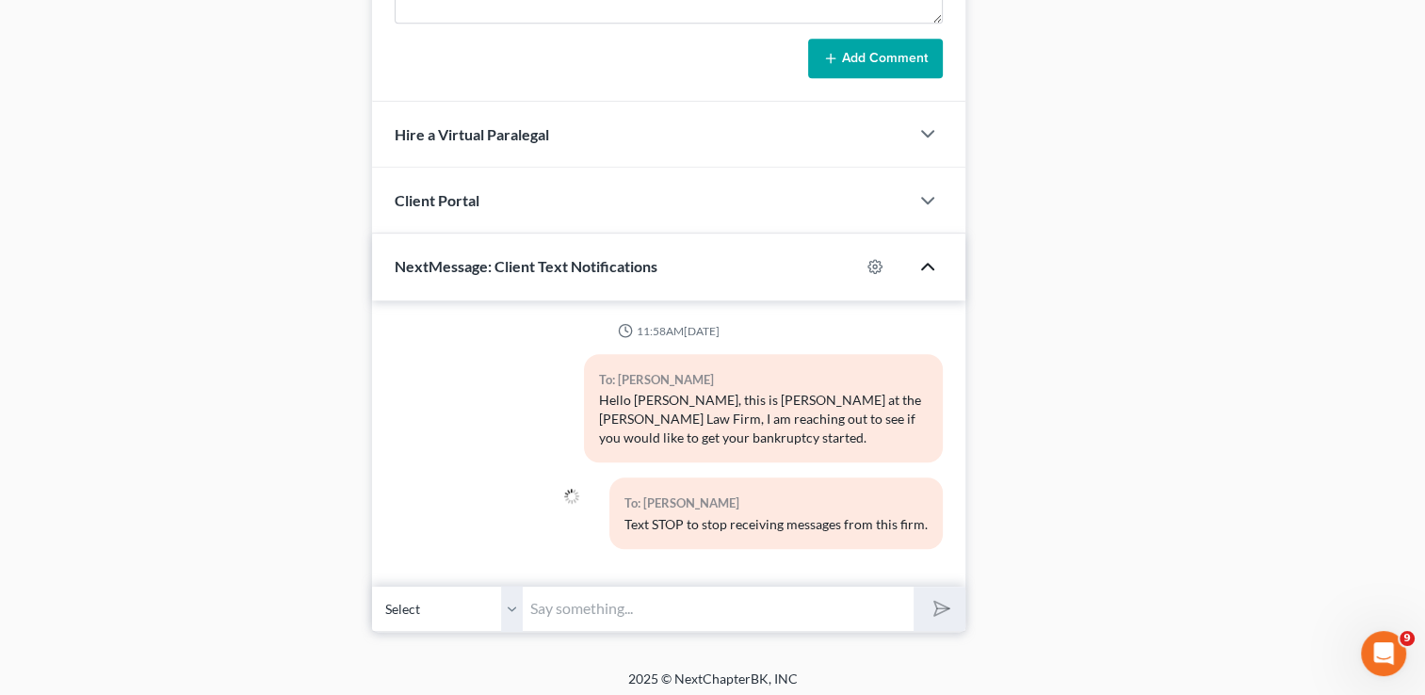
scroll to position [1232, 0]
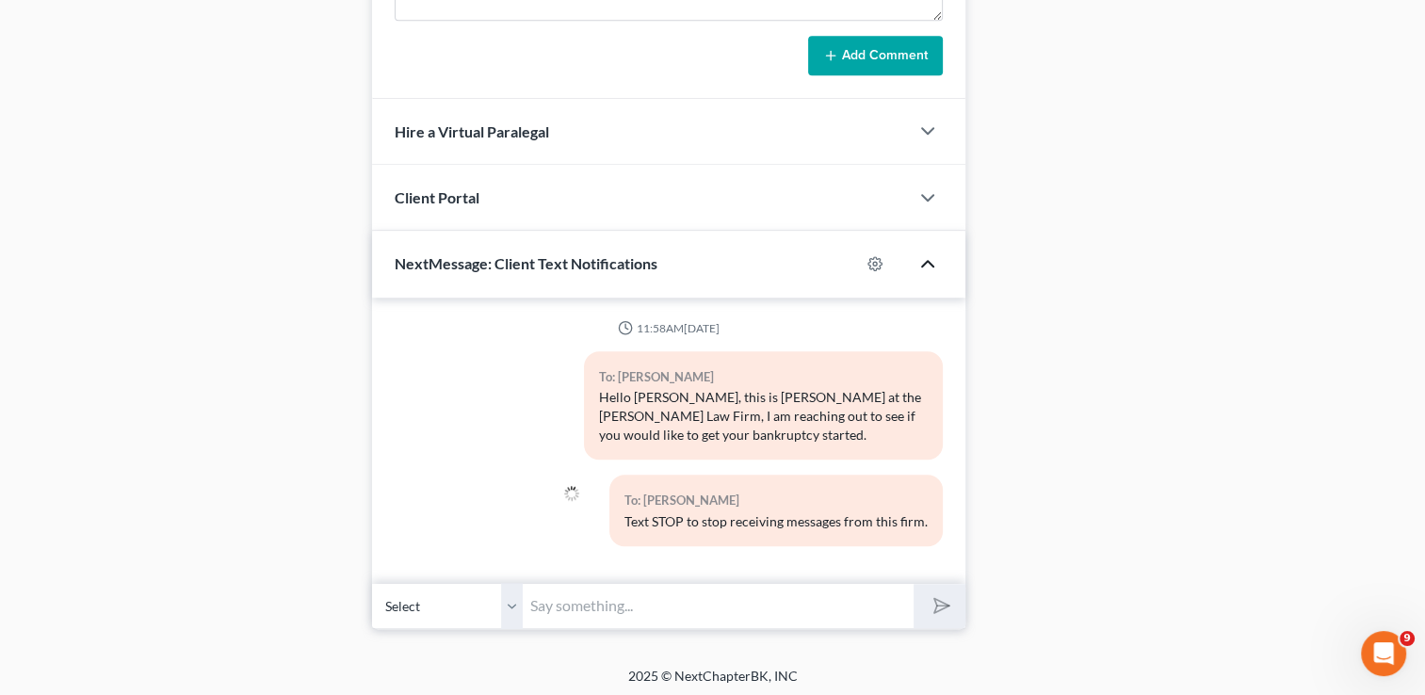
click at [678, 604] on input "text" at bounding box center [718, 606] width 391 height 46
paste input "You can call me directly at [PHONE_NUMBER] the office [PHONE_NUMBER]"
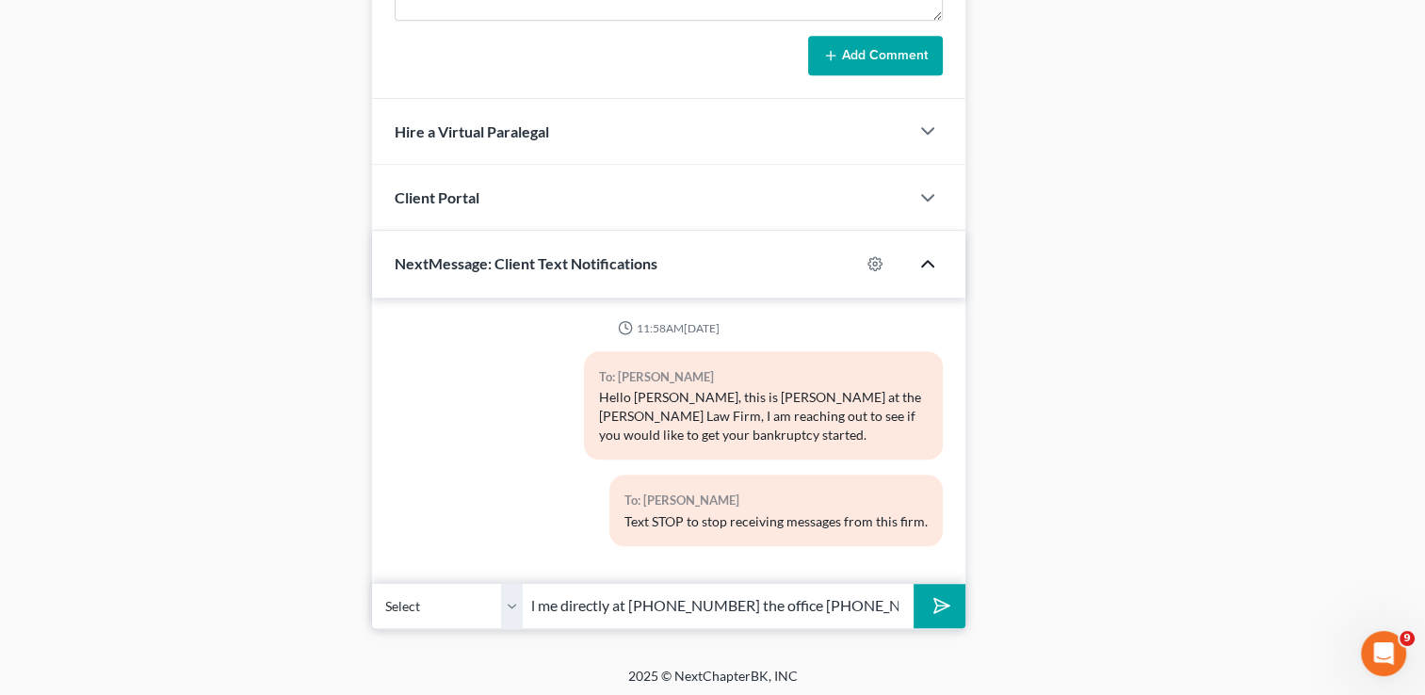
type input "You can call me directly at [PHONE_NUMBER] the office [PHONE_NUMBER]"
click at [944, 605] on icon "submit" at bounding box center [938, 605] width 26 height 26
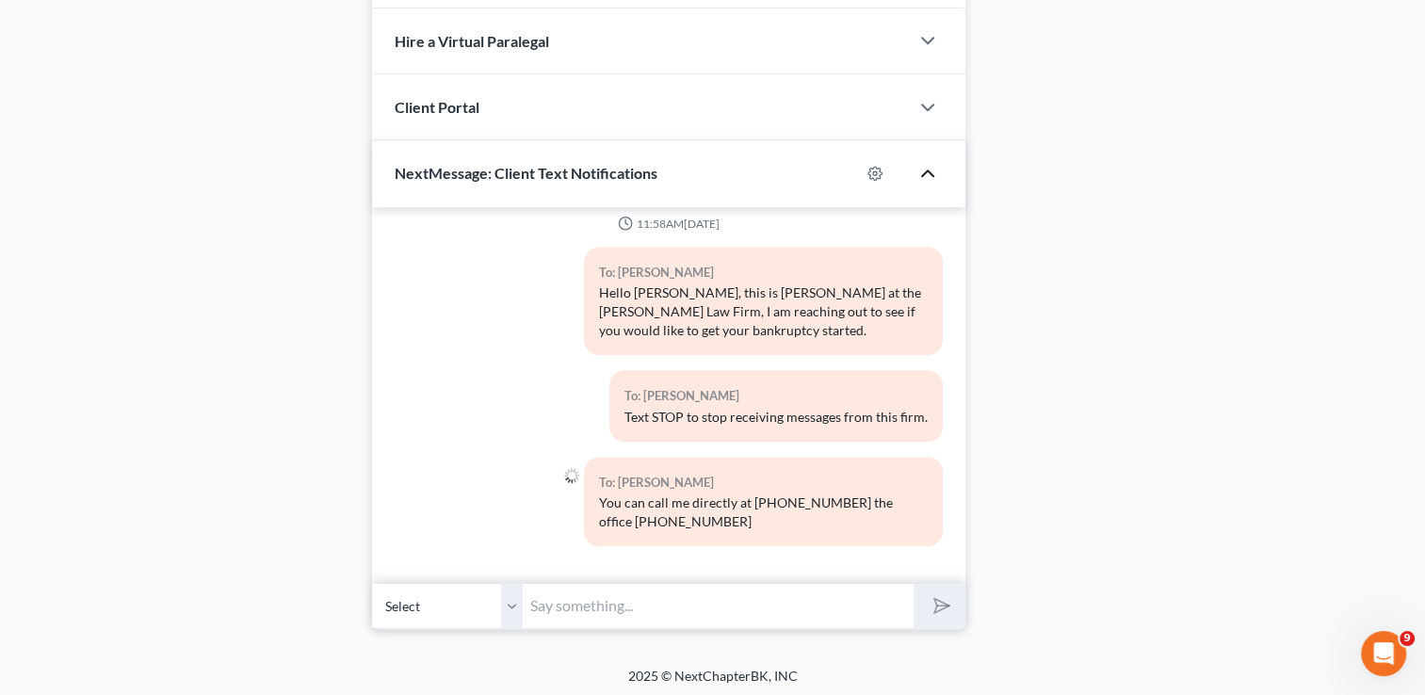
scroll to position [851, 0]
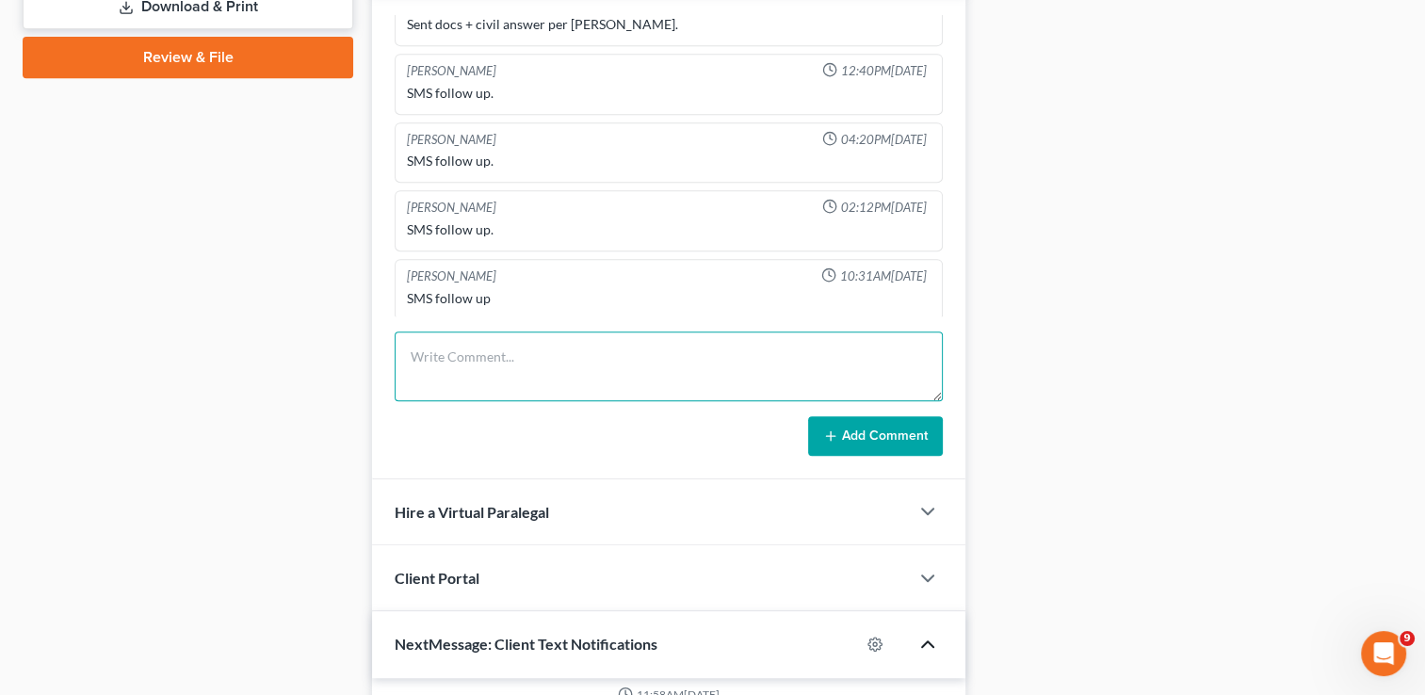
click at [729, 355] on textarea at bounding box center [669, 367] width 548 height 70
type textarea "S"
type textarea "Sent txt to see if she wants to get started."
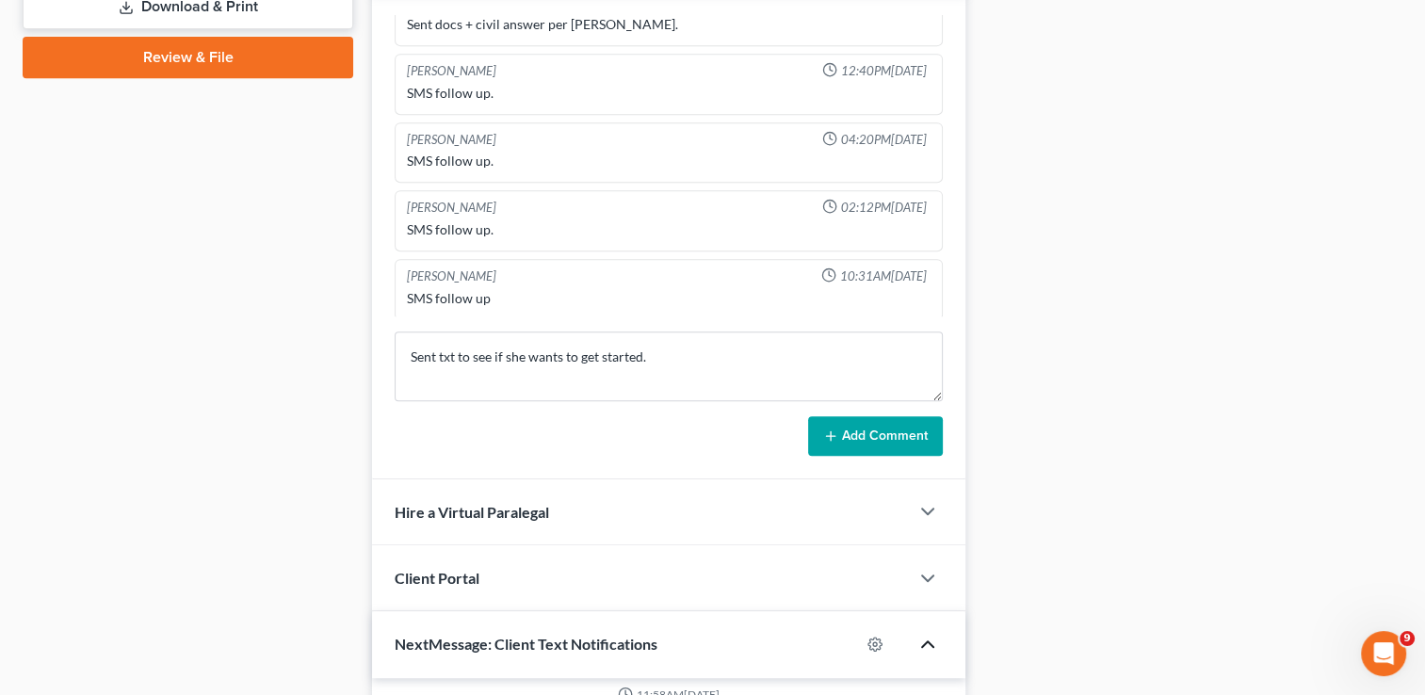
click at [887, 442] on button "Add Comment" at bounding box center [875, 436] width 135 height 40
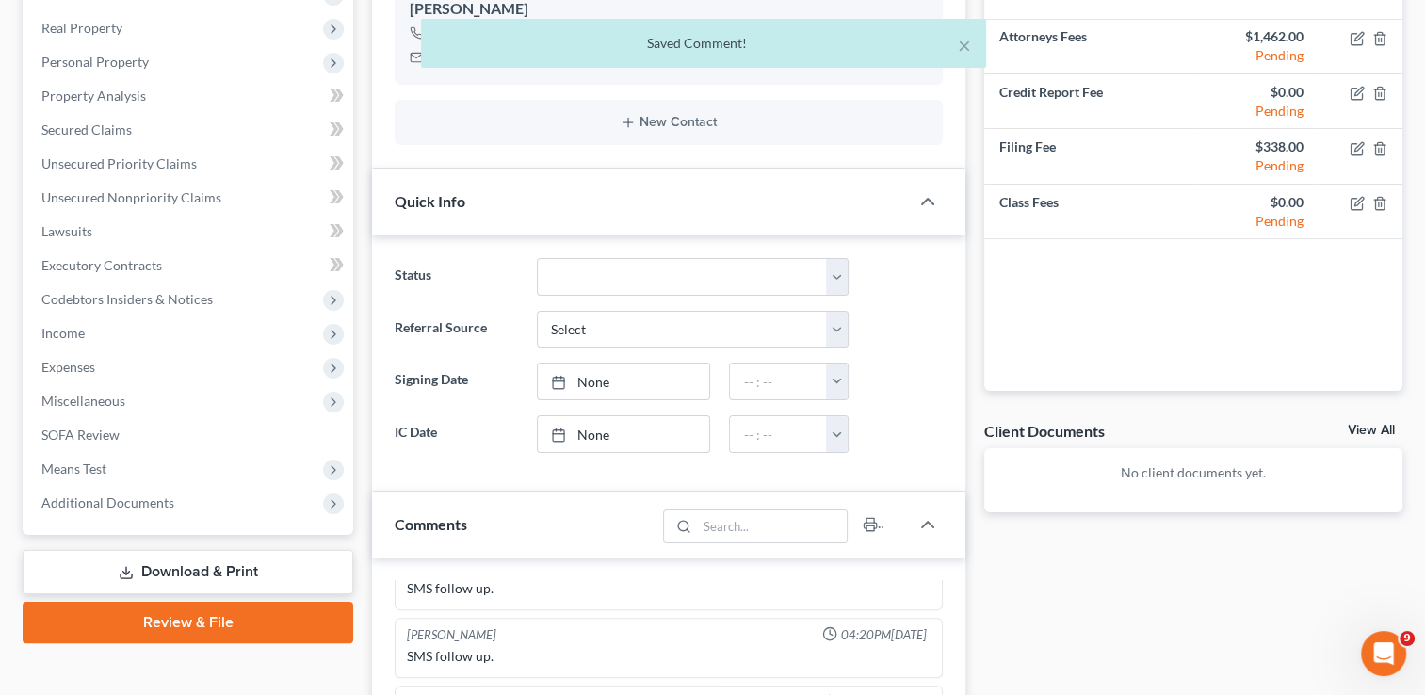
scroll to position [0, 0]
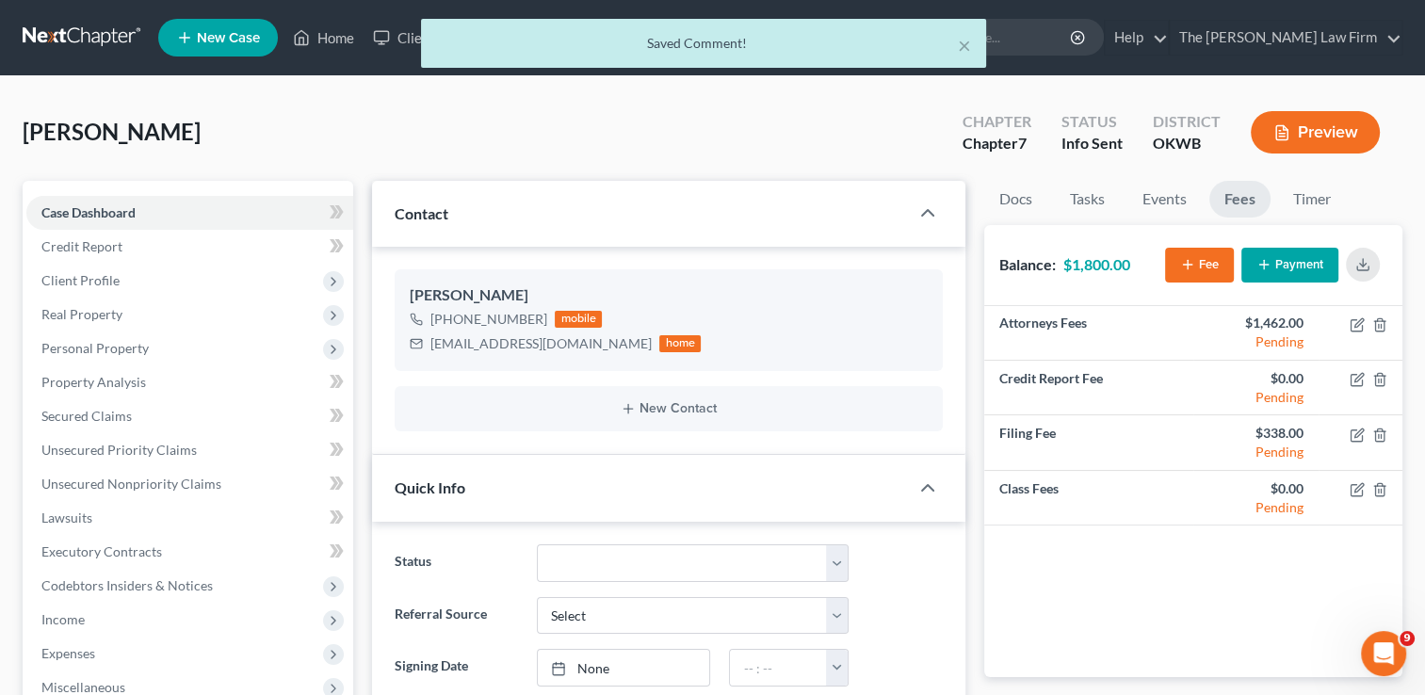
click at [332, 41] on div "× Saved Comment!" at bounding box center [703, 48] width 1425 height 58
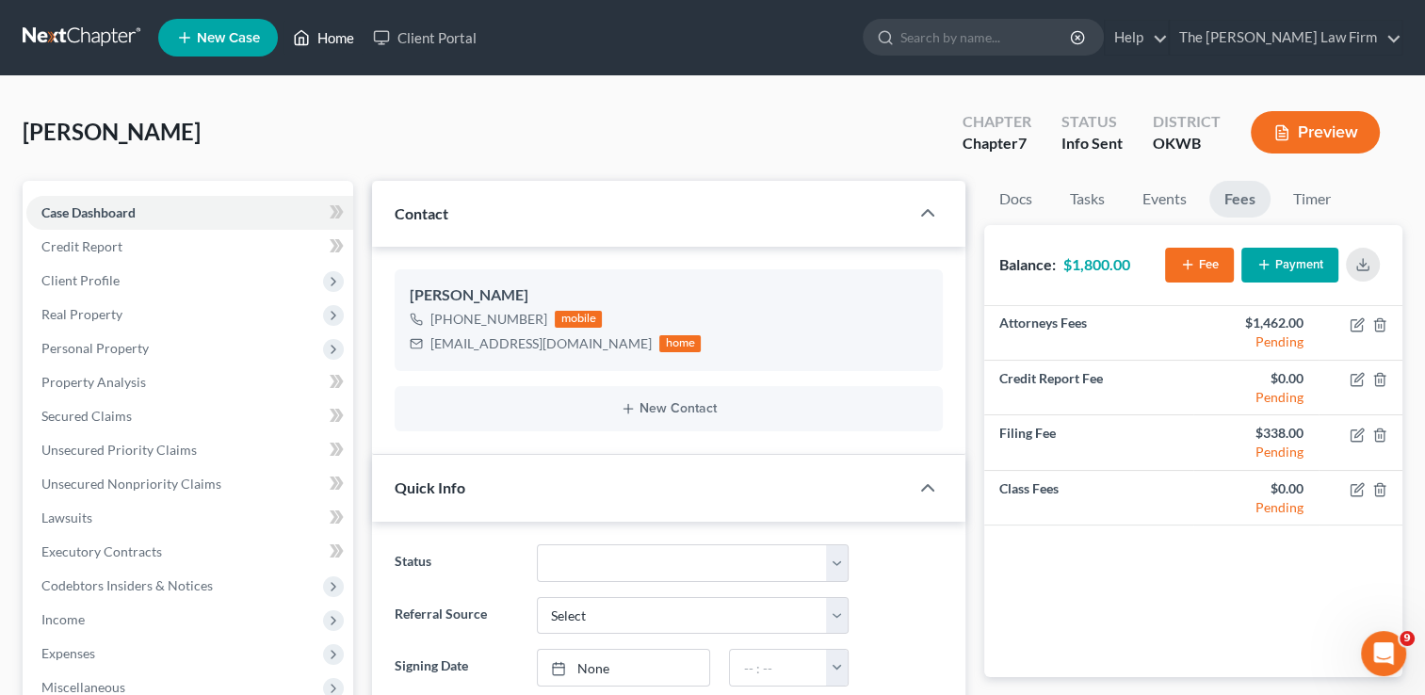
click at [332, 40] on link "Home" at bounding box center [323, 38] width 80 height 34
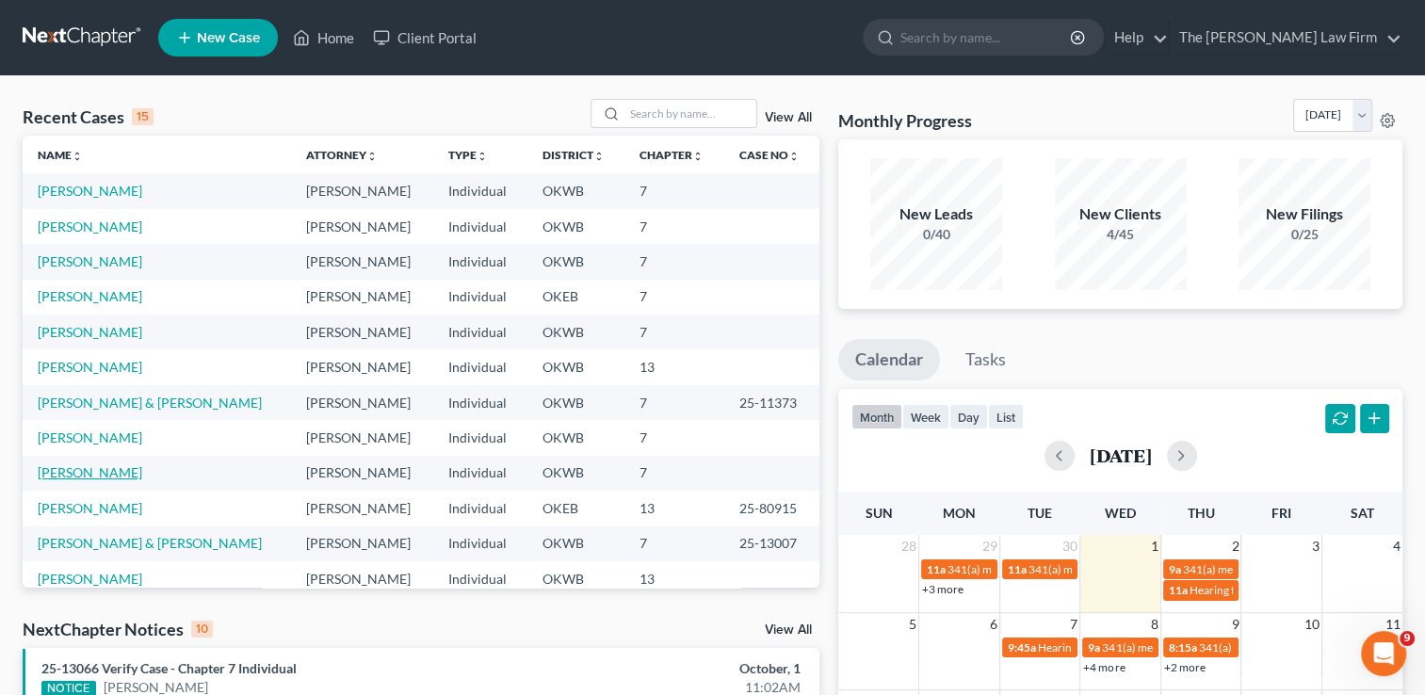
click at [94, 470] on link "[PERSON_NAME]" at bounding box center [90, 472] width 105 height 16
select select "4"
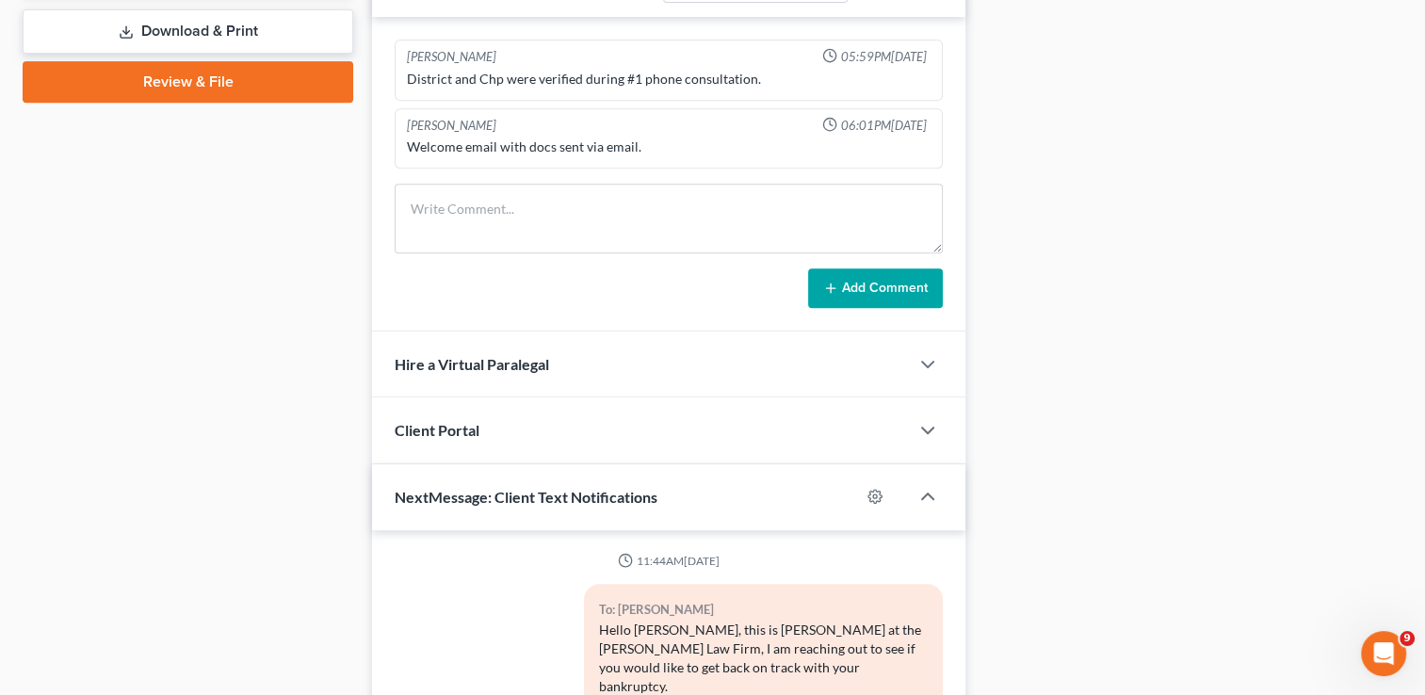
scroll to position [772, 0]
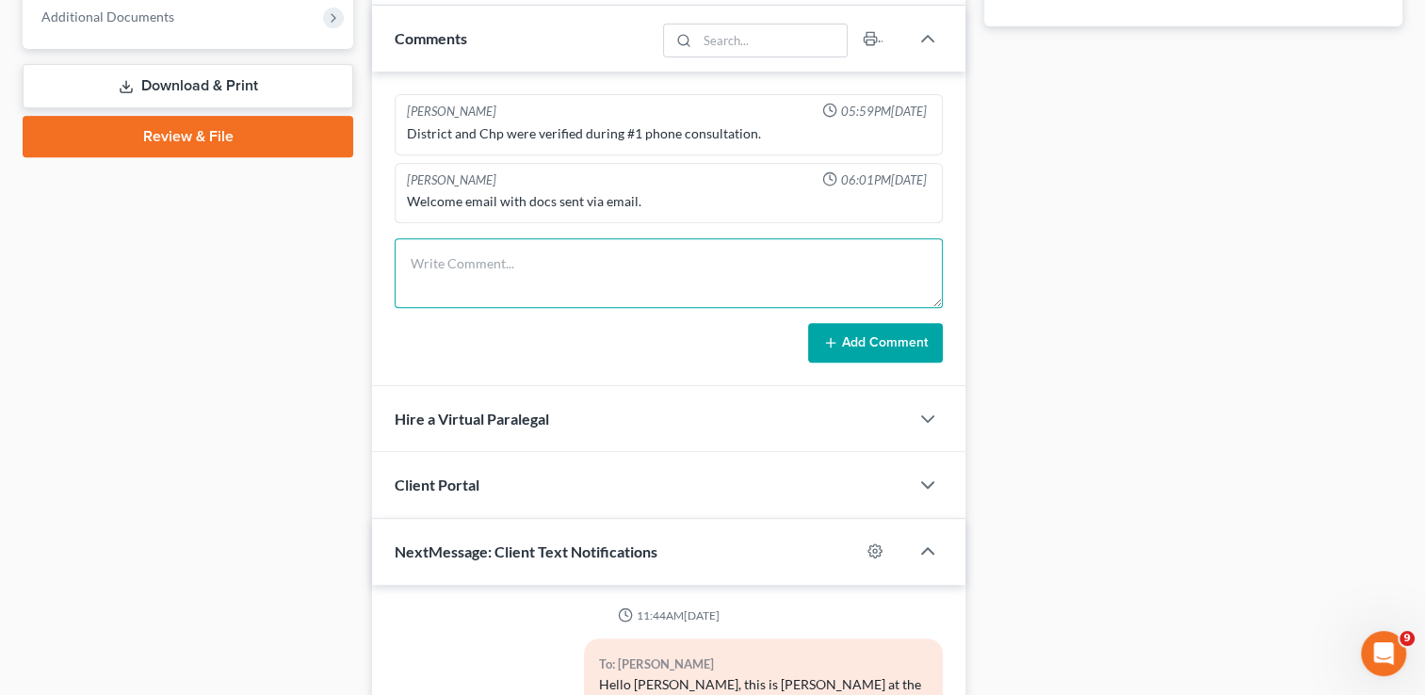
click at [555, 254] on textarea at bounding box center [669, 273] width 548 height 70
type textarea "Sent txt to see is she wants to get BK going."
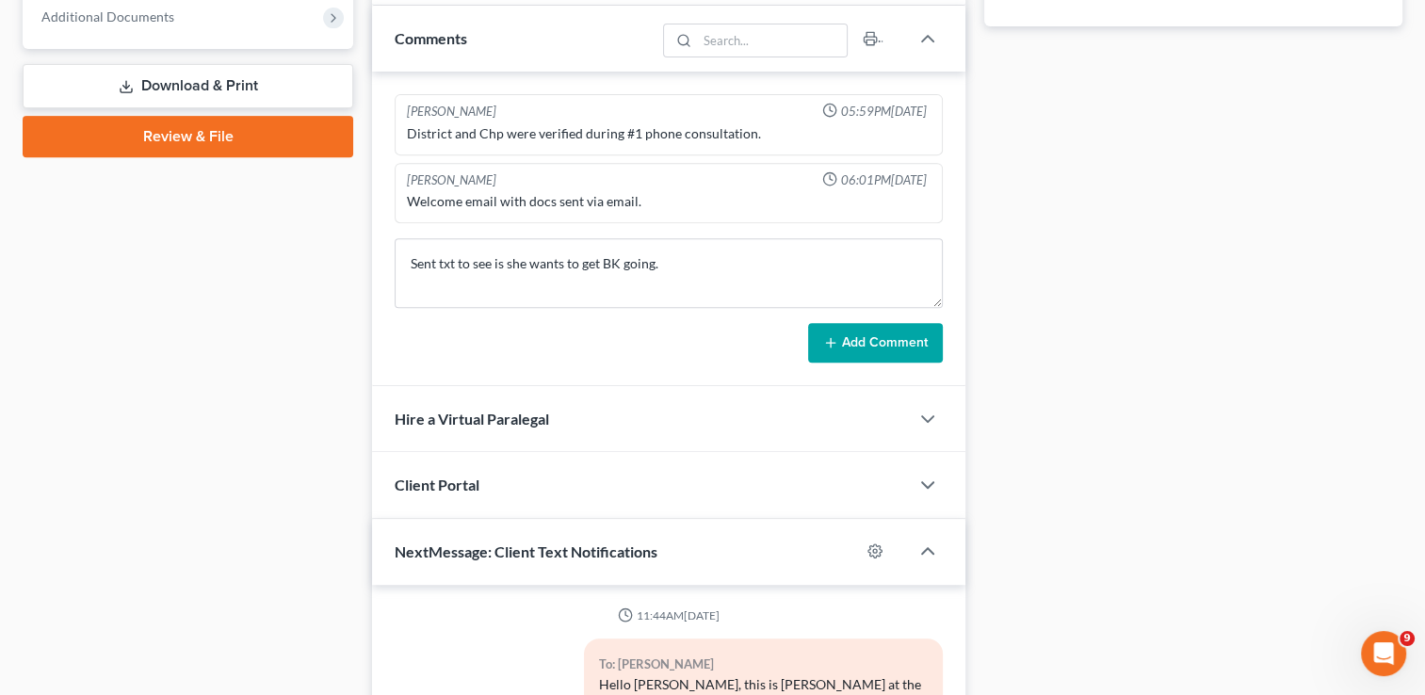
click at [889, 340] on button "Add Comment" at bounding box center [875, 343] width 135 height 40
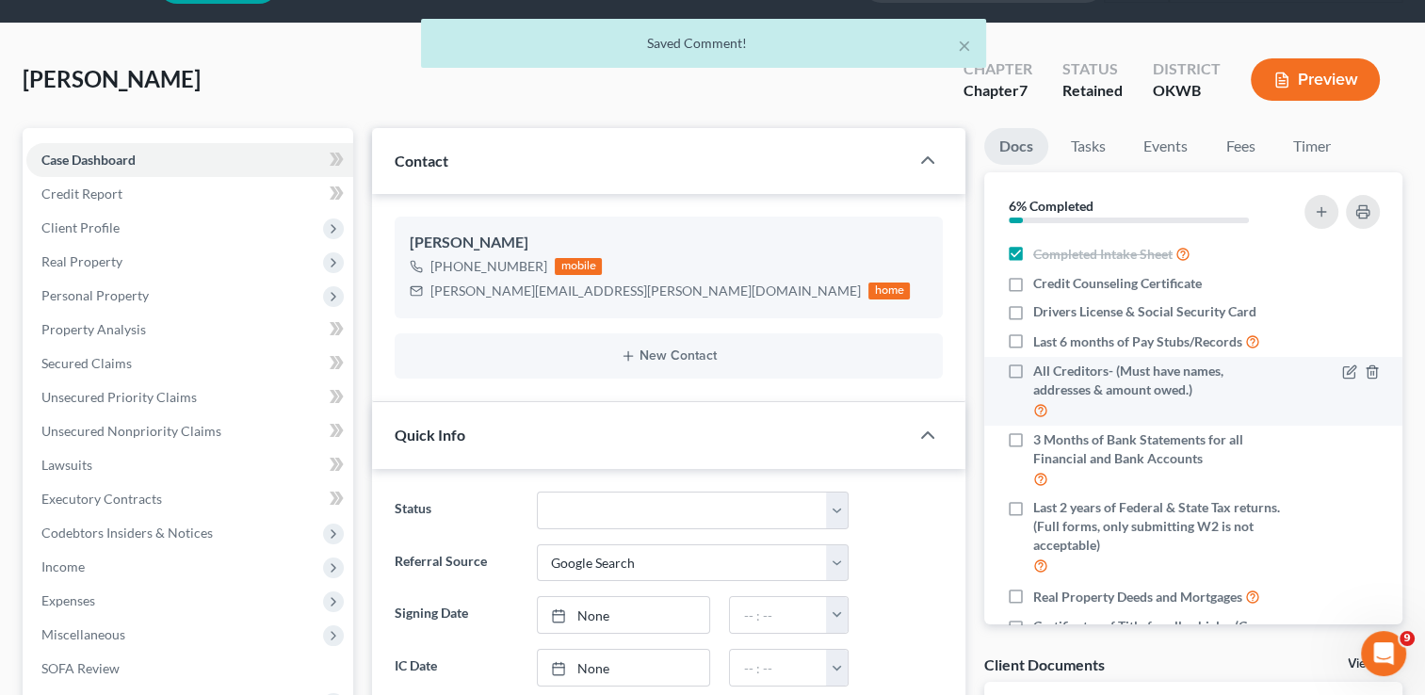
scroll to position [0, 0]
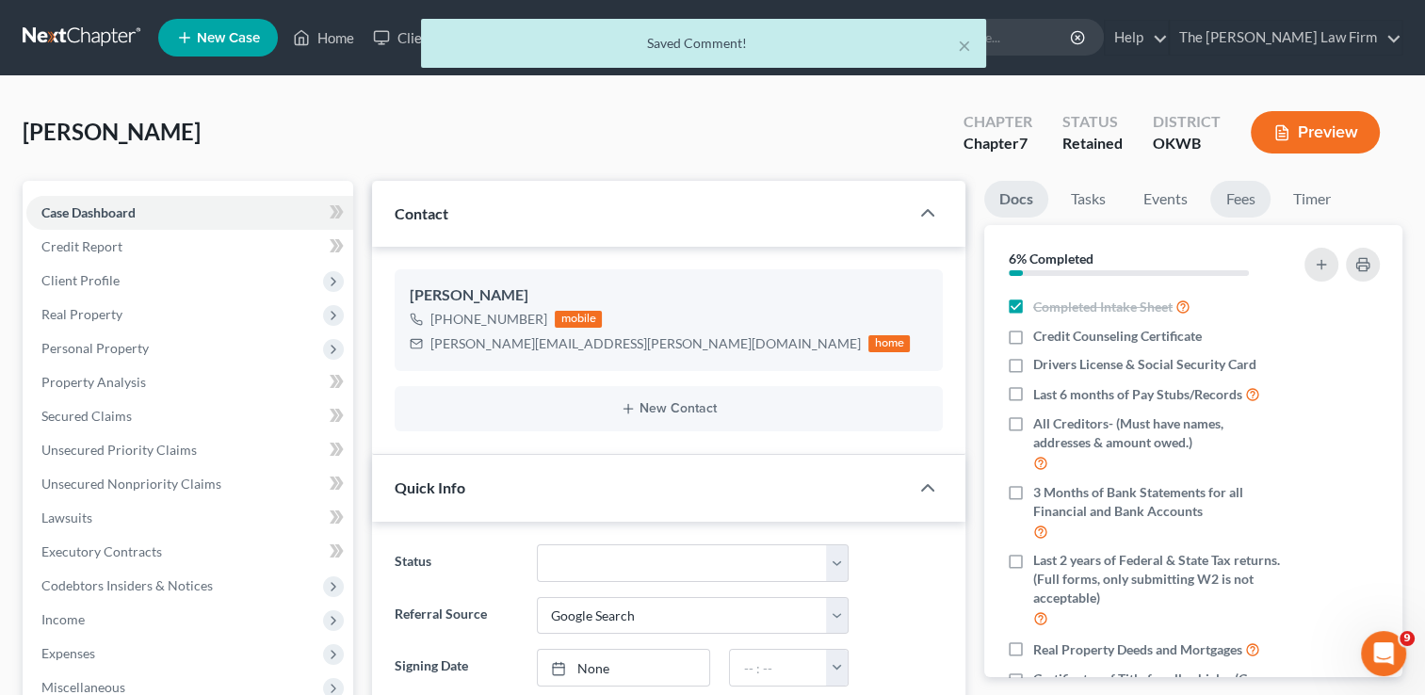
click at [1228, 202] on link "Fees" at bounding box center [1240, 199] width 60 height 37
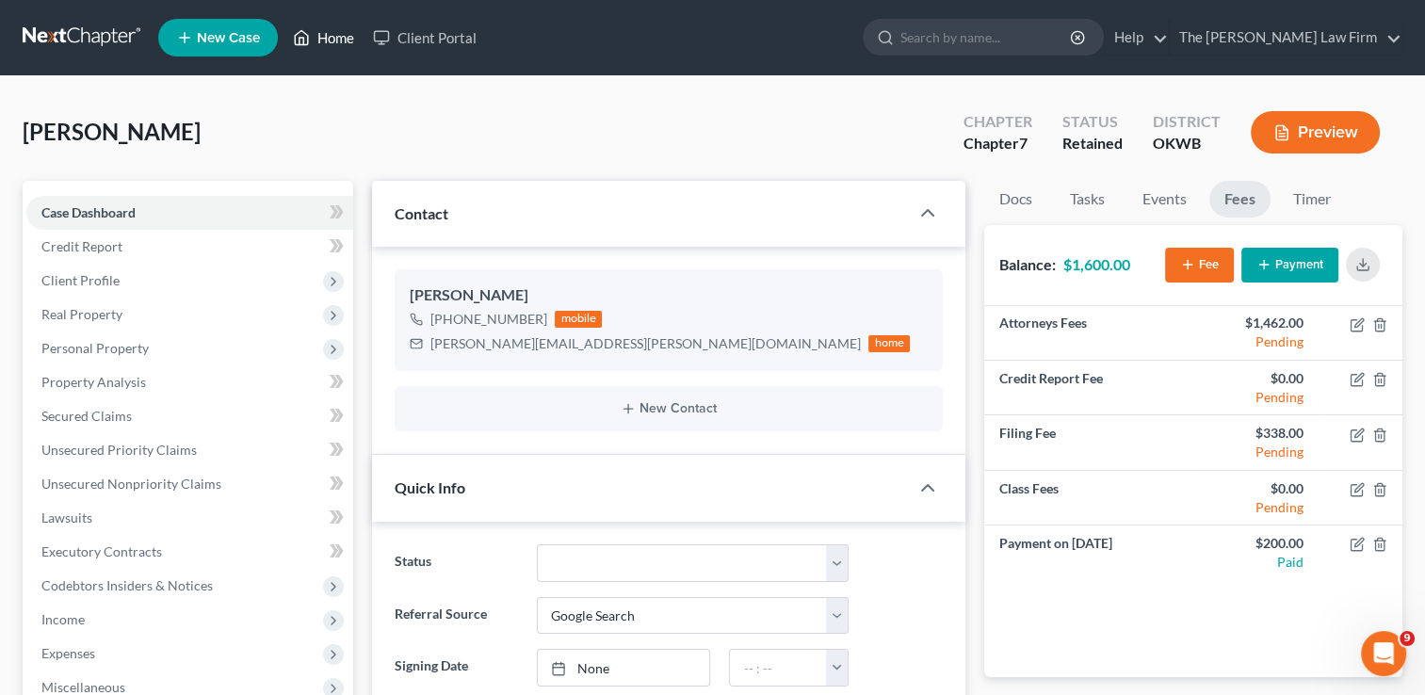
click at [315, 28] on link "Home" at bounding box center [323, 38] width 80 height 34
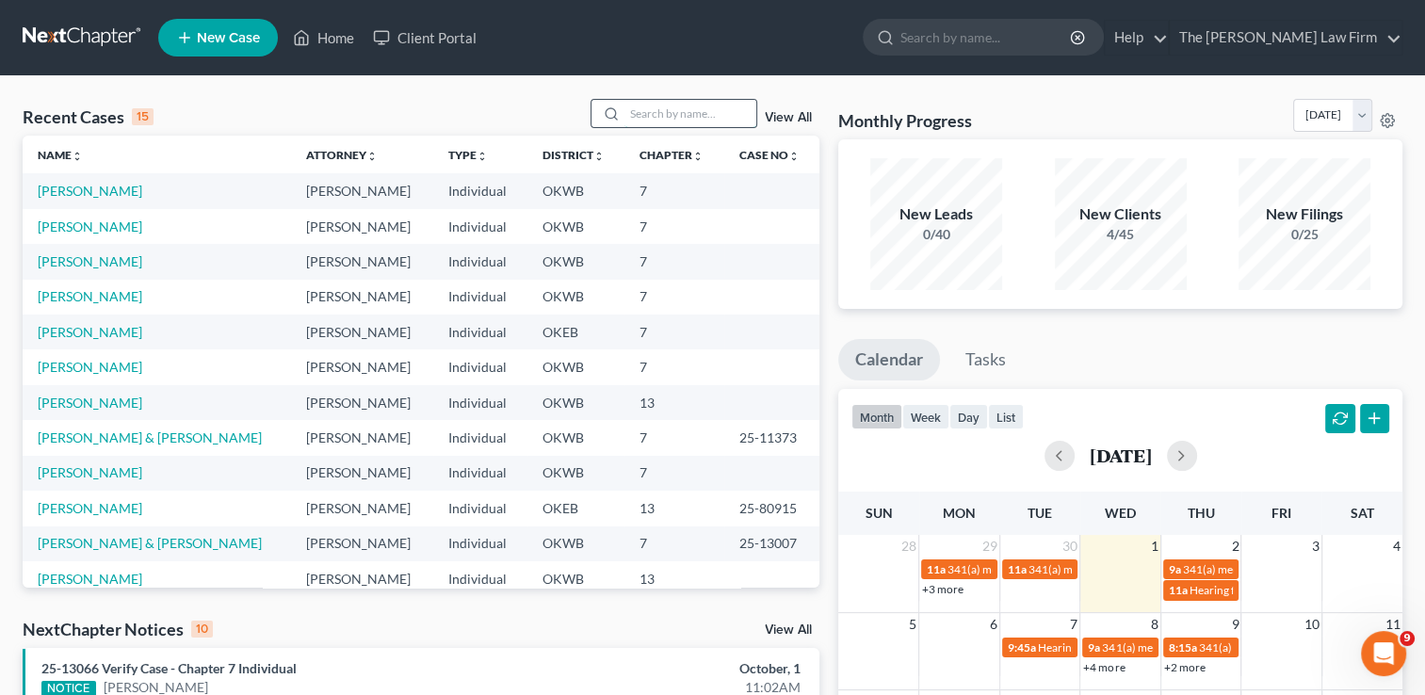
click at [711, 106] on input "search" at bounding box center [690, 113] width 132 height 27
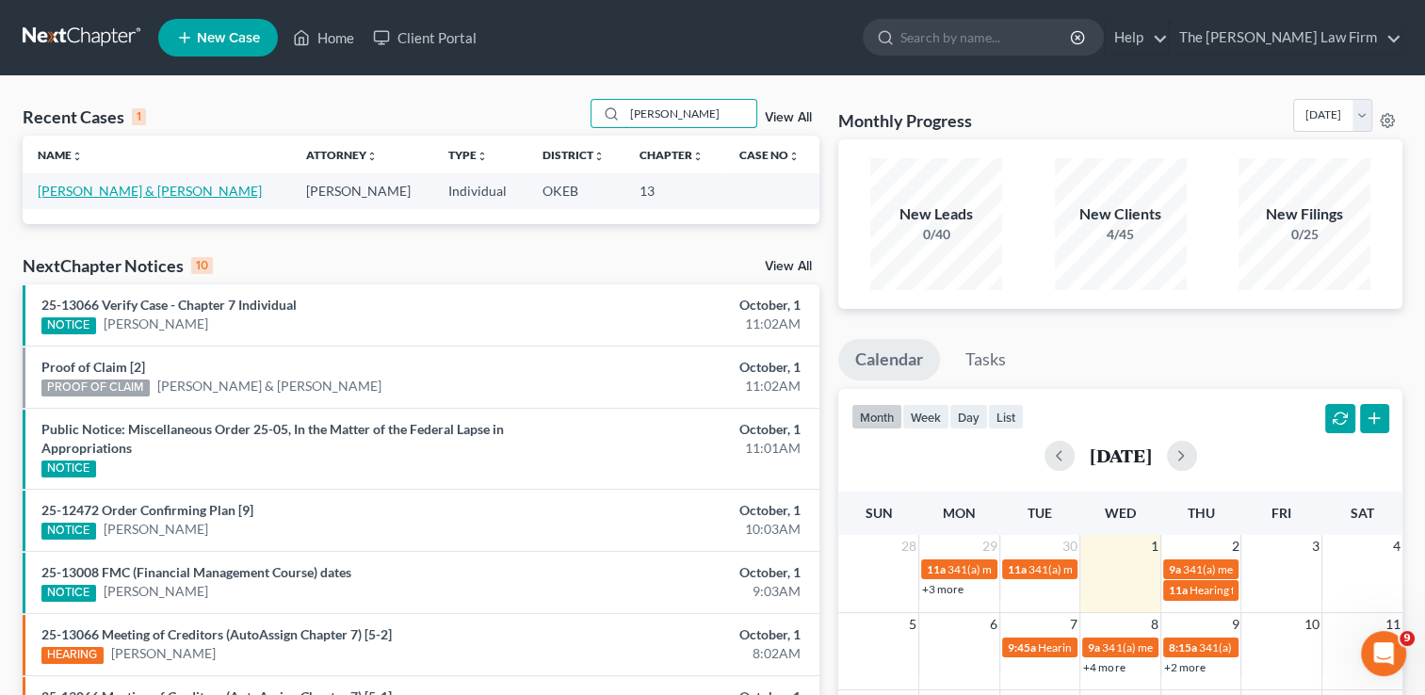
type input "[PERSON_NAME]"
click at [121, 194] on link "[PERSON_NAME] & [PERSON_NAME]" at bounding box center [150, 191] width 224 height 16
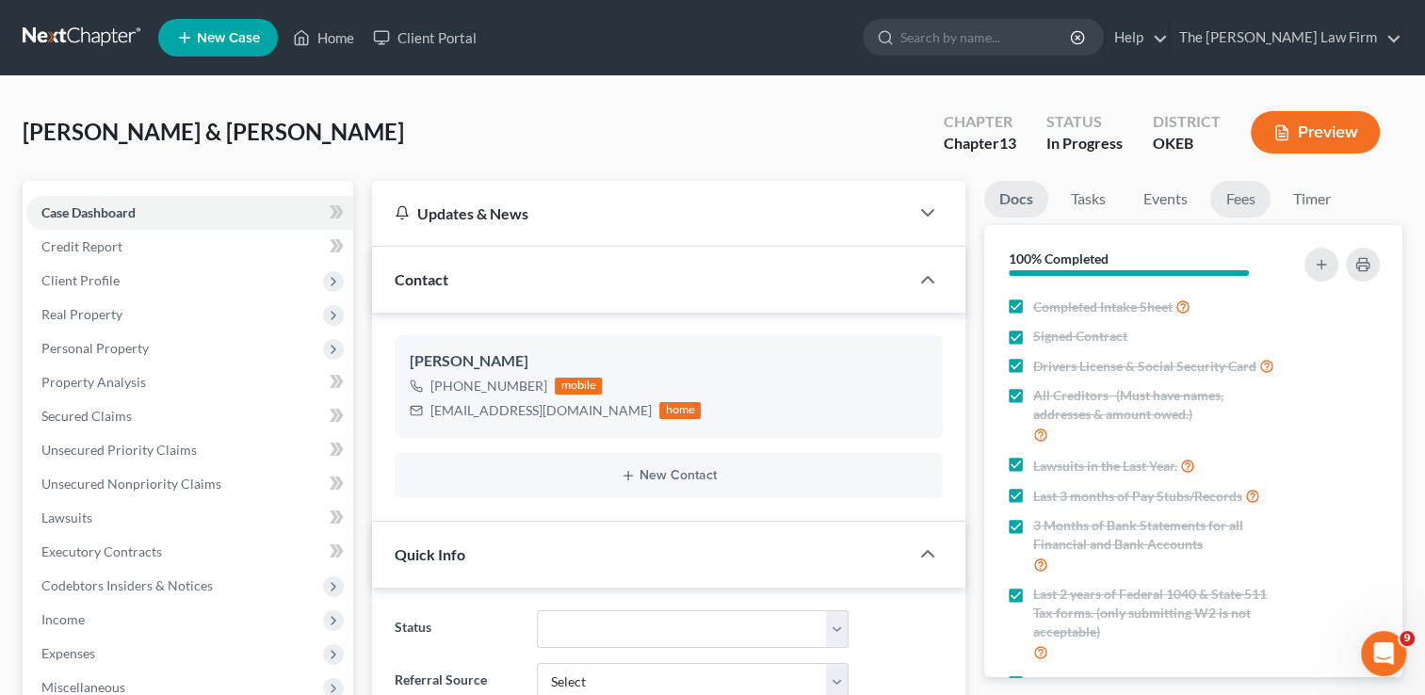
scroll to position [321, 0]
click at [1233, 189] on link "Fees" at bounding box center [1240, 199] width 60 height 37
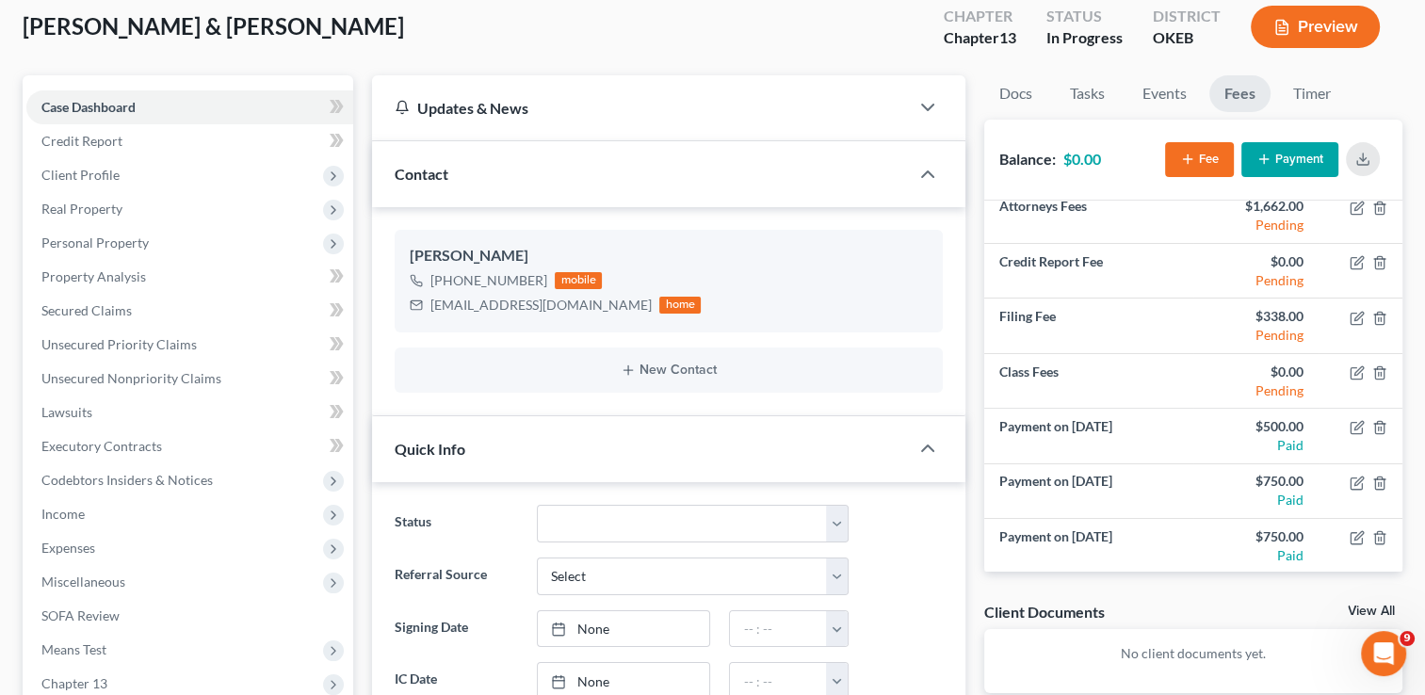
scroll to position [0, 0]
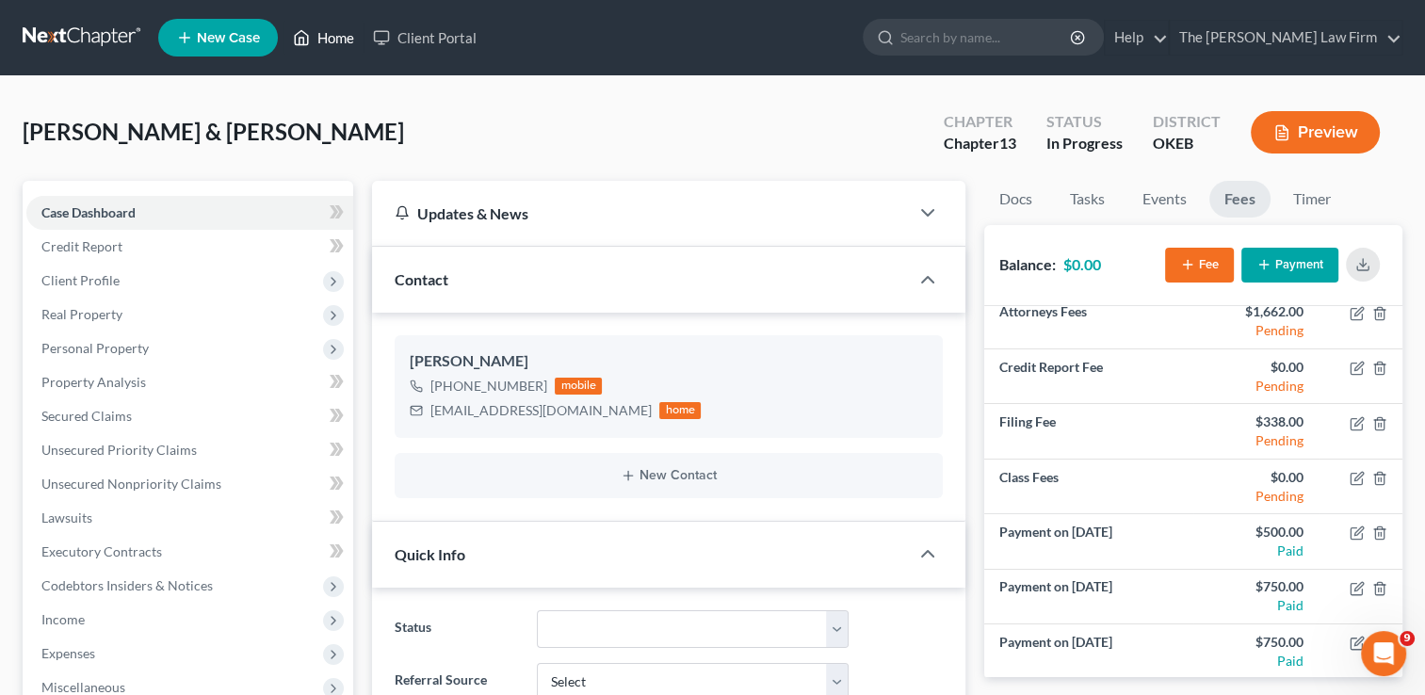
click at [346, 37] on link "Home" at bounding box center [323, 38] width 80 height 34
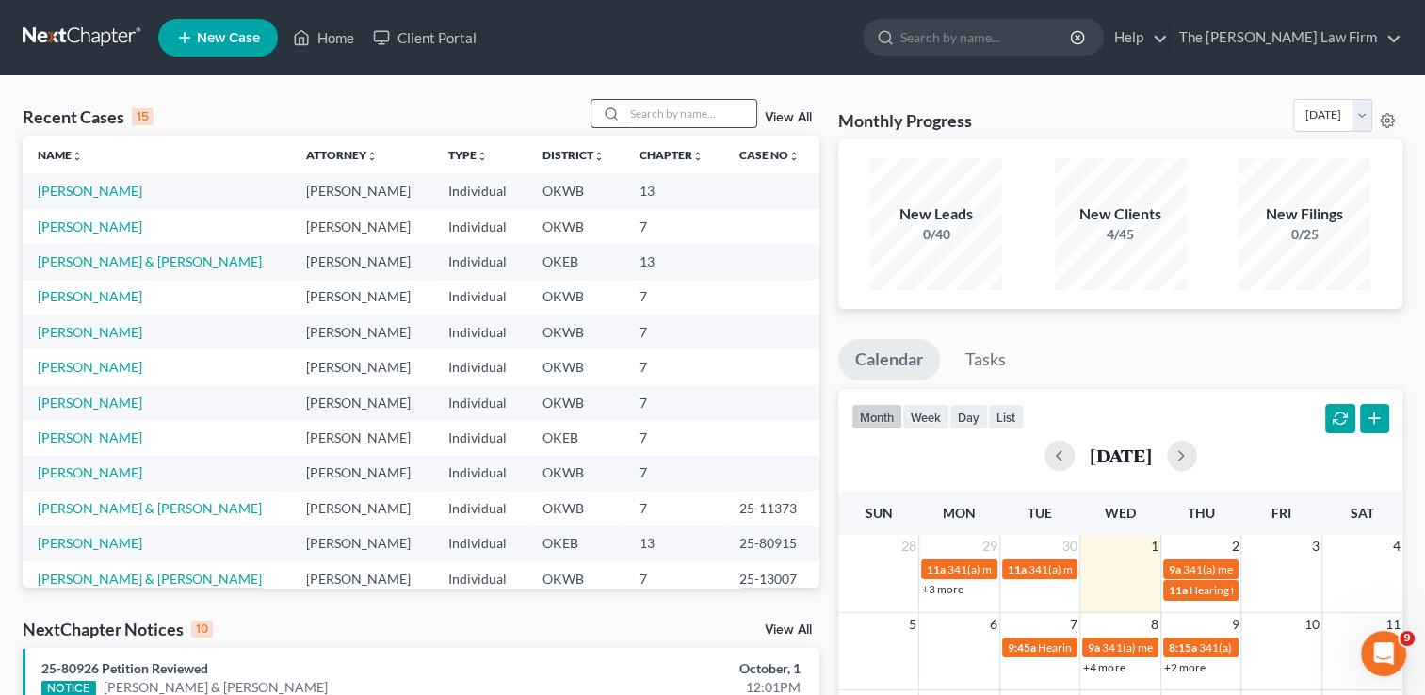
click at [650, 115] on input "search" at bounding box center [690, 113] width 132 height 27
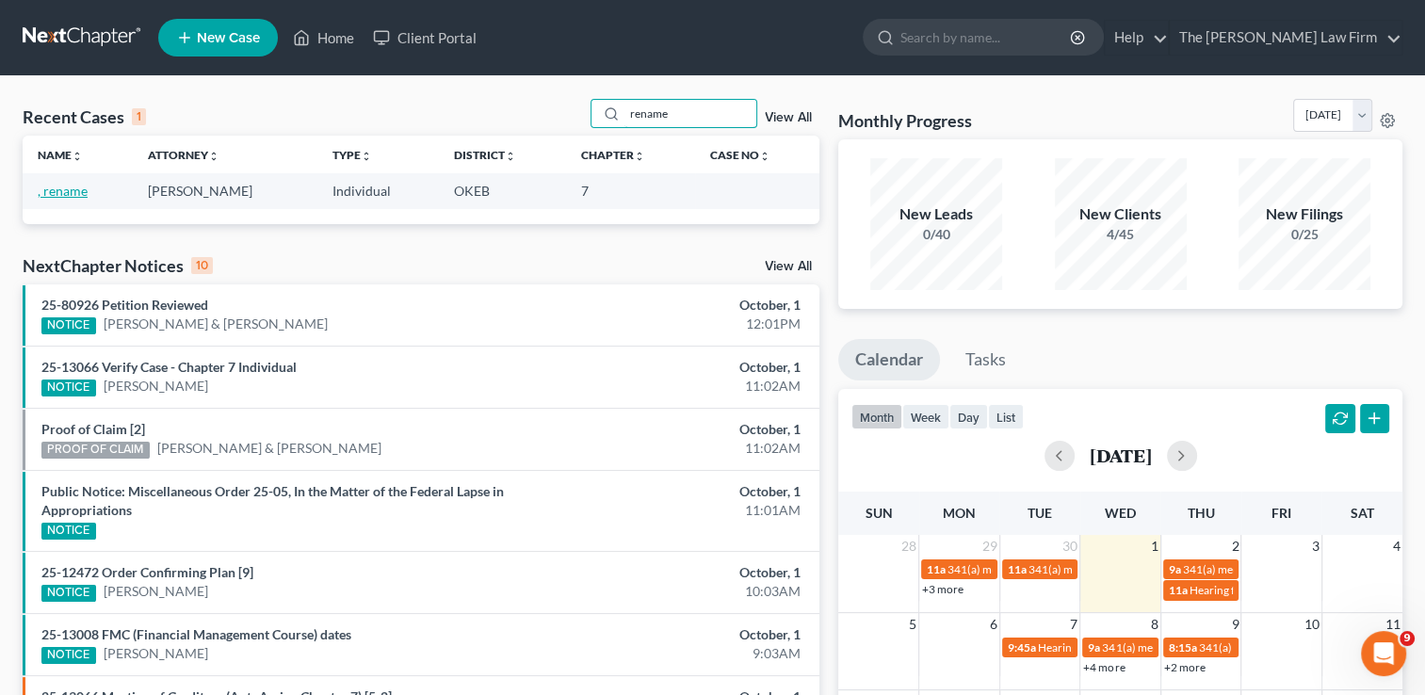
type input "rename"
click at [60, 198] on link ", rename" at bounding box center [63, 191] width 50 height 16
select select "6"
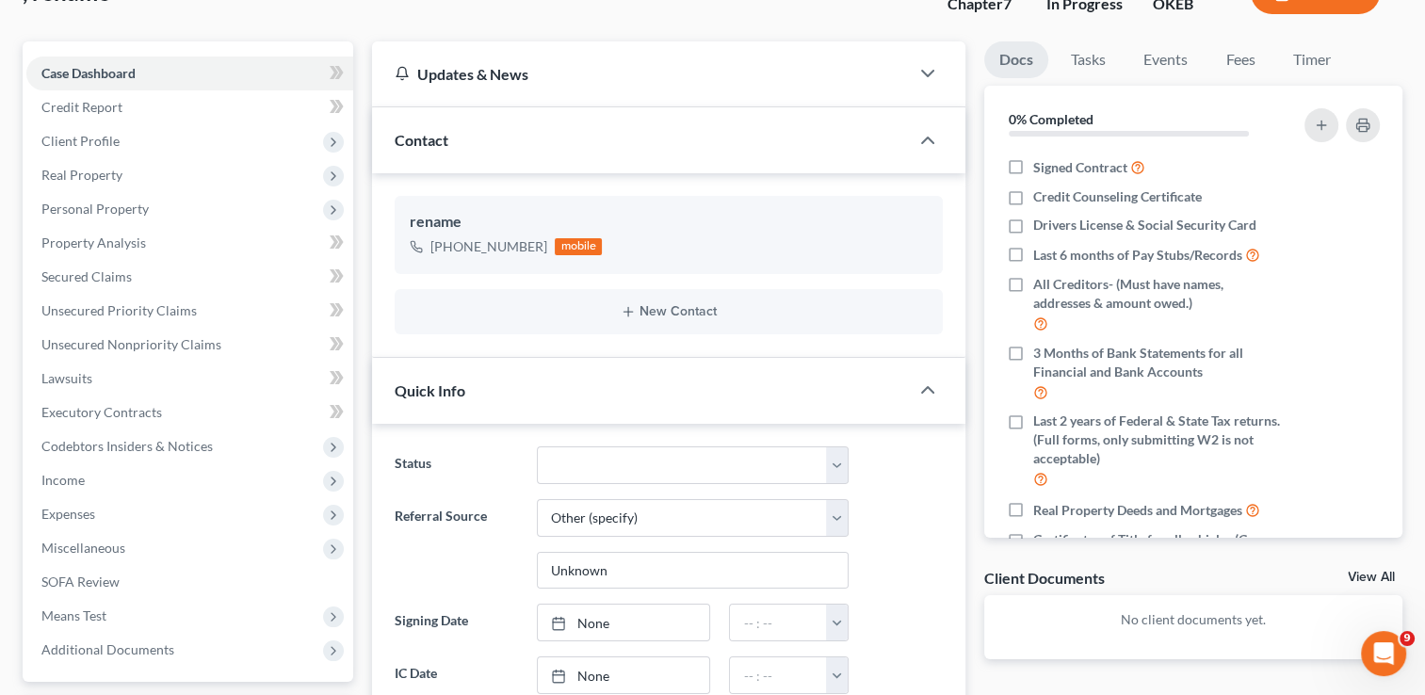
scroll to position [124, 0]
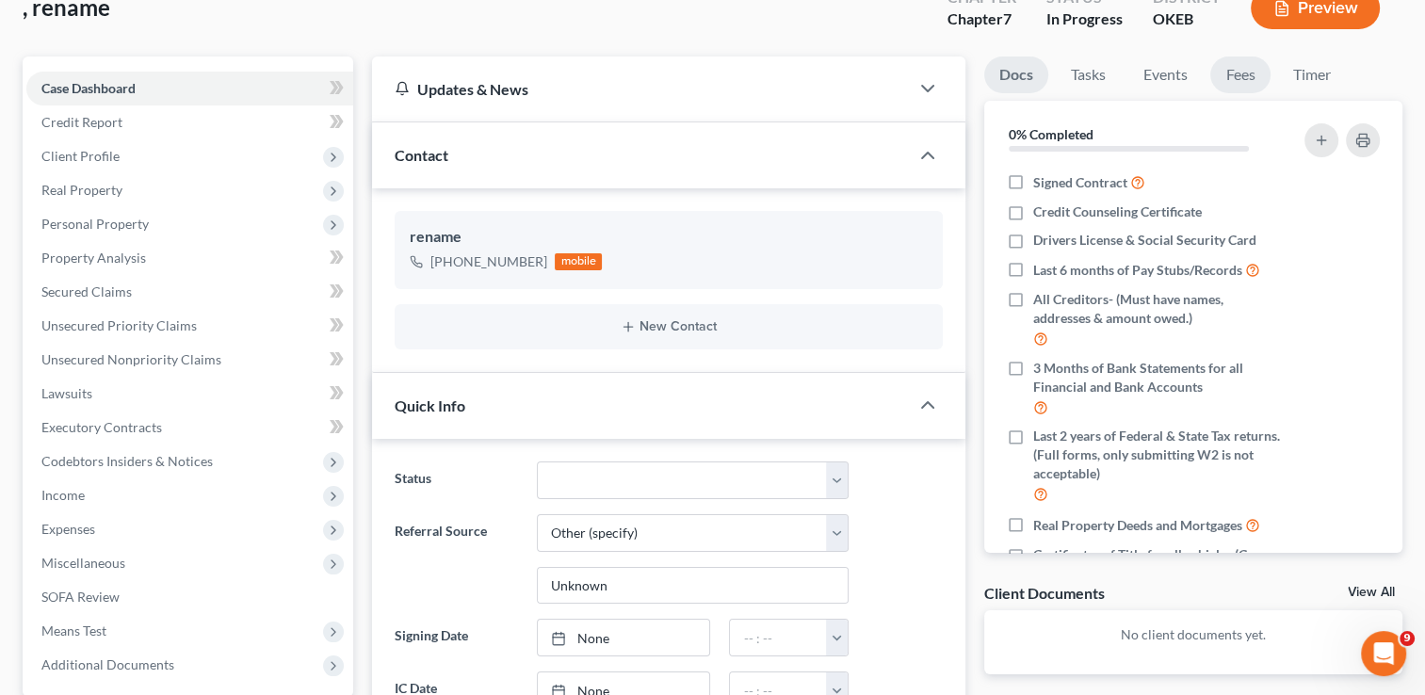
click at [1246, 80] on link "Fees" at bounding box center [1240, 75] width 60 height 37
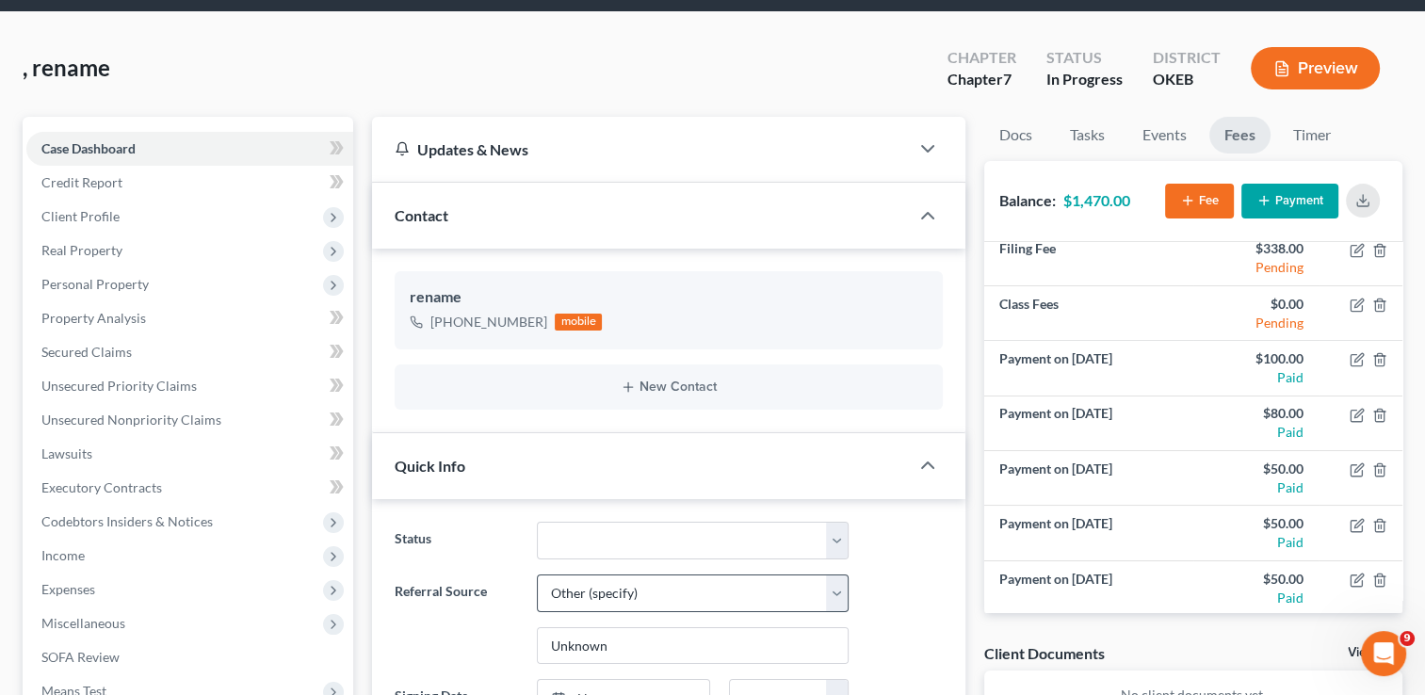
scroll to position [0, 0]
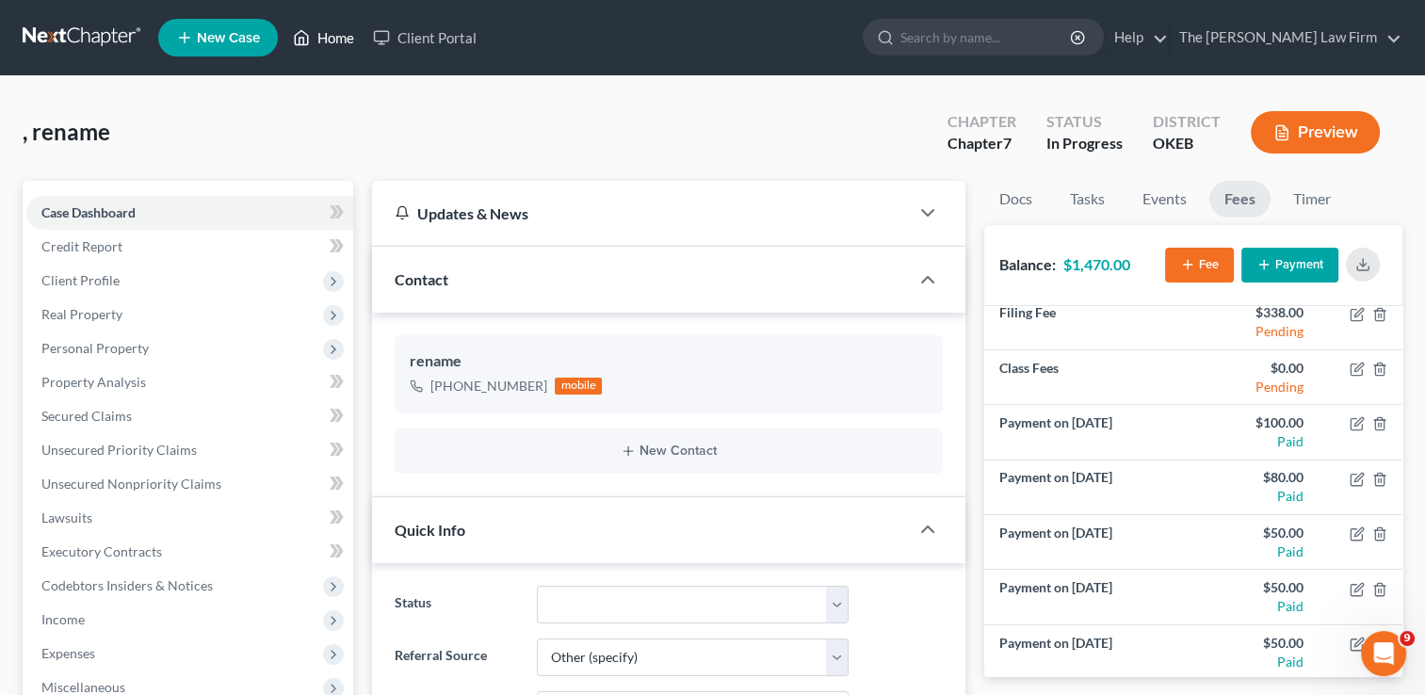
click at [327, 40] on link "Home" at bounding box center [323, 38] width 80 height 34
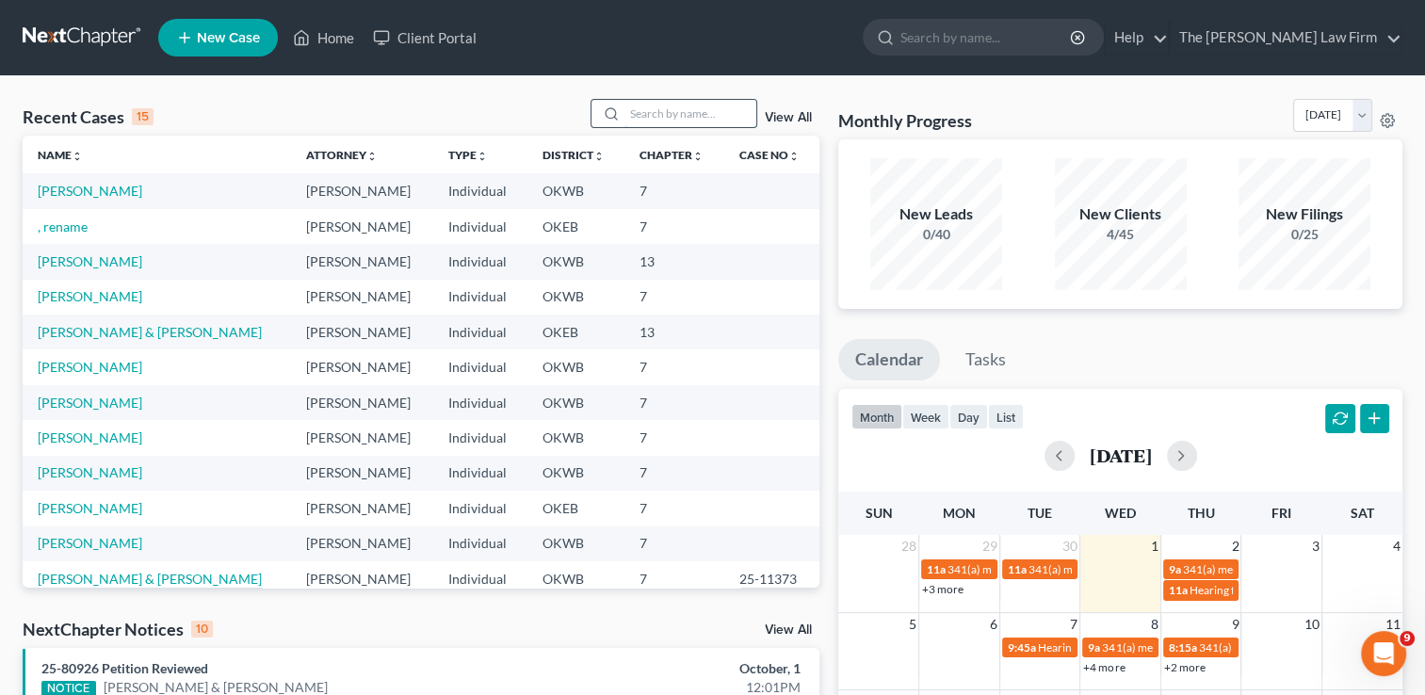
click at [651, 104] on input "search" at bounding box center [690, 113] width 132 height 27
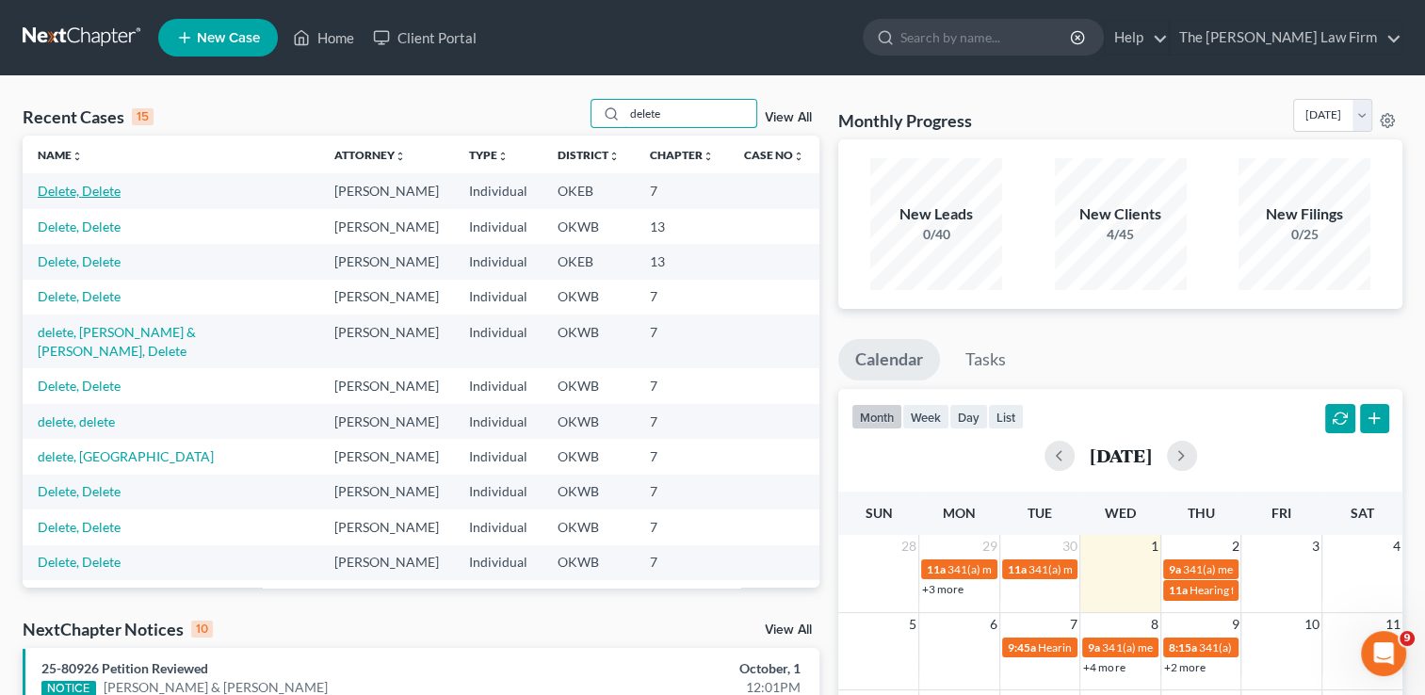
type input "delete"
click at [83, 195] on link "Delete, Delete" at bounding box center [79, 191] width 83 height 16
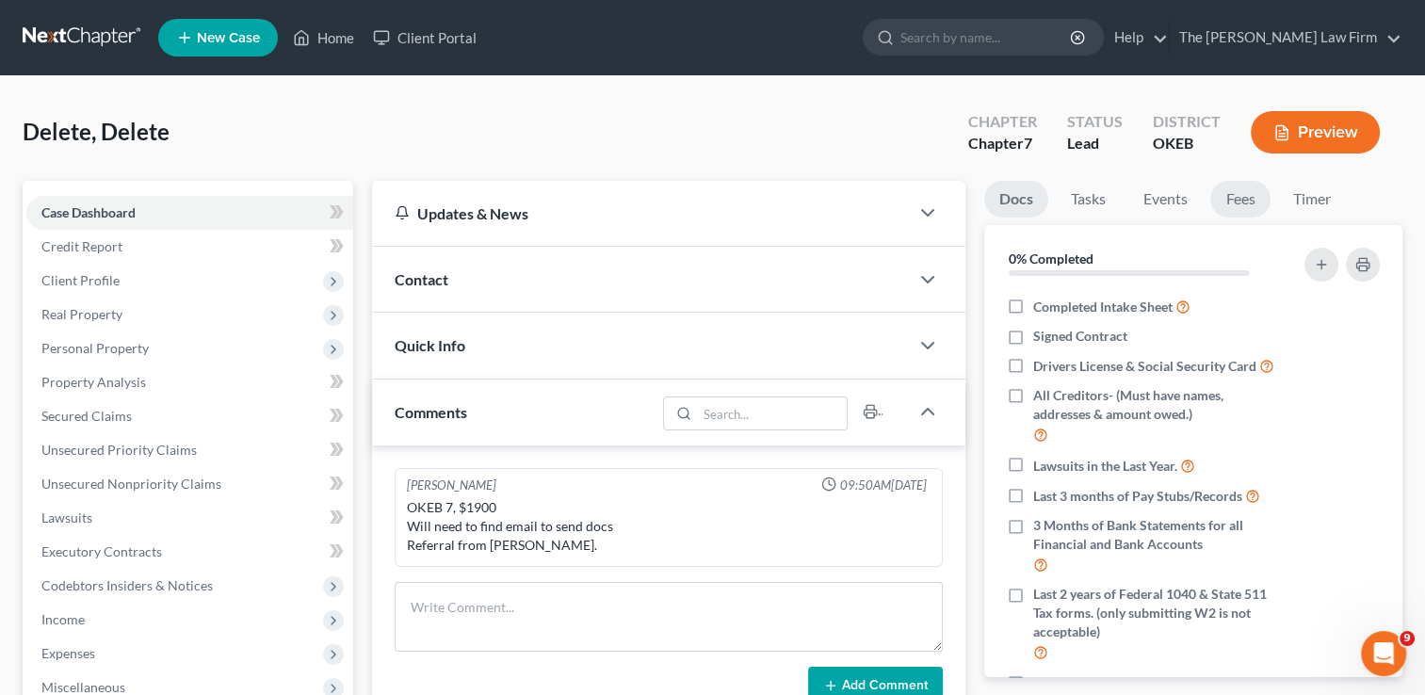
click at [1256, 202] on link "Fees" at bounding box center [1240, 199] width 60 height 37
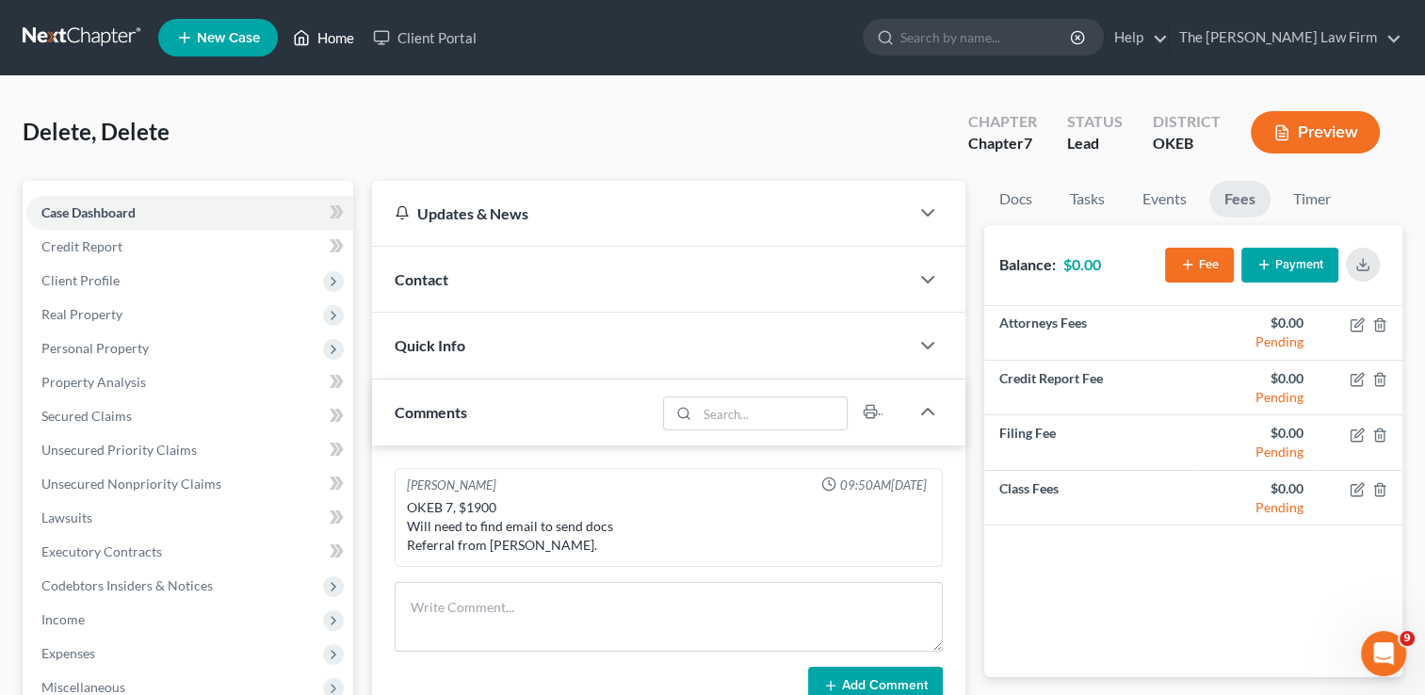
click at [318, 43] on link "Home" at bounding box center [323, 38] width 80 height 34
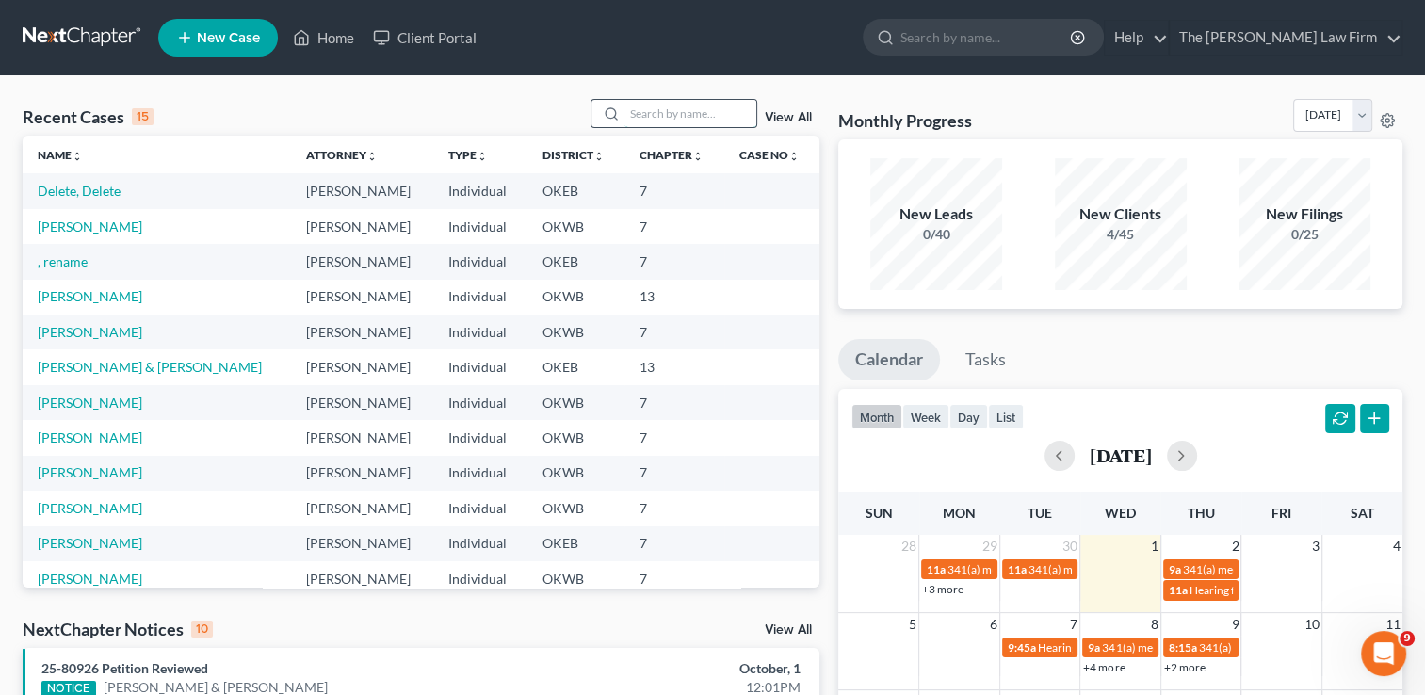
click at [688, 111] on input "search" at bounding box center [690, 113] width 132 height 27
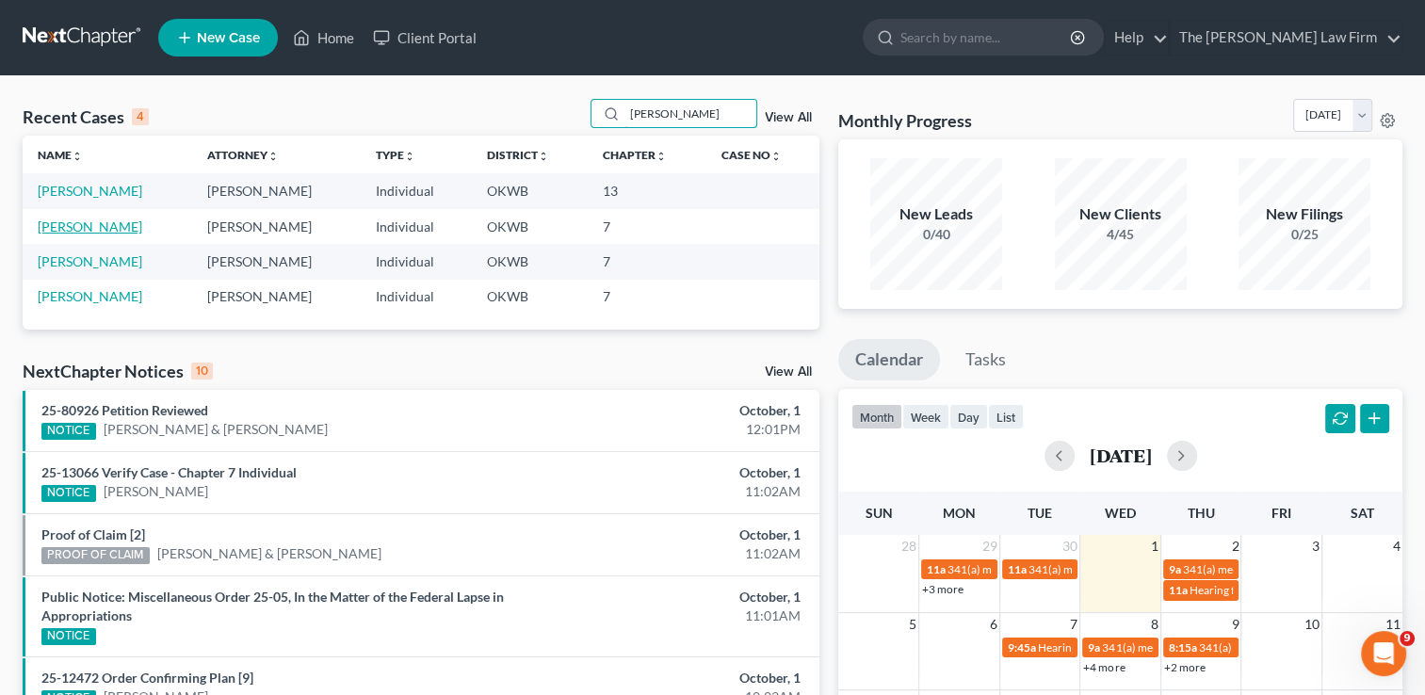
type input "[PERSON_NAME]"
click at [96, 221] on link "[PERSON_NAME]" at bounding box center [90, 226] width 105 height 16
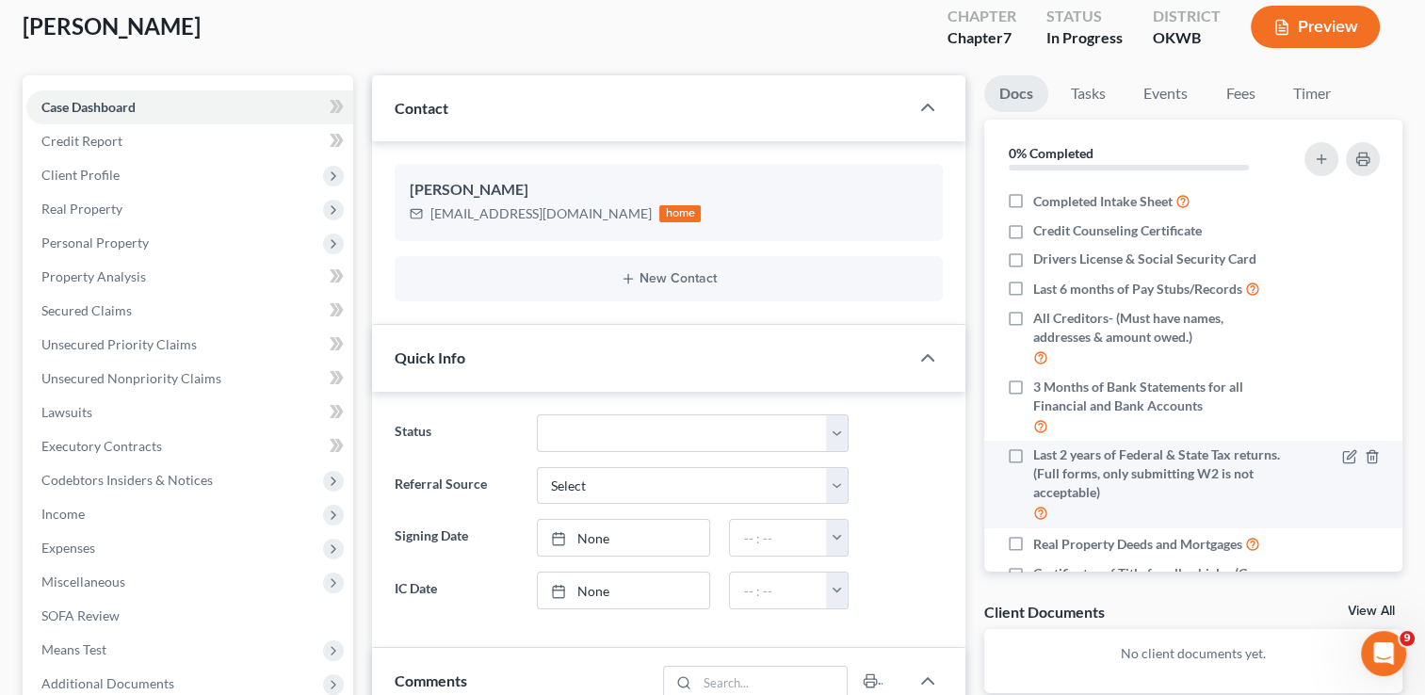
scroll to position [94, 0]
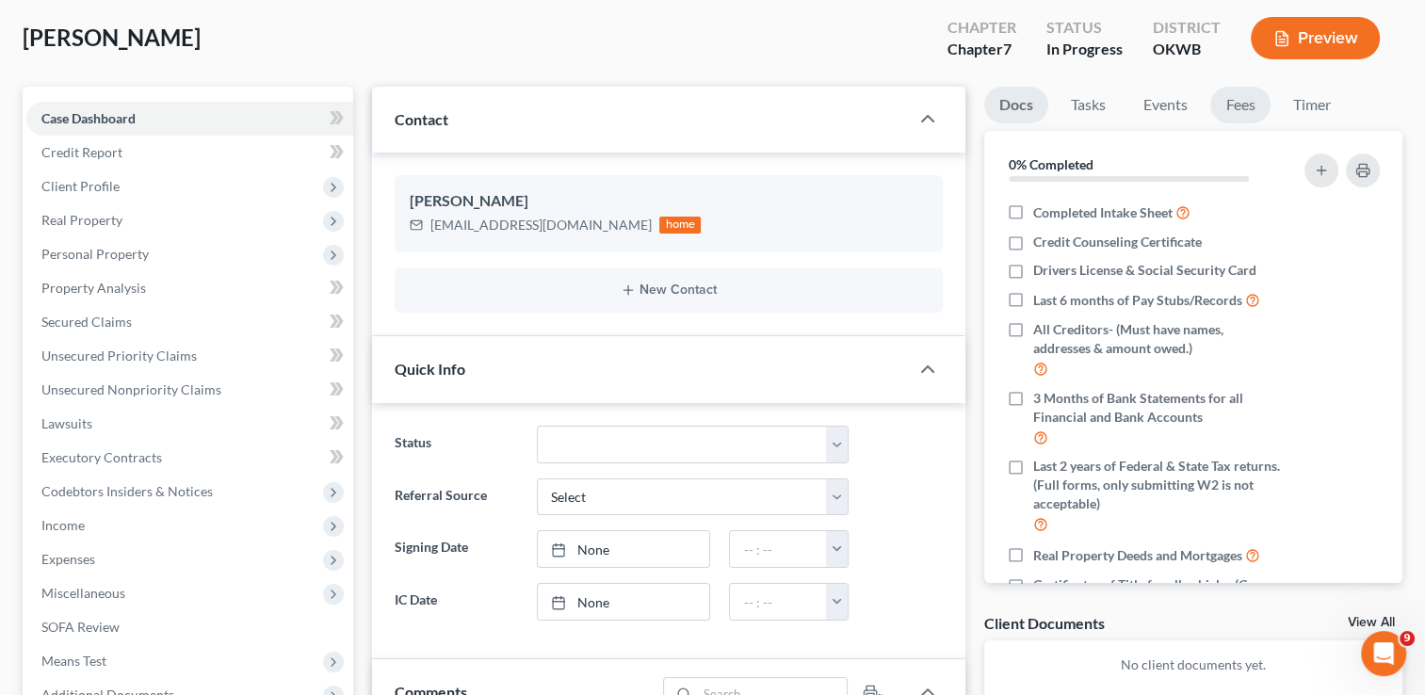
click at [1254, 100] on link "Fees" at bounding box center [1240, 105] width 60 height 37
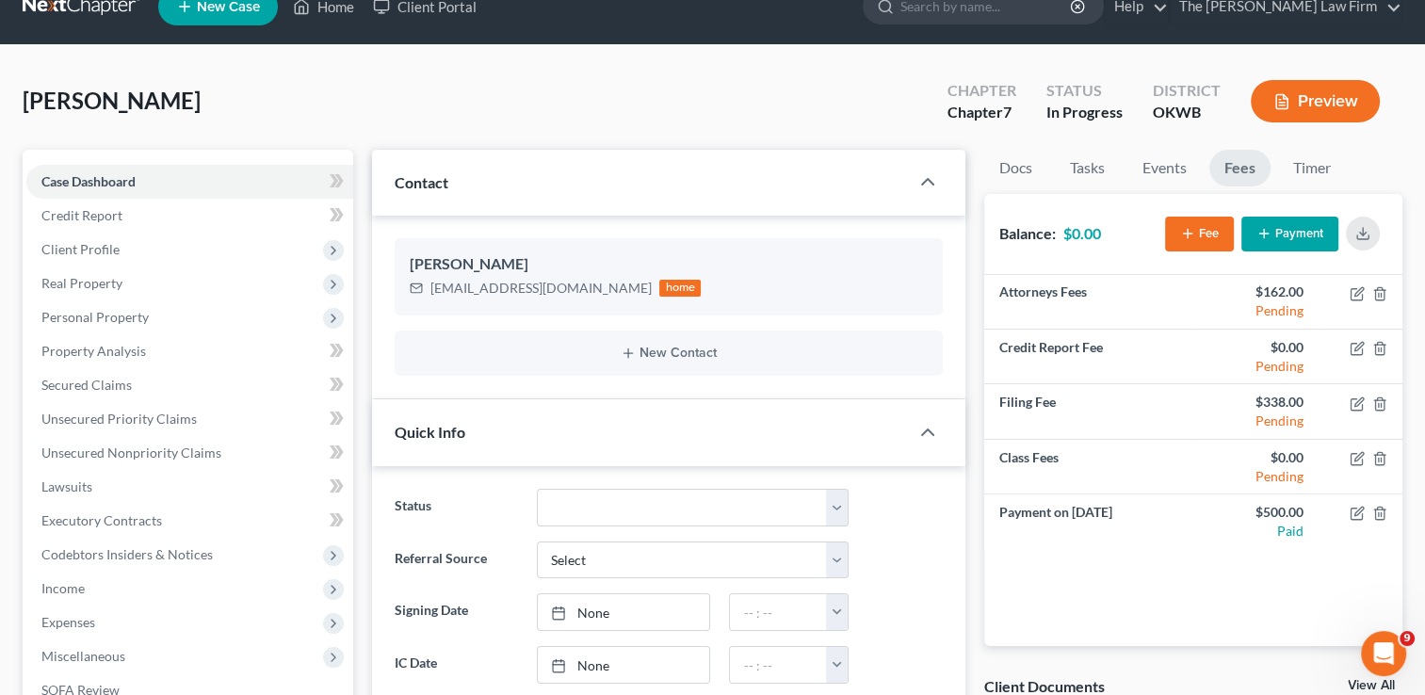
scroll to position [0, 0]
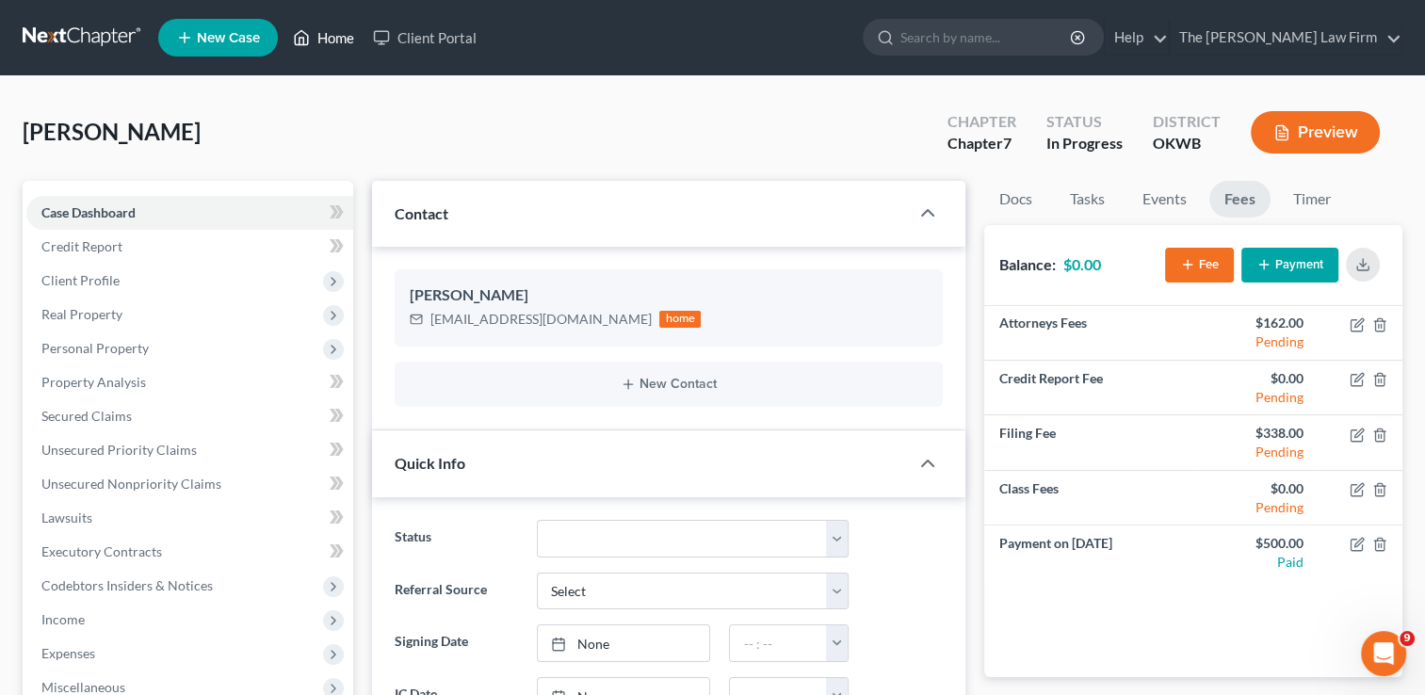
click at [332, 26] on link "Home" at bounding box center [323, 38] width 80 height 34
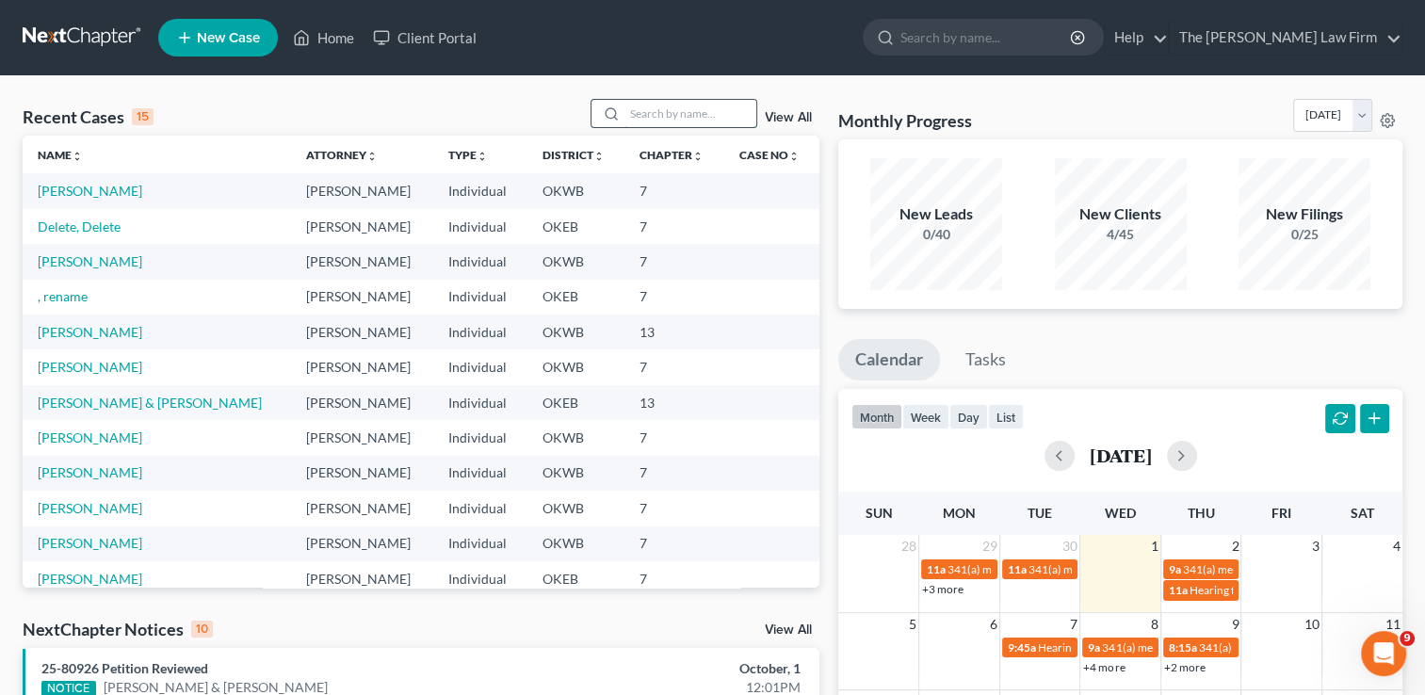
click at [653, 120] on input "search" at bounding box center [690, 113] width 132 height 27
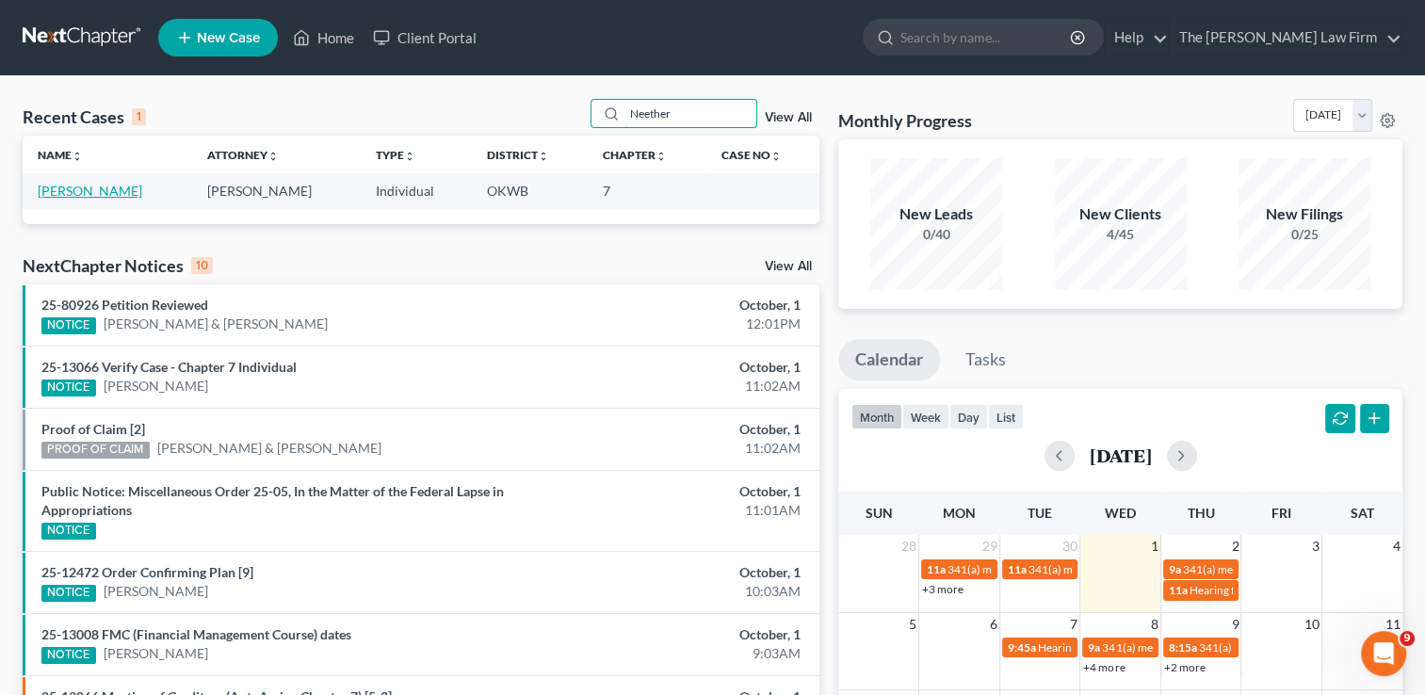
type input "Neether"
click at [82, 197] on link "[PERSON_NAME]" at bounding box center [90, 191] width 105 height 16
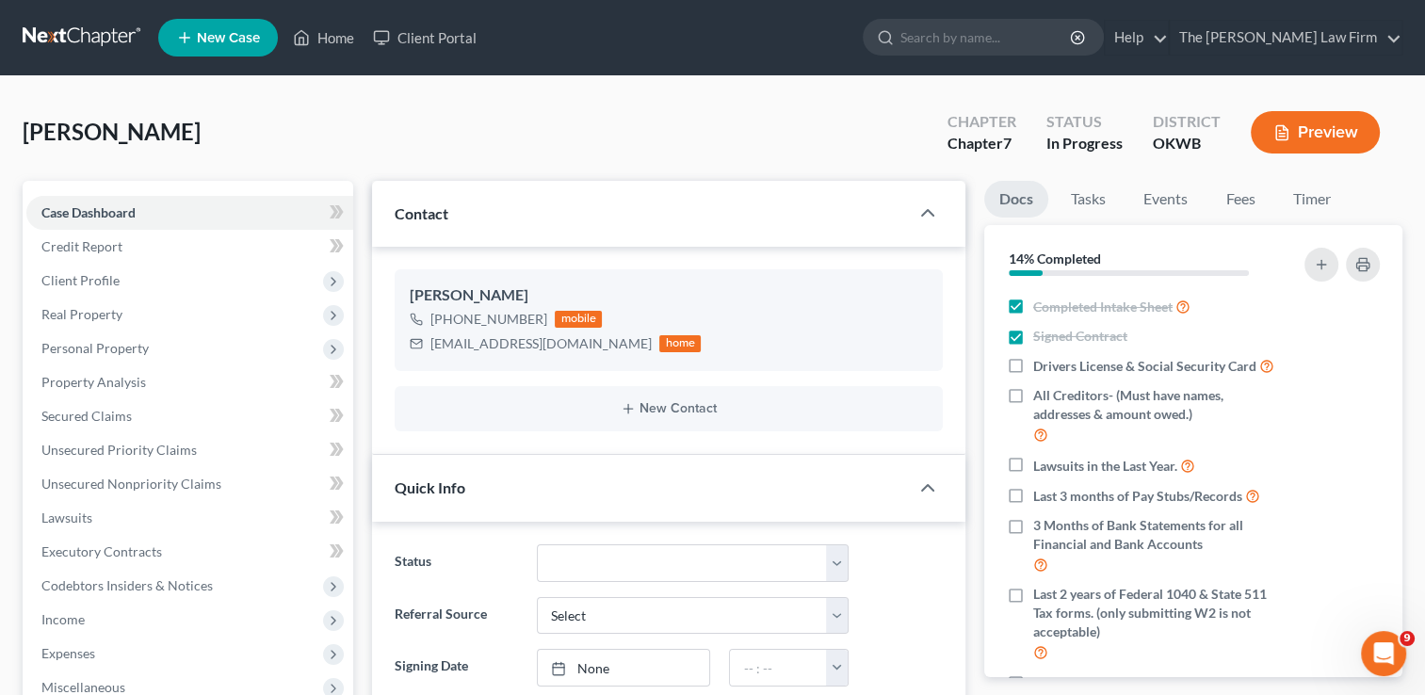
scroll to position [1351, 0]
click at [1254, 199] on link "Fees" at bounding box center [1240, 199] width 60 height 37
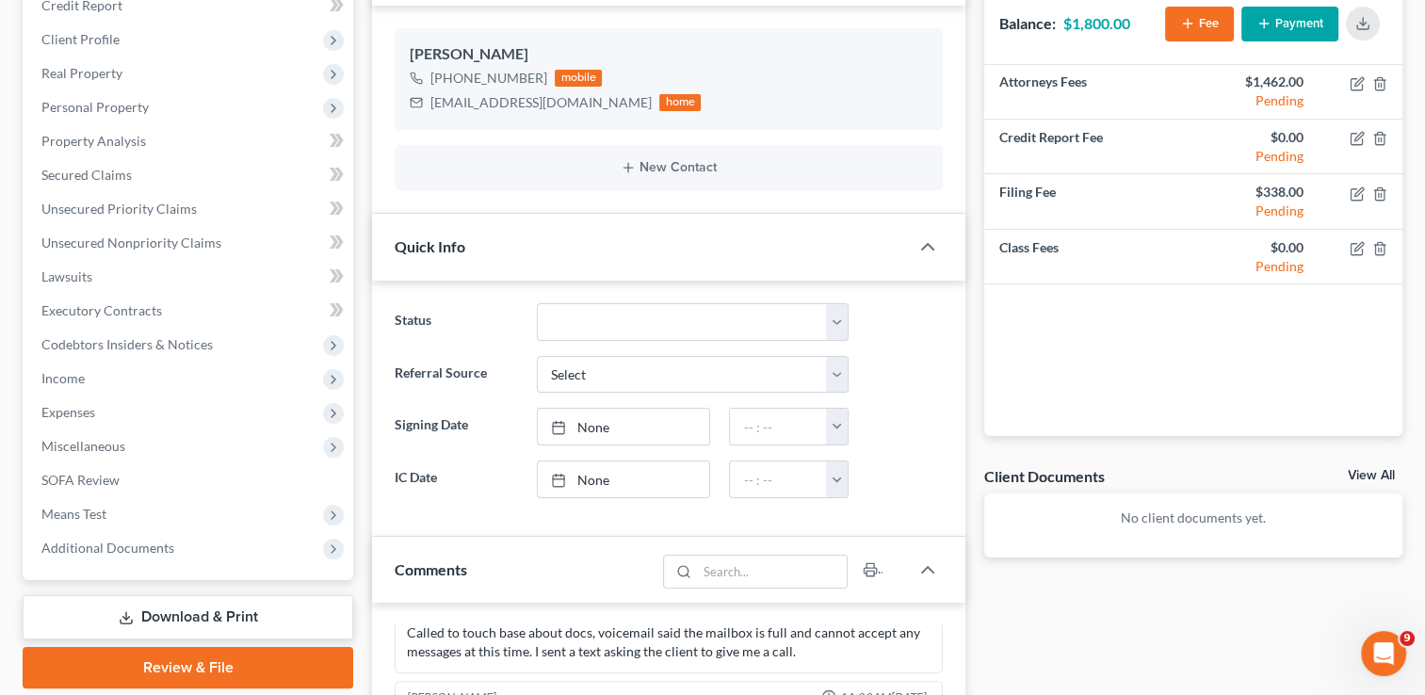
scroll to position [335, 0]
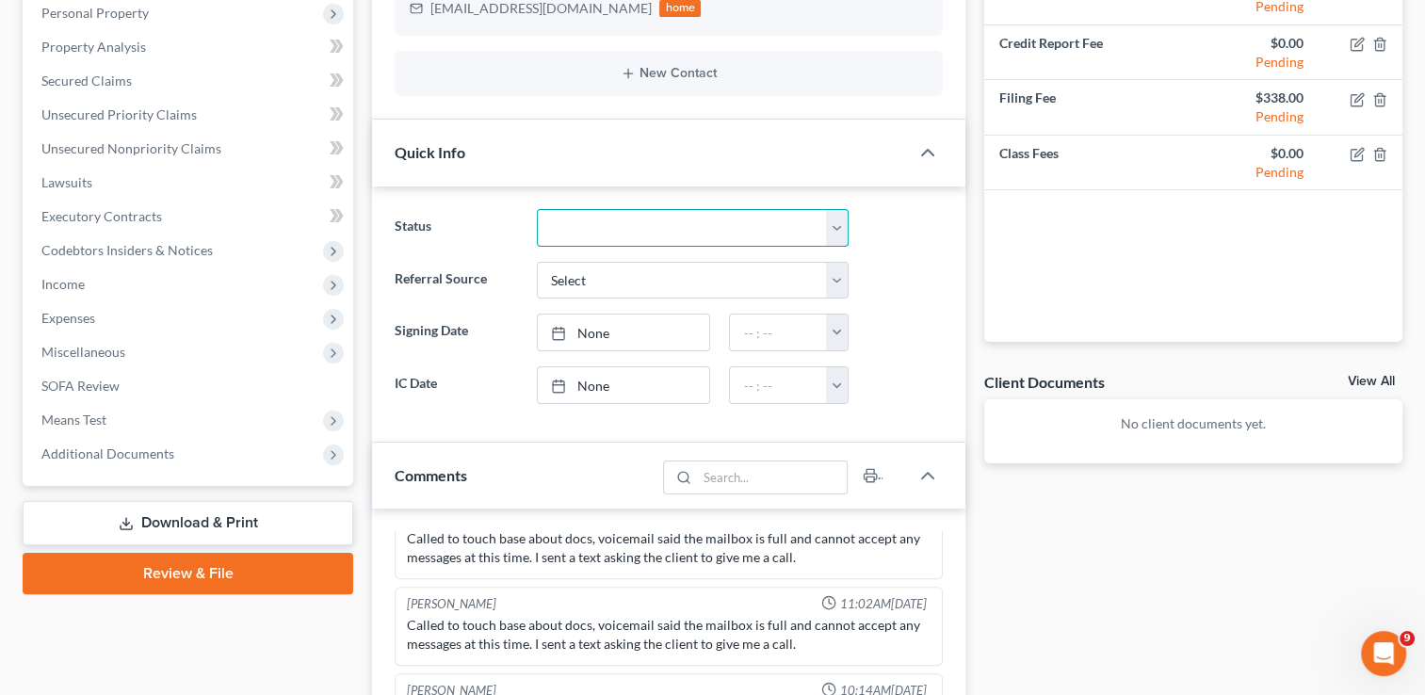
click at [838, 224] on select "Discharged Dismissed Filed Info Sent In Progress Lead Lost Lead Ready to File R…" at bounding box center [693, 228] width 312 height 38
select select "6"
click at [537, 209] on select "Discharged Dismissed Filed Info Sent In Progress Lead Lost Lead Ready to File R…" at bounding box center [693, 228] width 312 height 38
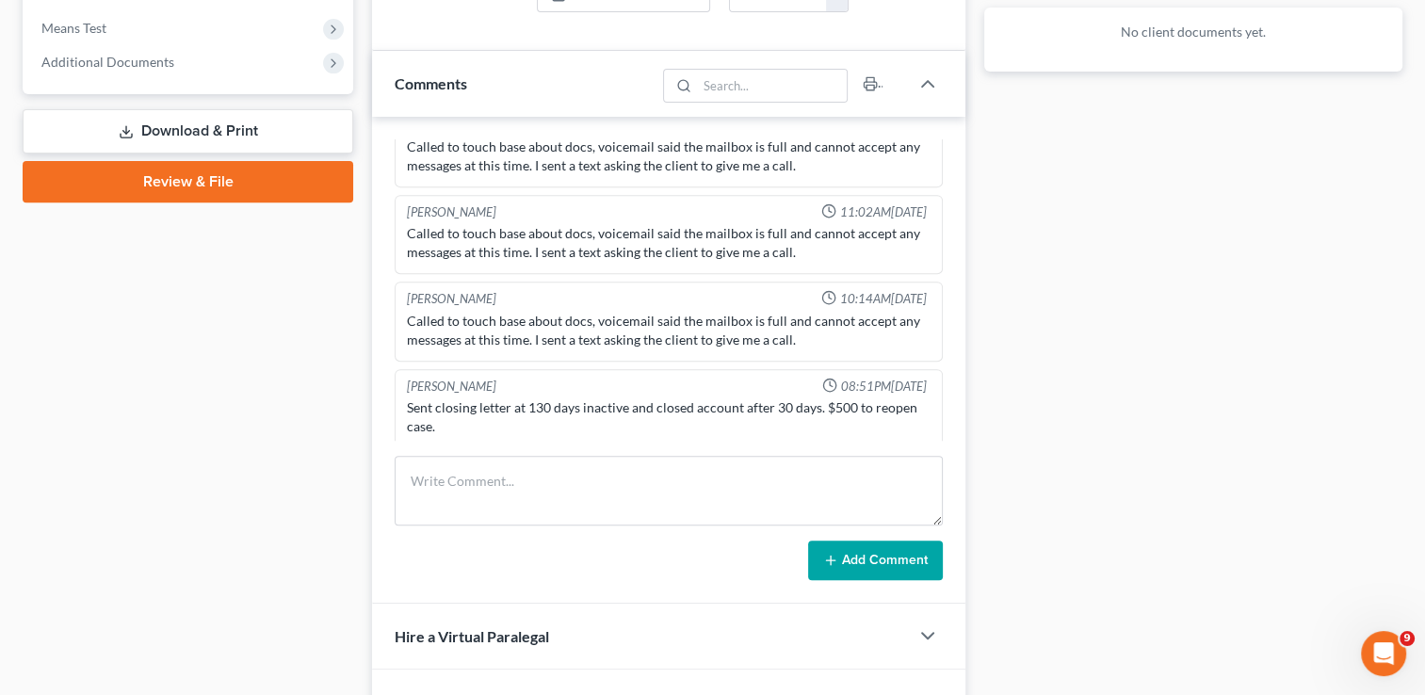
scroll to position [806, 0]
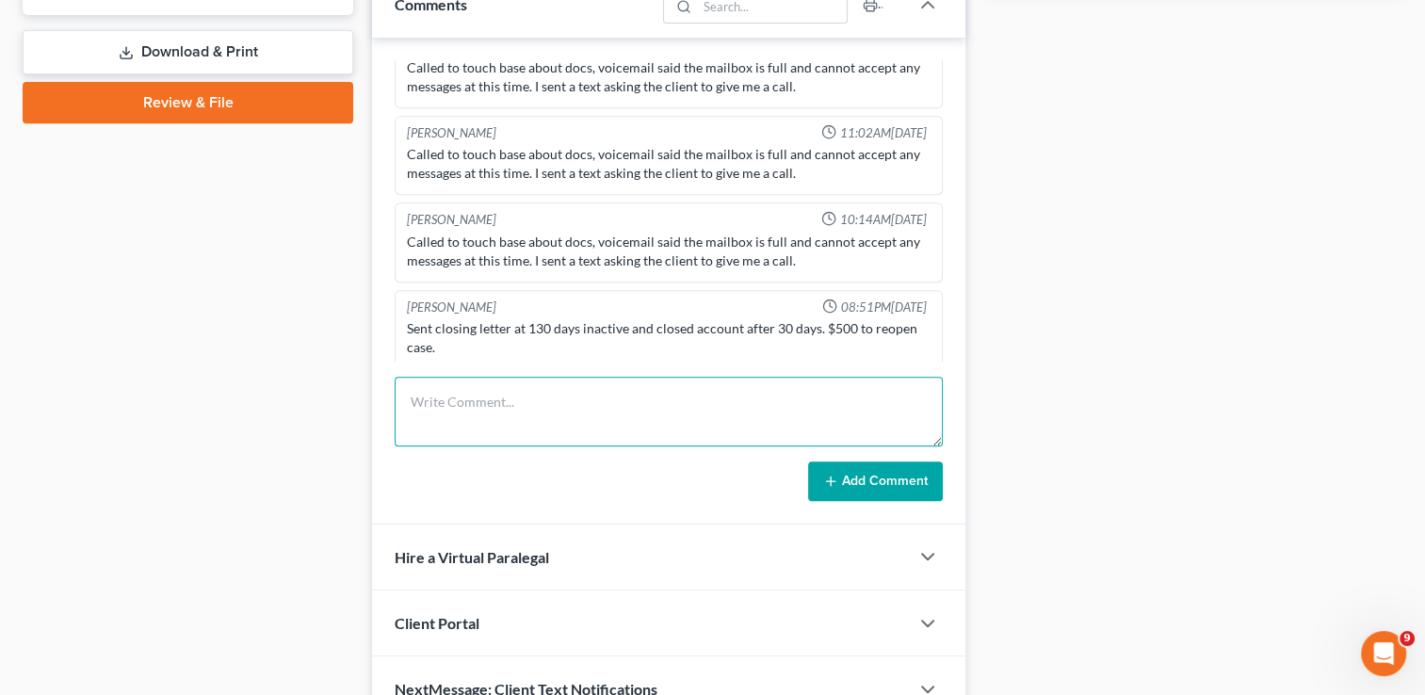
click at [545, 401] on textarea at bounding box center [669, 412] width 548 height 70
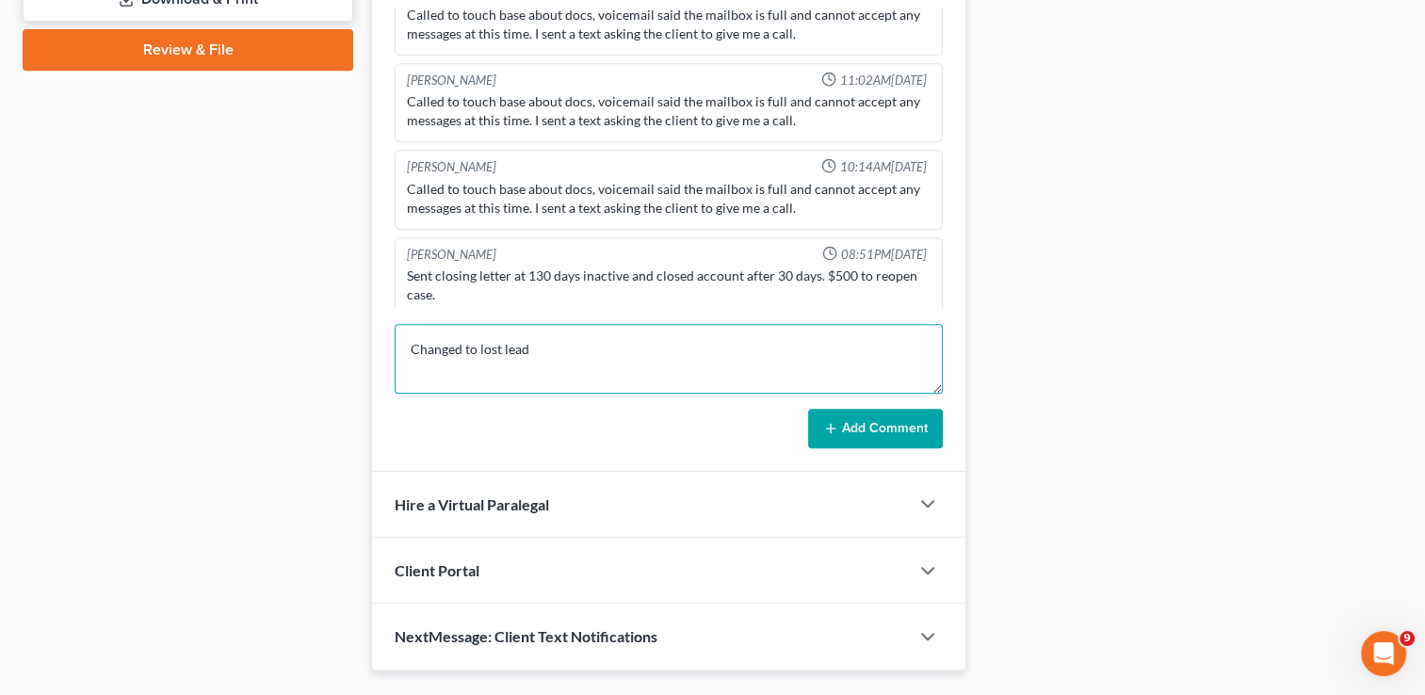
scroll to position [900, 0]
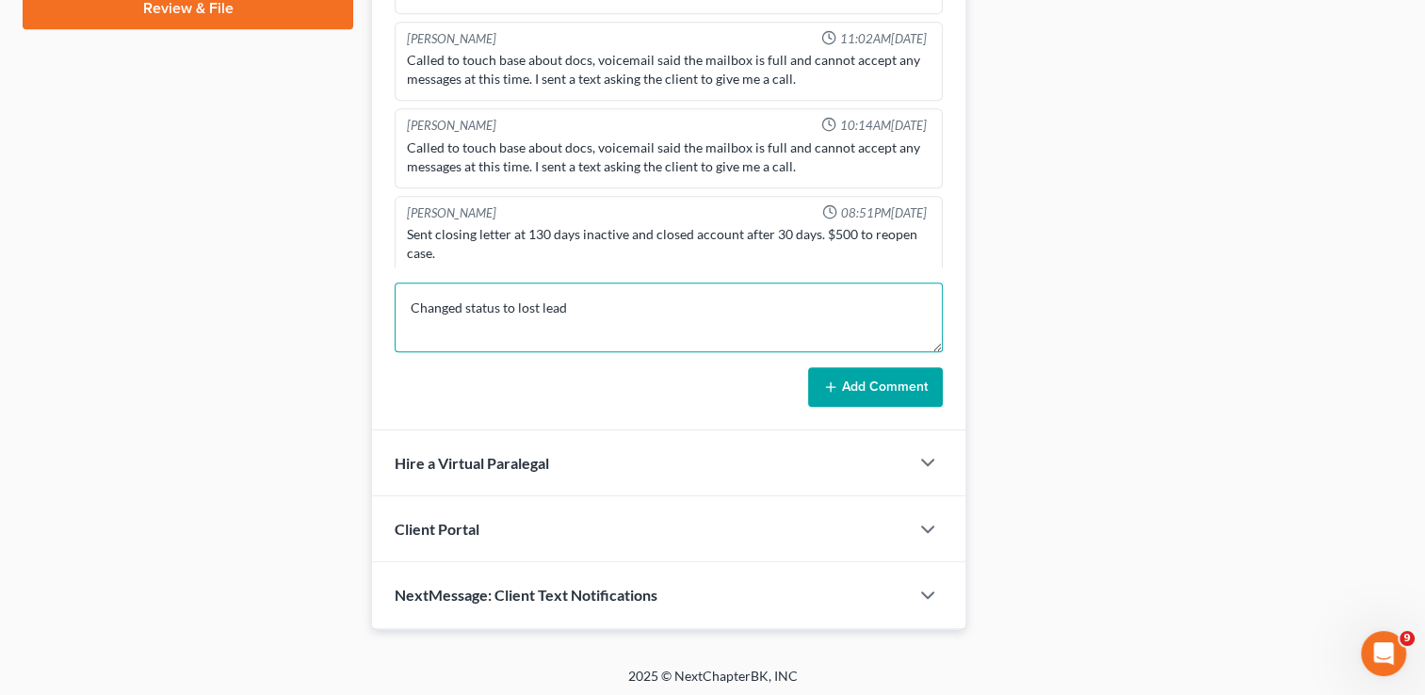
type textarea "Changed status to lost lead"
click at [859, 382] on button "Add Comment" at bounding box center [875, 387] width 135 height 40
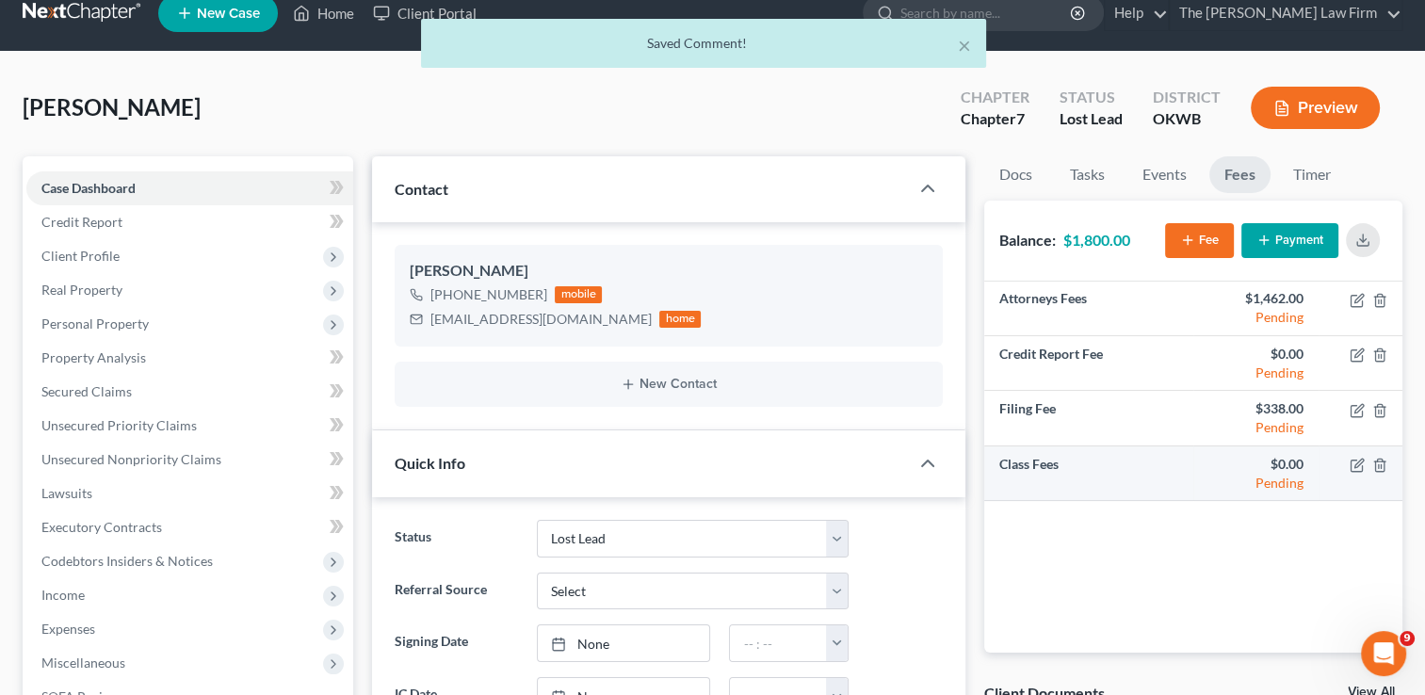
scroll to position [0, 0]
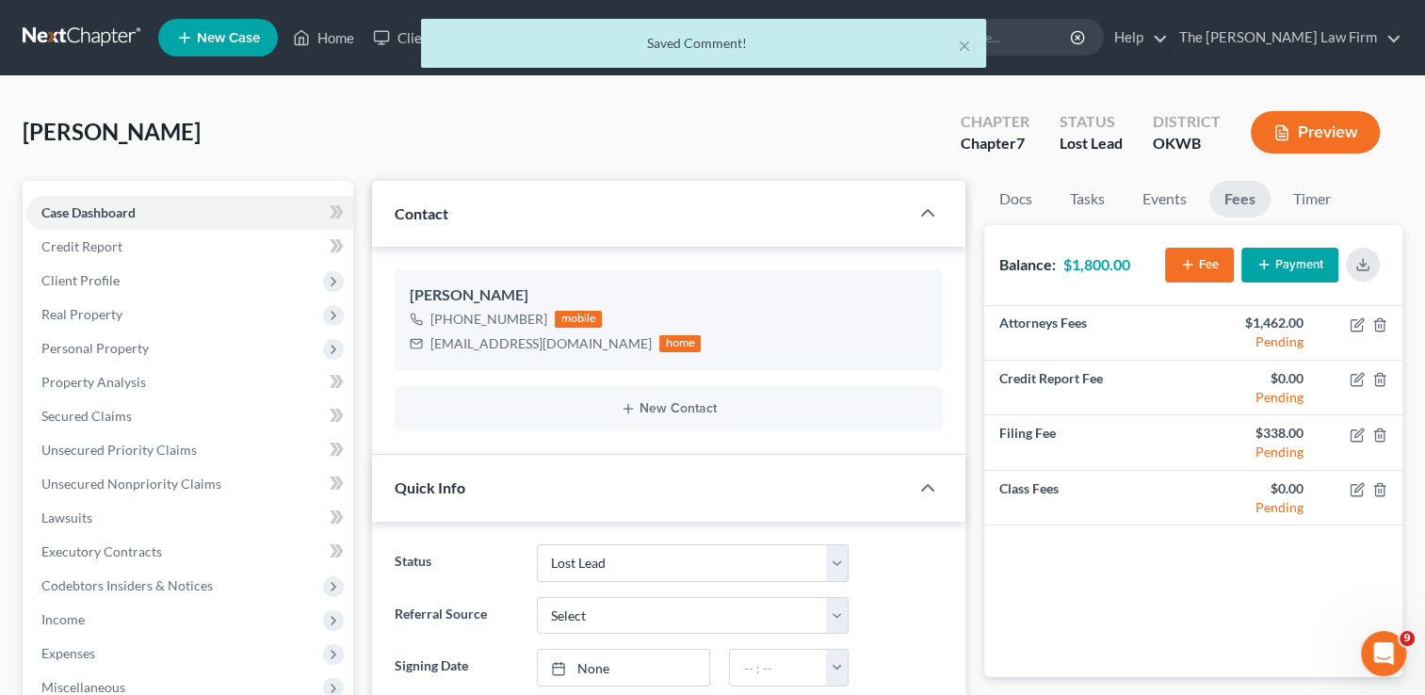
click at [337, 36] on div "× Saved Comment!" at bounding box center [703, 48] width 1425 height 58
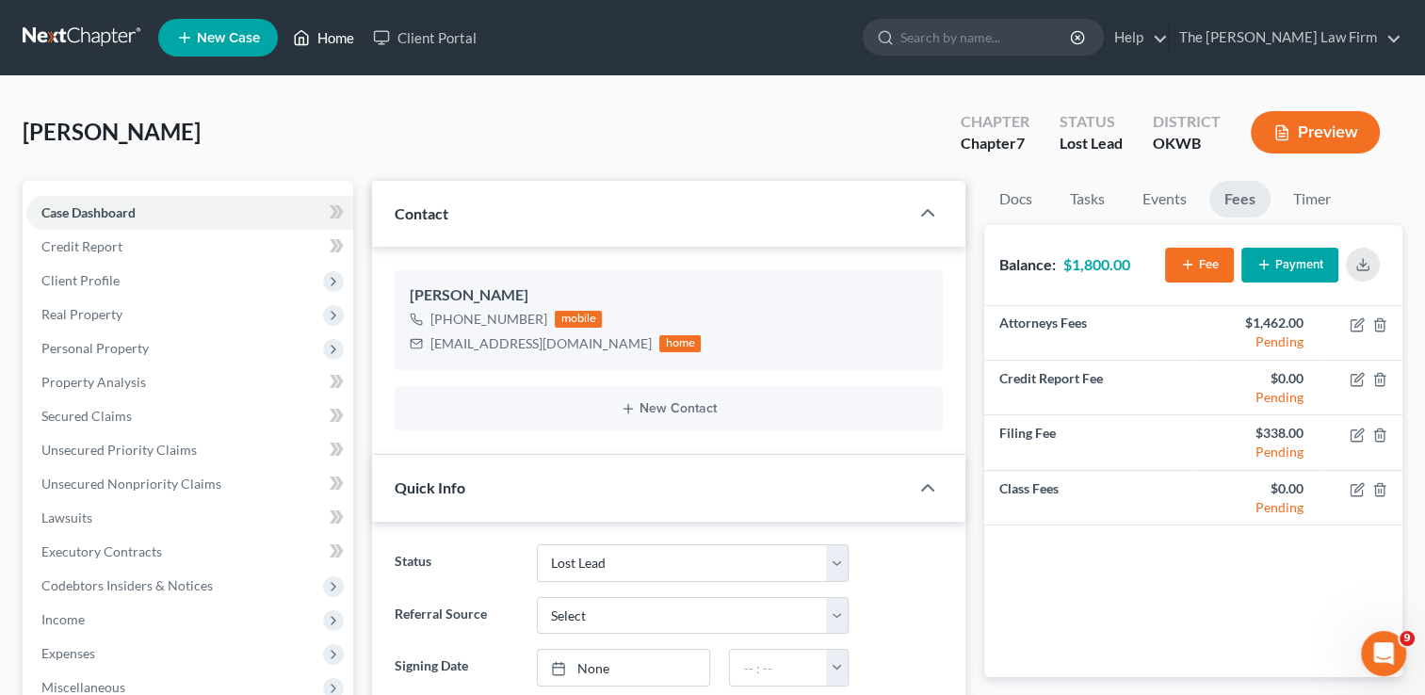
click at [324, 43] on link "Home" at bounding box center [323, 38] width 80 height 34
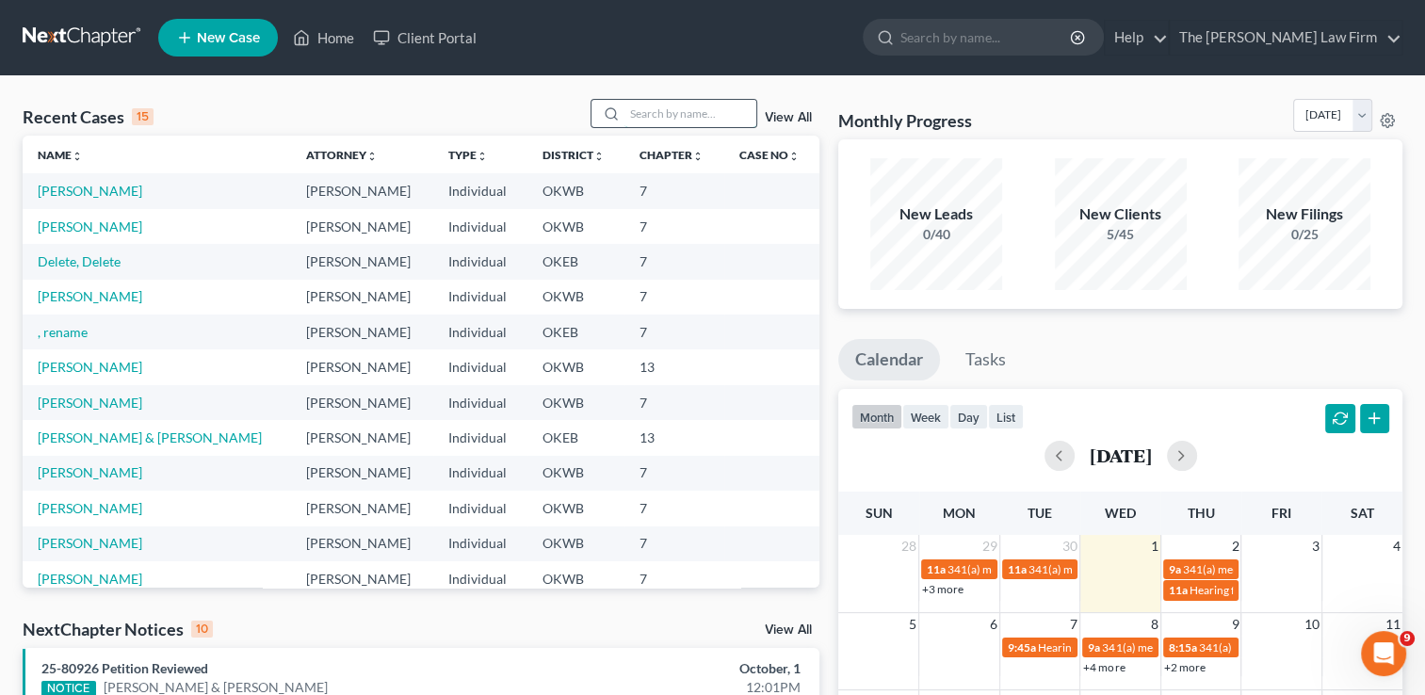
click at [642, 118] on input "search" at bounding box center [690, 113] width 132 height 27
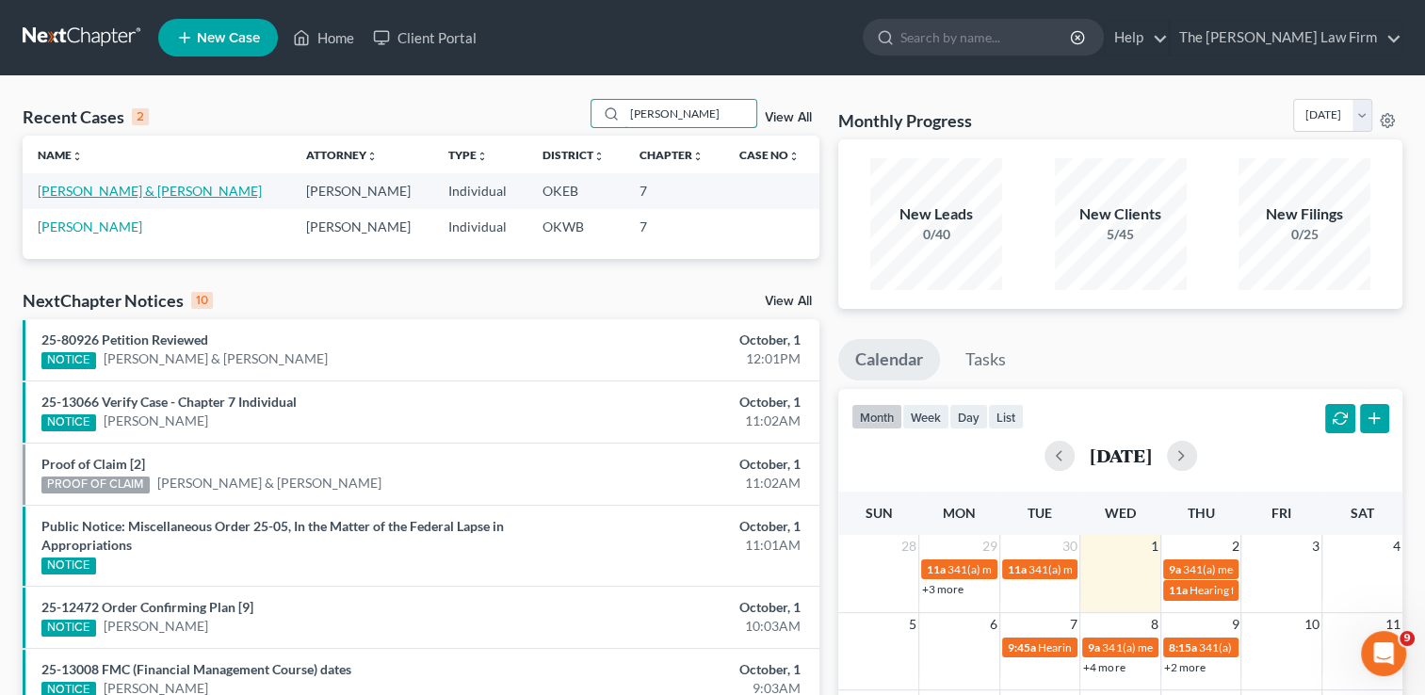
type input "[PERSON_NAME]"
click at [163, 193] on link "[PERSON_NAME] & [PERSON_NAME]" at bounding box center [150, 191] width 224 height 16
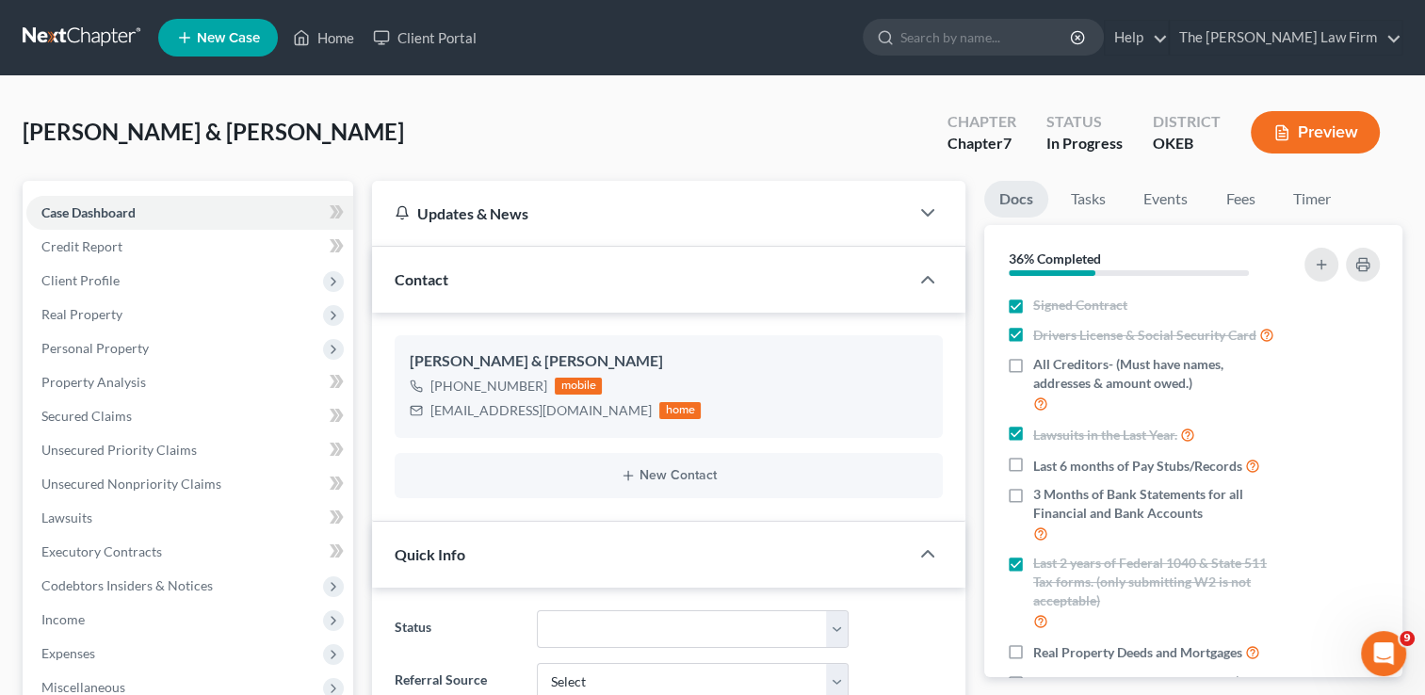
scroll to position [1033, 0]
click at [1237, 197] on link "Fees" at bounding box center [1240, 199] width 60 height 37
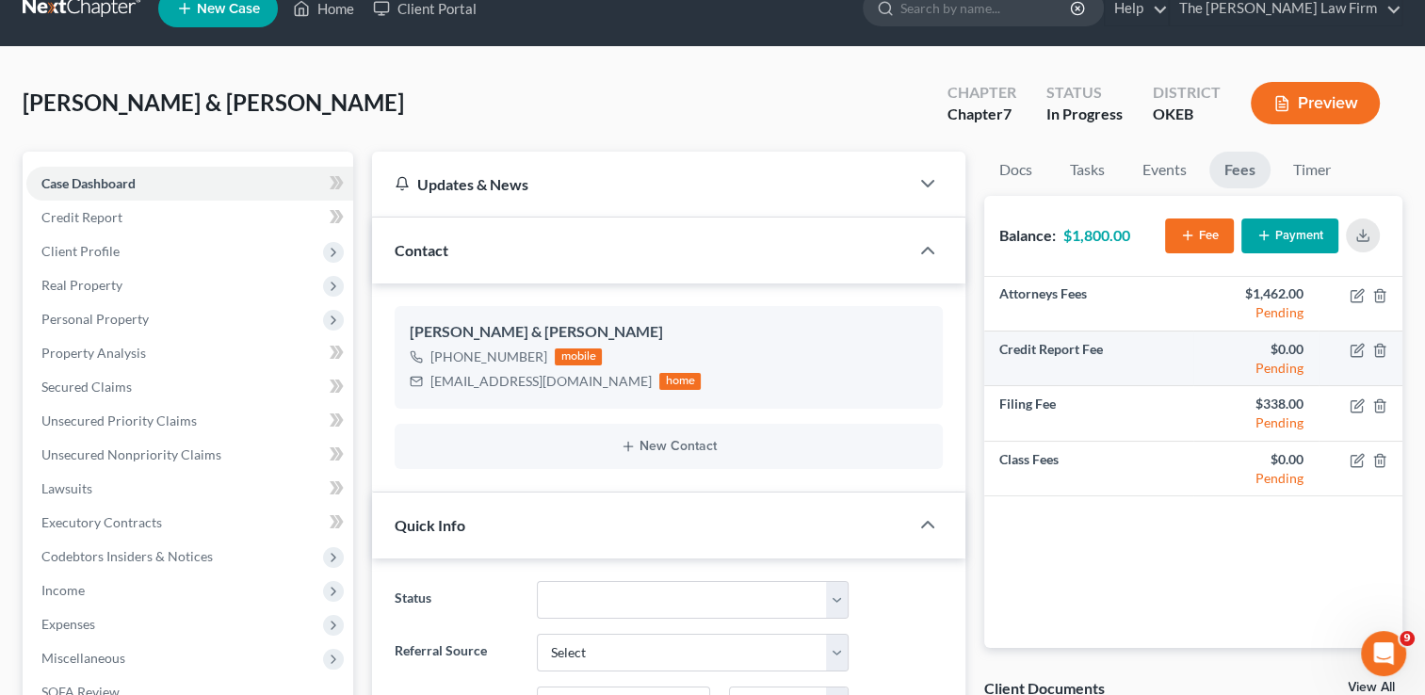
scroll to position [0, 0]
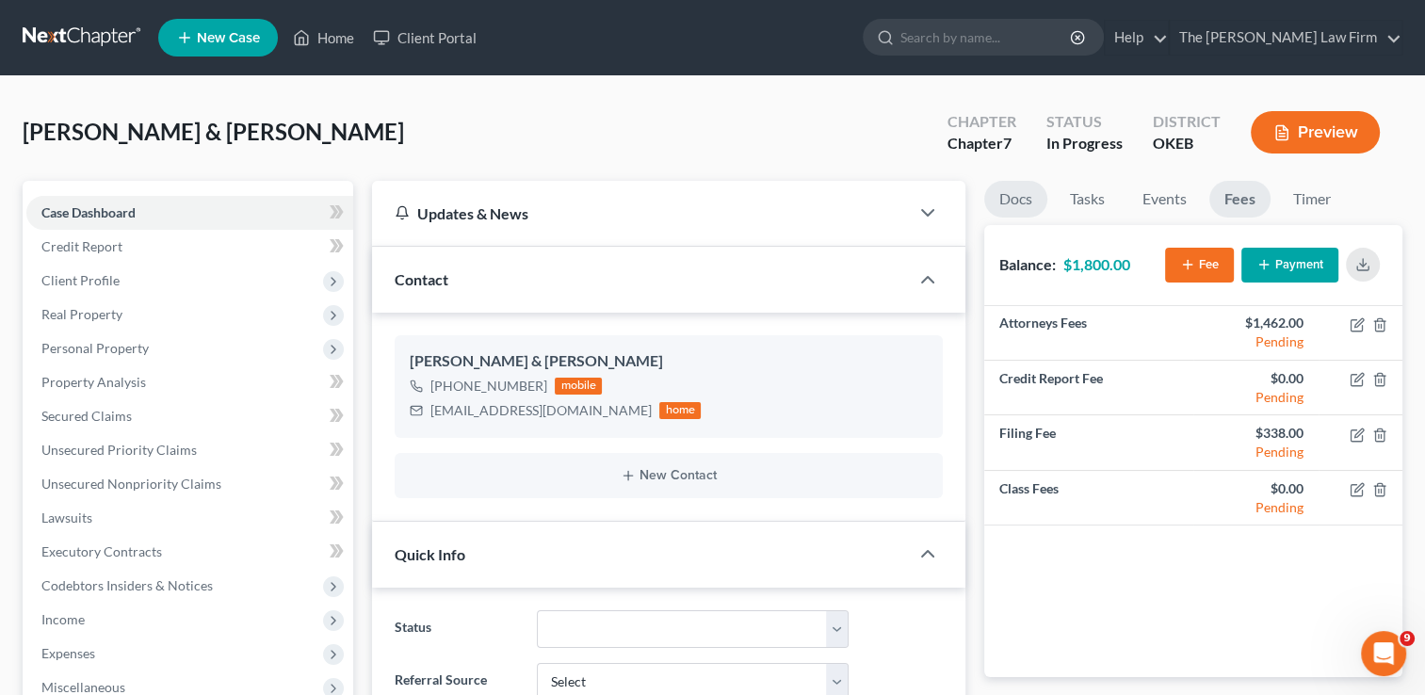
click at [1019, 198] on link "Docs" at bounding box center [1015, 199] width 63 height 37
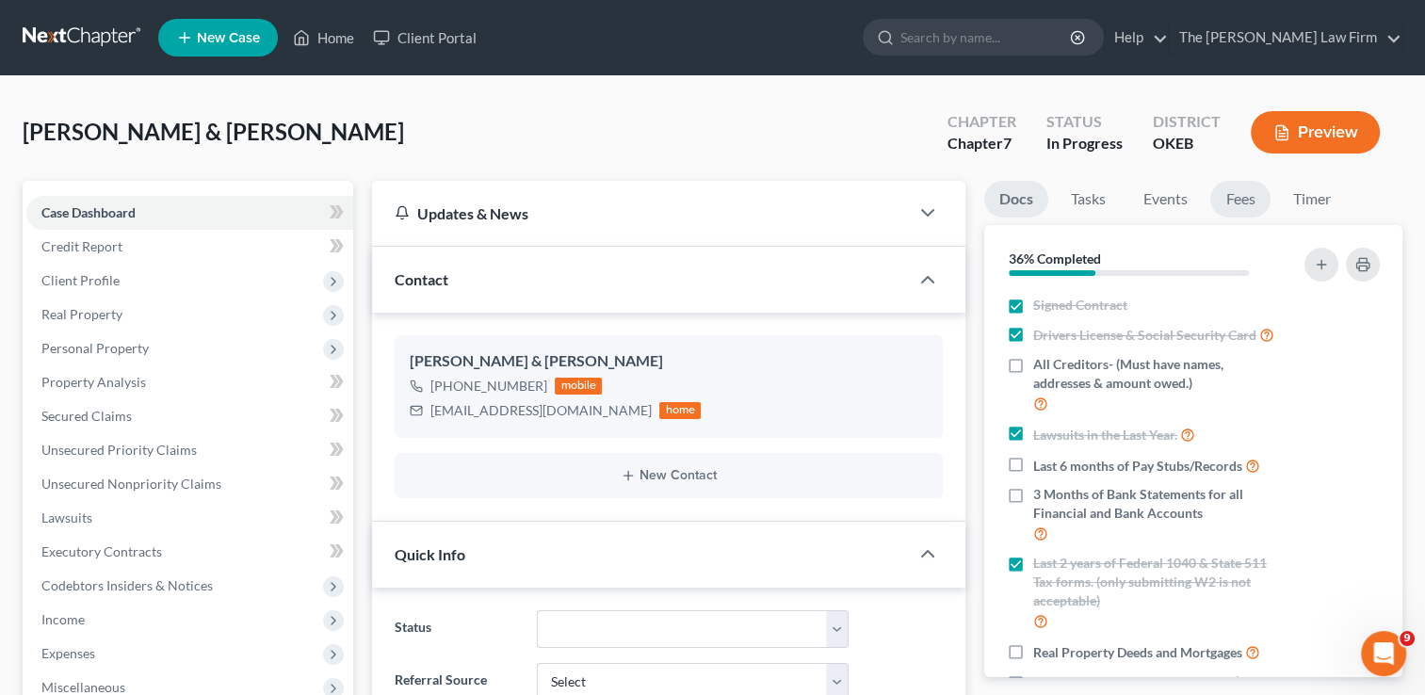
click at [1243, 197] on link "Fees" at bounding box center [1240, 199] width 60 height 37
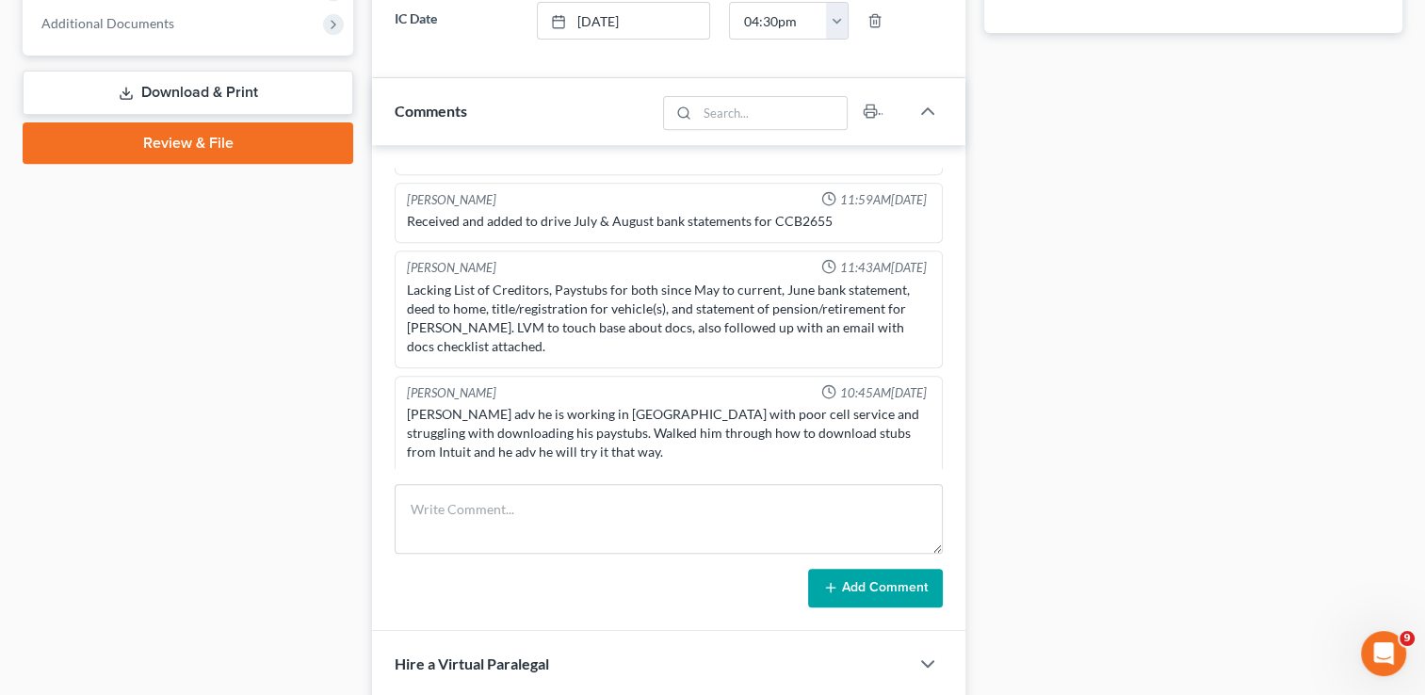
scroll to position [848, 0]
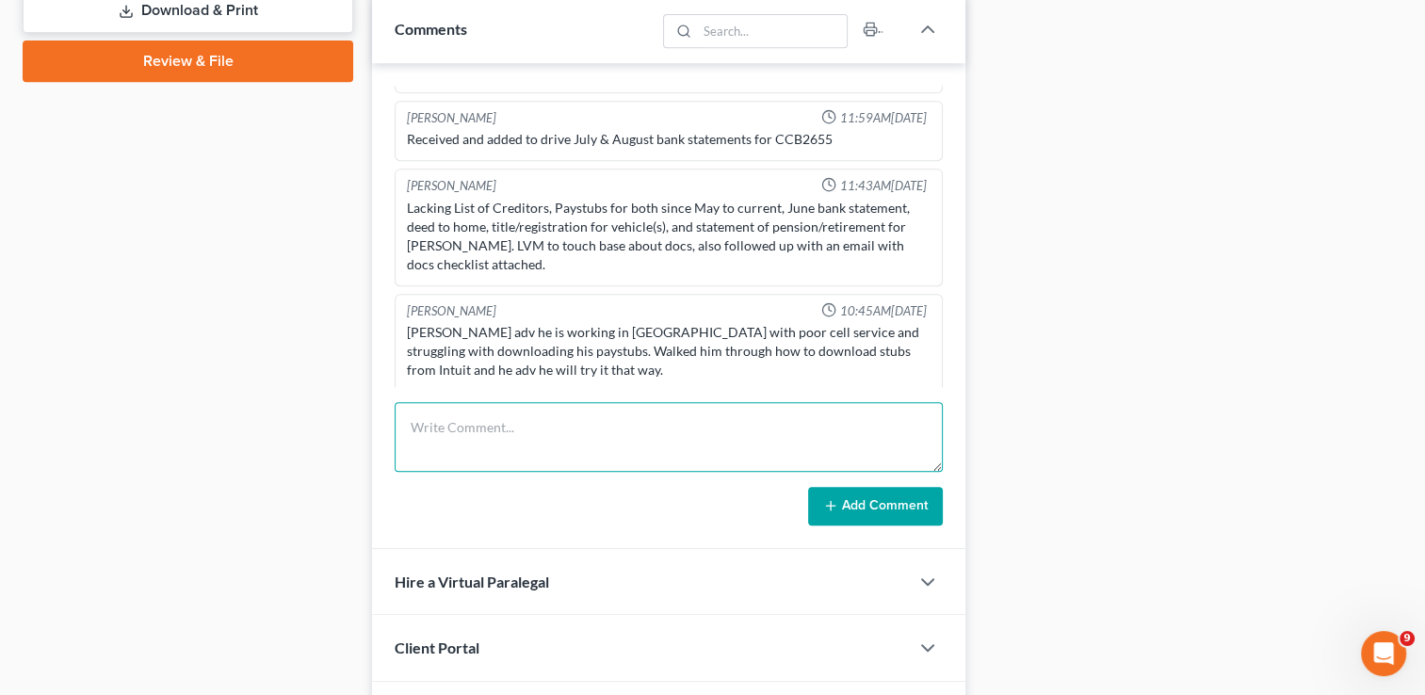
click at [606, 424] on textarea at bounding box center [669, 437] width 548 height 70
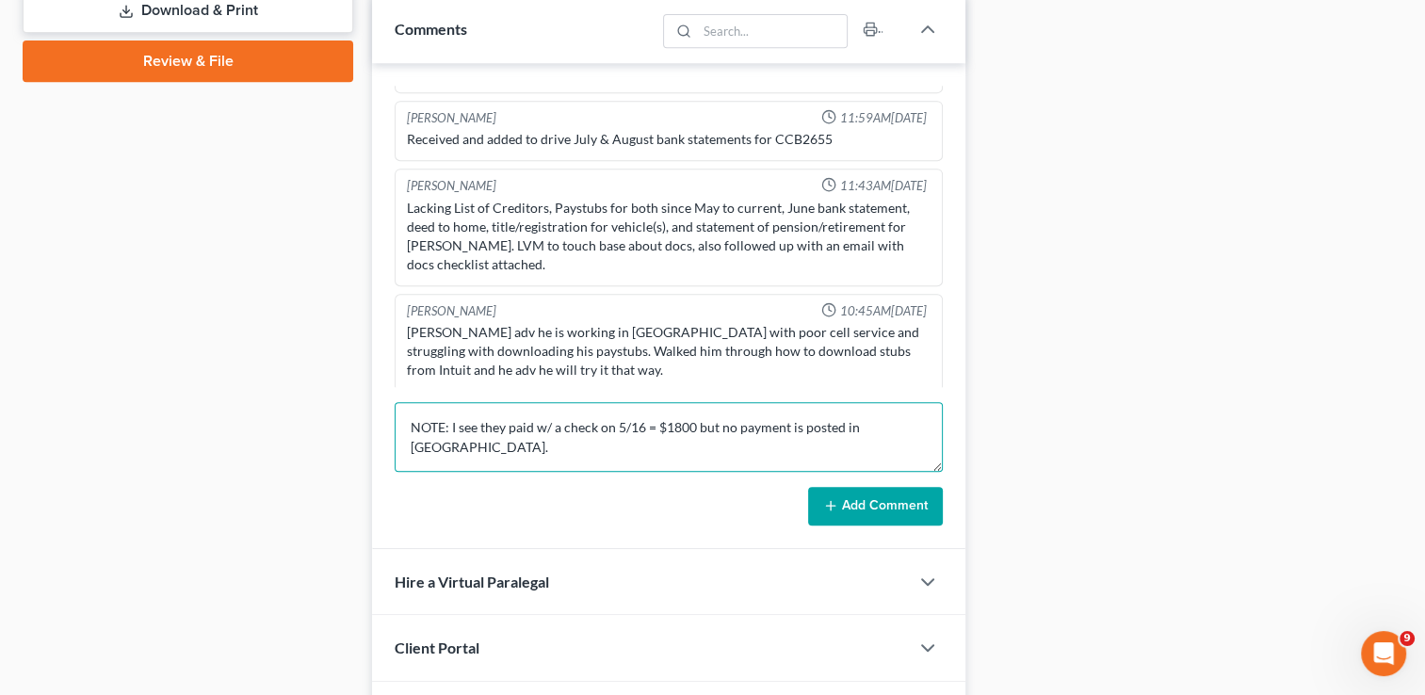
click at [888, 426] on textarea "NOTE: I see they paid w/ a check on 5/16 = $1800 but no payment is posted in [G…" at bounding box center [669, 437] width 548 height 70
type textarea "NOTE: I see they paid w/ a check on 5/16 = $1800 but no payment is posted in [G…"
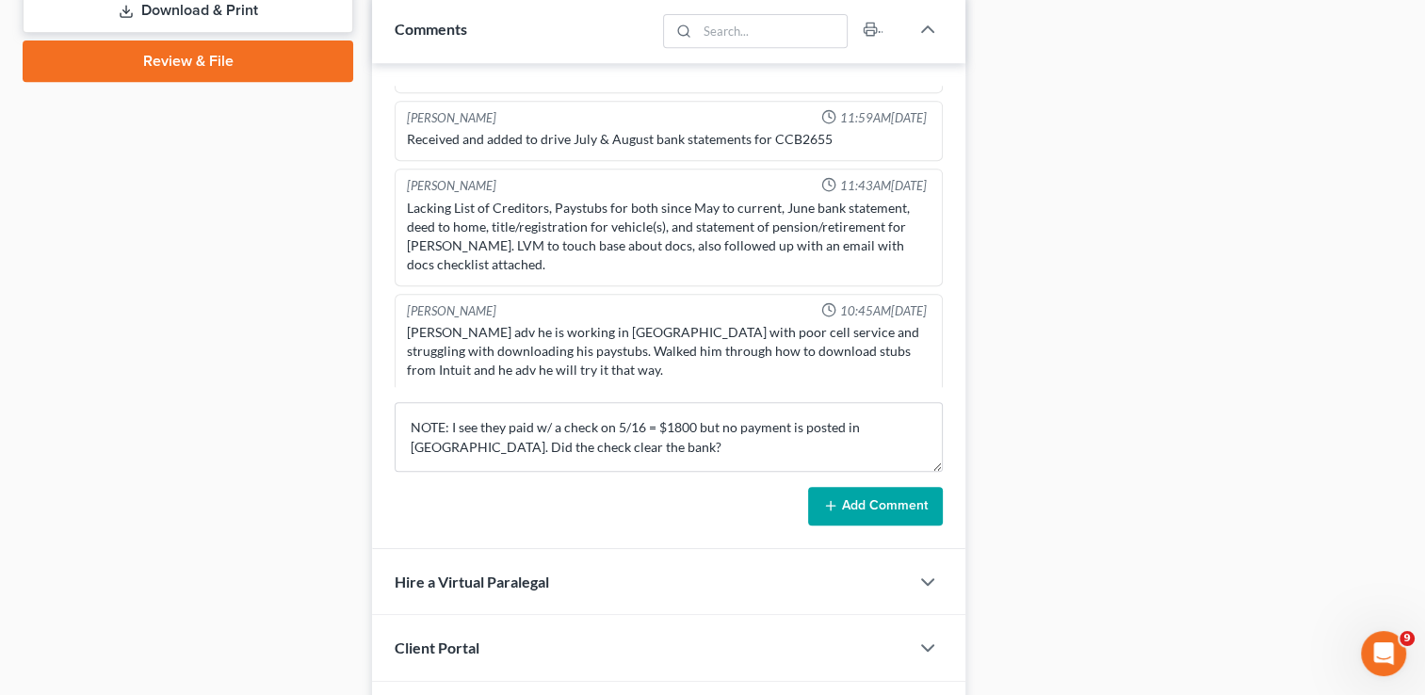
click at [923, 496] on button "Add Comment" at bounding box center [875, 507] width 135 height 40
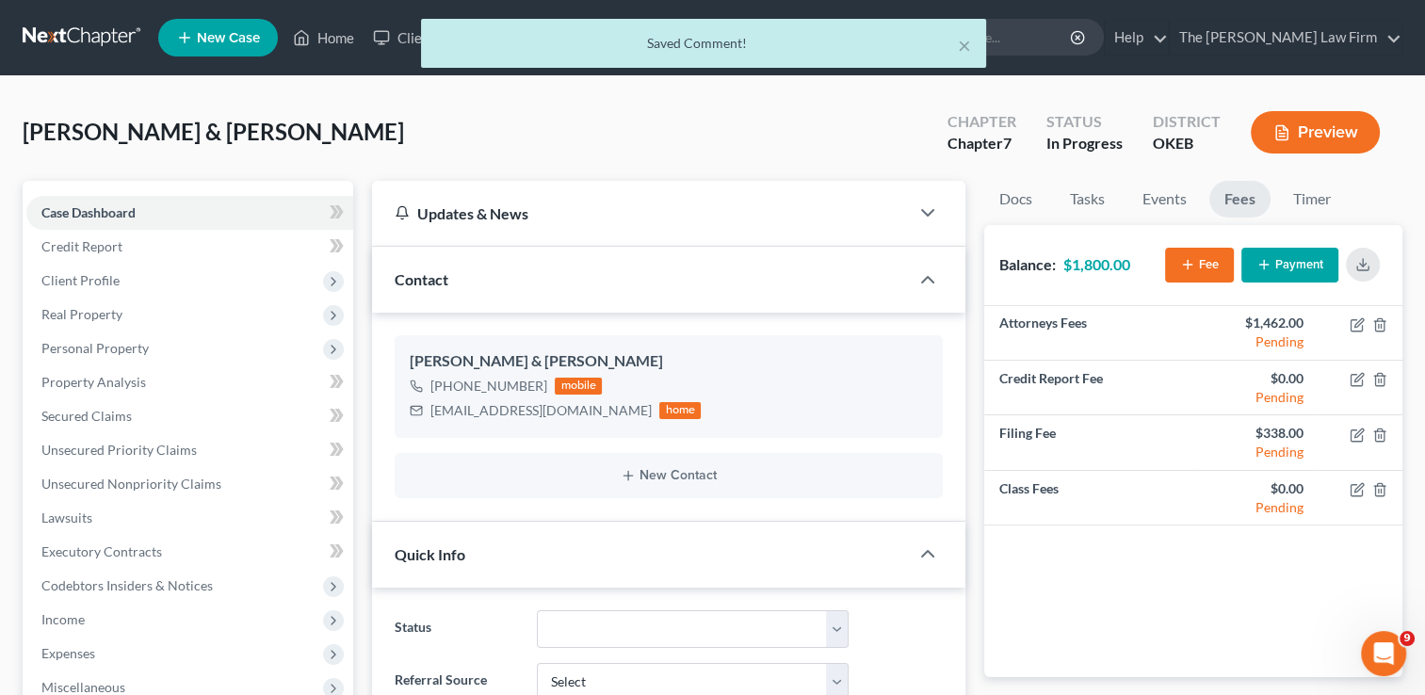
scroll to position [0, 0]
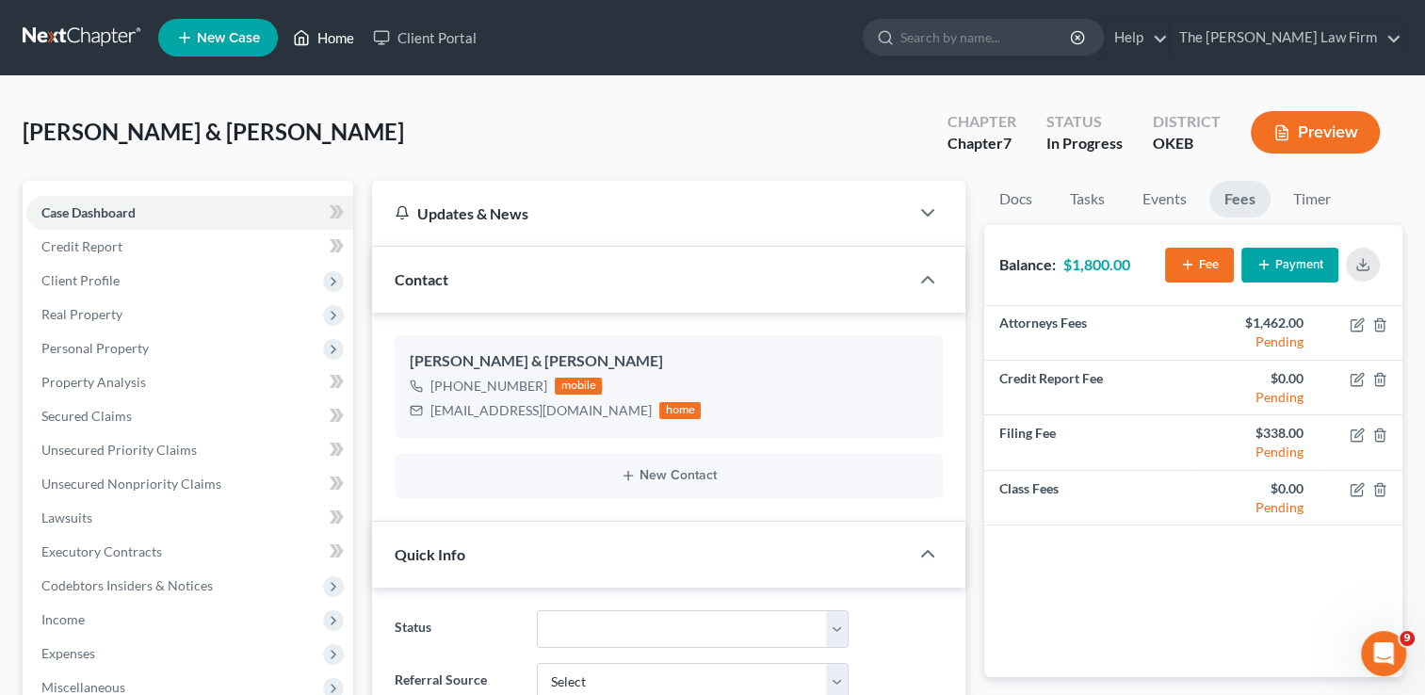
drag, startPoint x: 348, startPoint y: 51, endPoint x: 381, endPoint y: 111, distance: 69.2
click at [347, 51] on link "Home" at bounding box center [323, 38] width 80 height 34
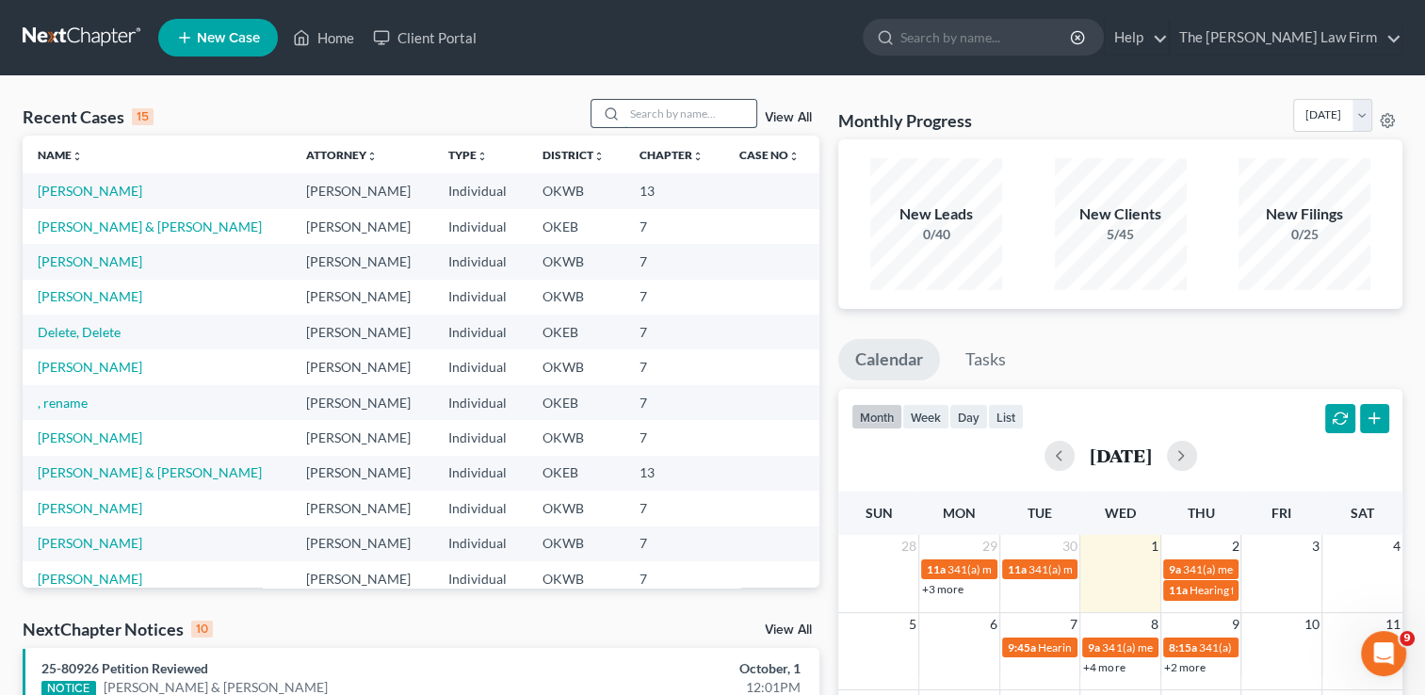
click at [627, 114] on input "search" at bounding box center [690, 113] width 132 height 27
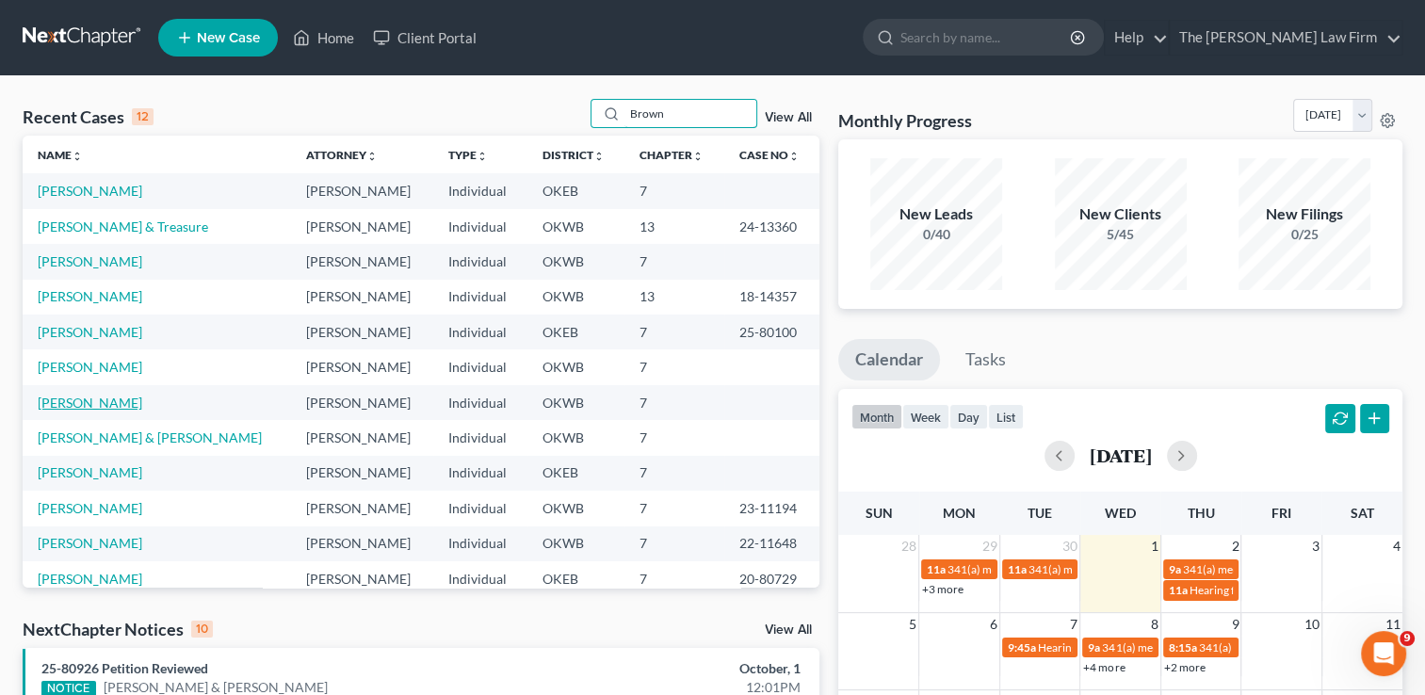
type input "Brown"
click at [83, 409] on link "[PERSON_NAME]" at bounding box center [90, 403] width 105 height 16
select select "4"
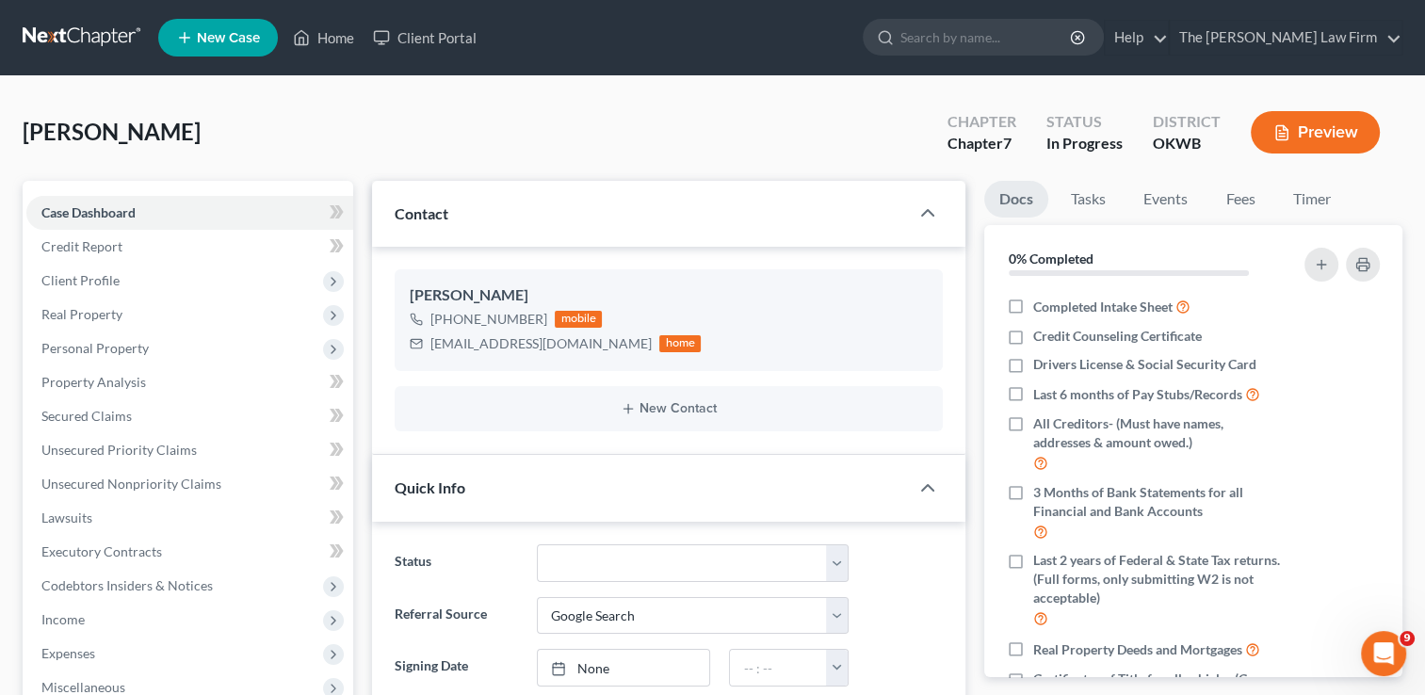
scroll to position [173, 0]
click at [1241, 205] on link "Fees" at bounding box center [1240, 199] width 60 height 37
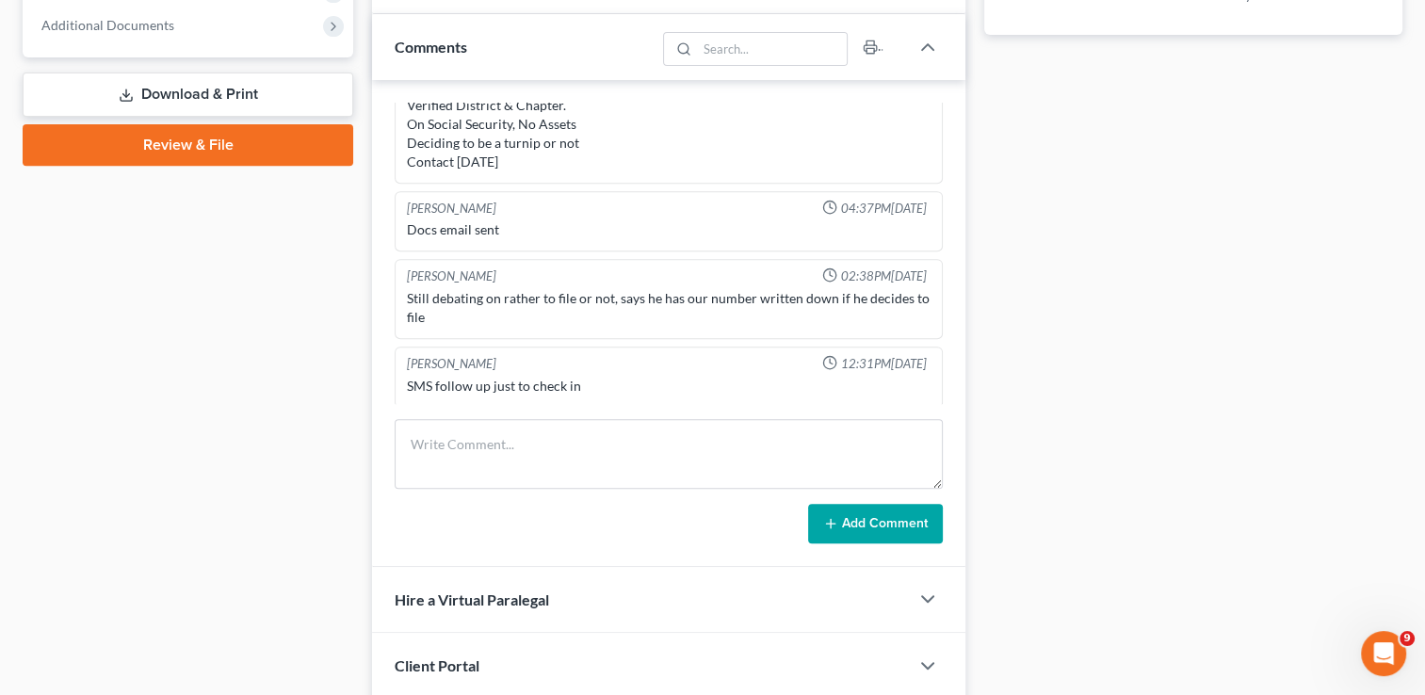
scroll to position [806, 0]
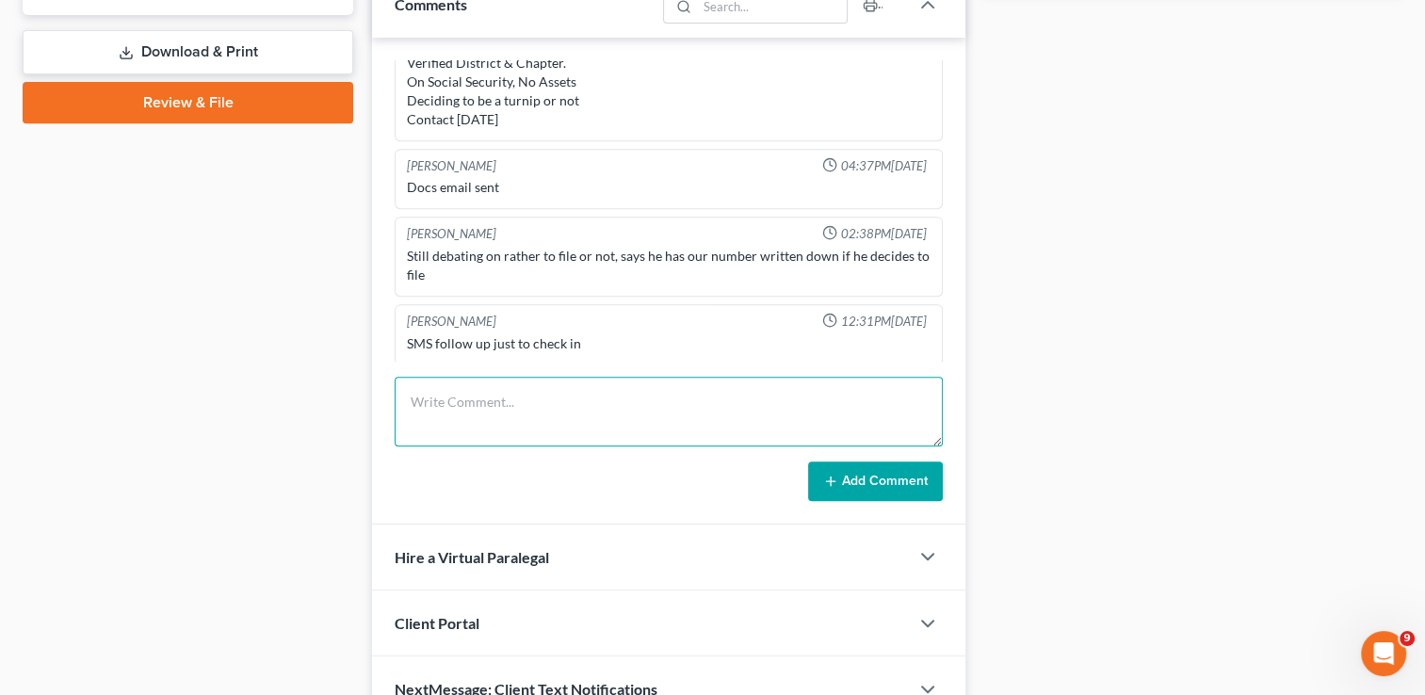
drag, startPoint x: 863, startPoint y: 394, endPoint x: 923, endPoint y: 351, distance: 73.7
click at [863, 394] on textarea at bounding box center [669, 412] width 548 height 70
type textarea "Changed to lost lead. been over 1yr"
click at [859, 480] on button "Add Comment" at bounding box center [875, 481] width 135 height 40
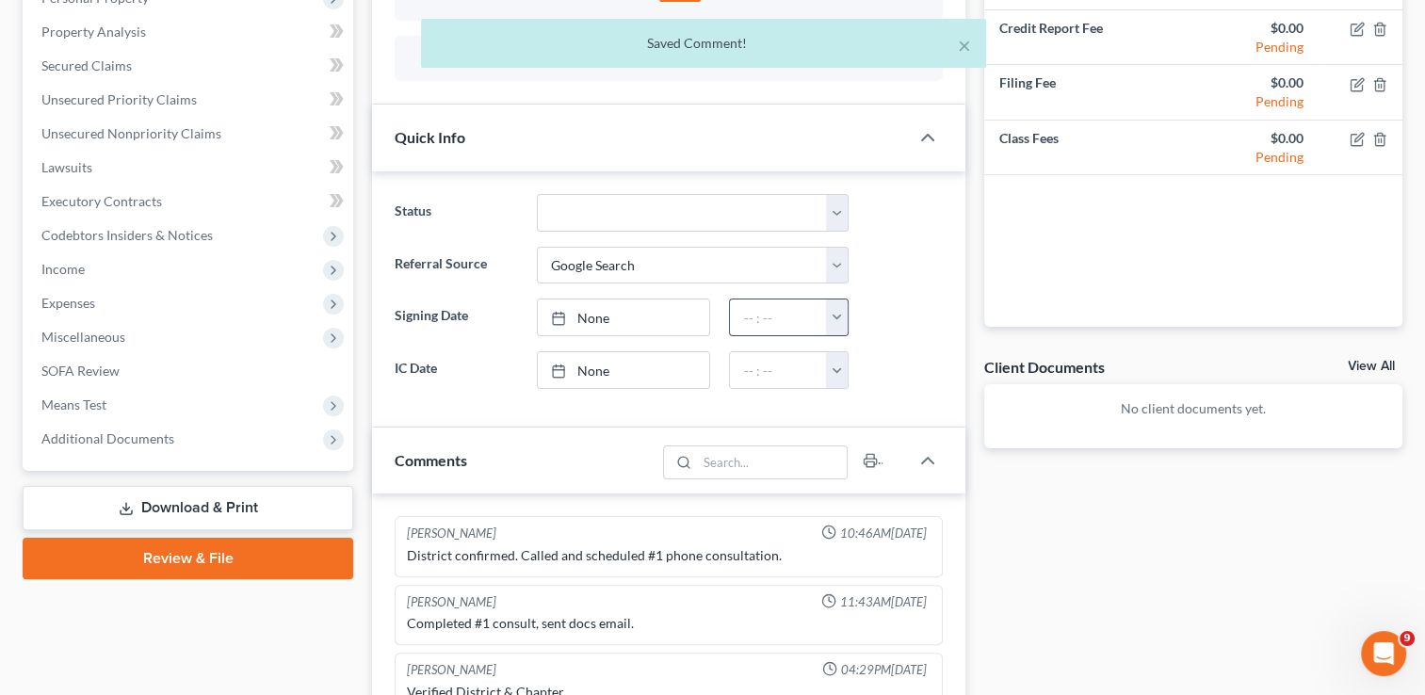
scroll to position [241, 0]
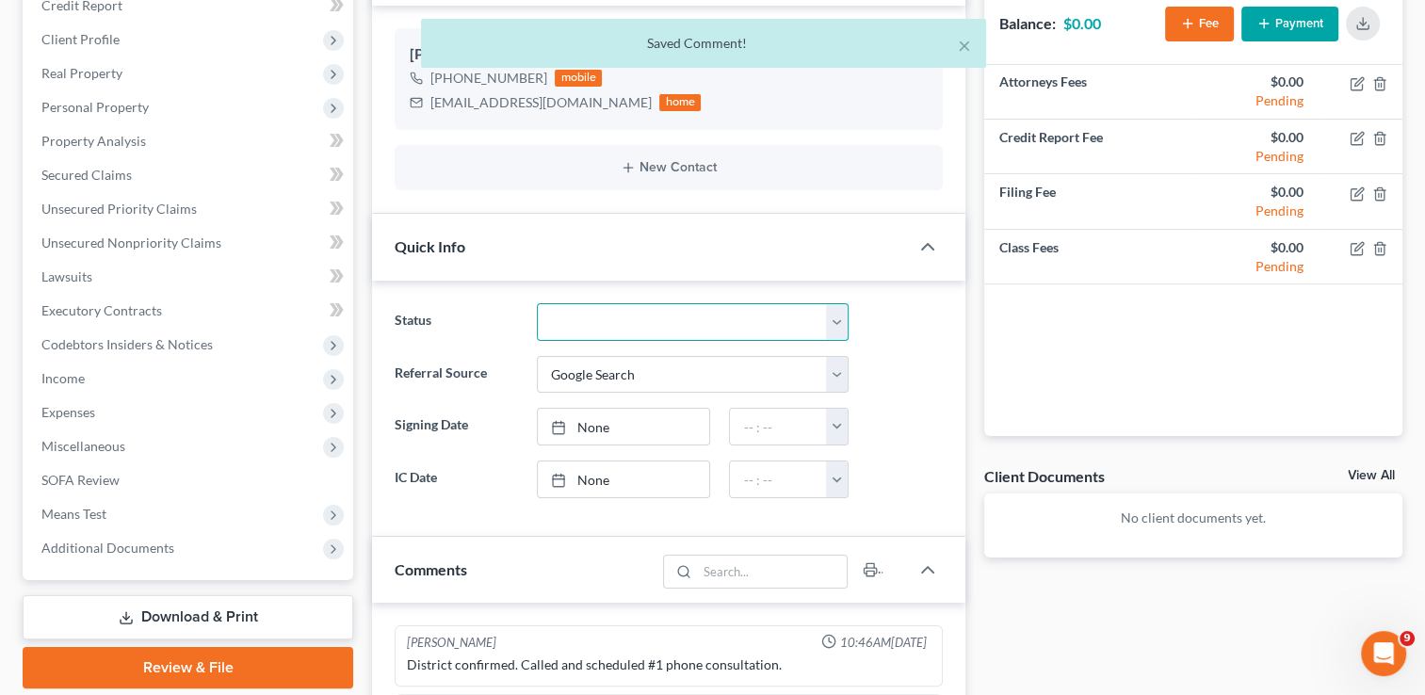
click at [842, 322] on select "Discharged Dismissed Filed Info Sent In Progress Lead Lost Lead Ready to File R…" at bounding box center [693, 322] width 312 height 38
select select "6"
click at [537, 303] on select "Discharged Dismissed Filed Info Sent In Progress Lead Lost Lead Ready to File R…" at bounding box center [693, 322] width 312 height 38
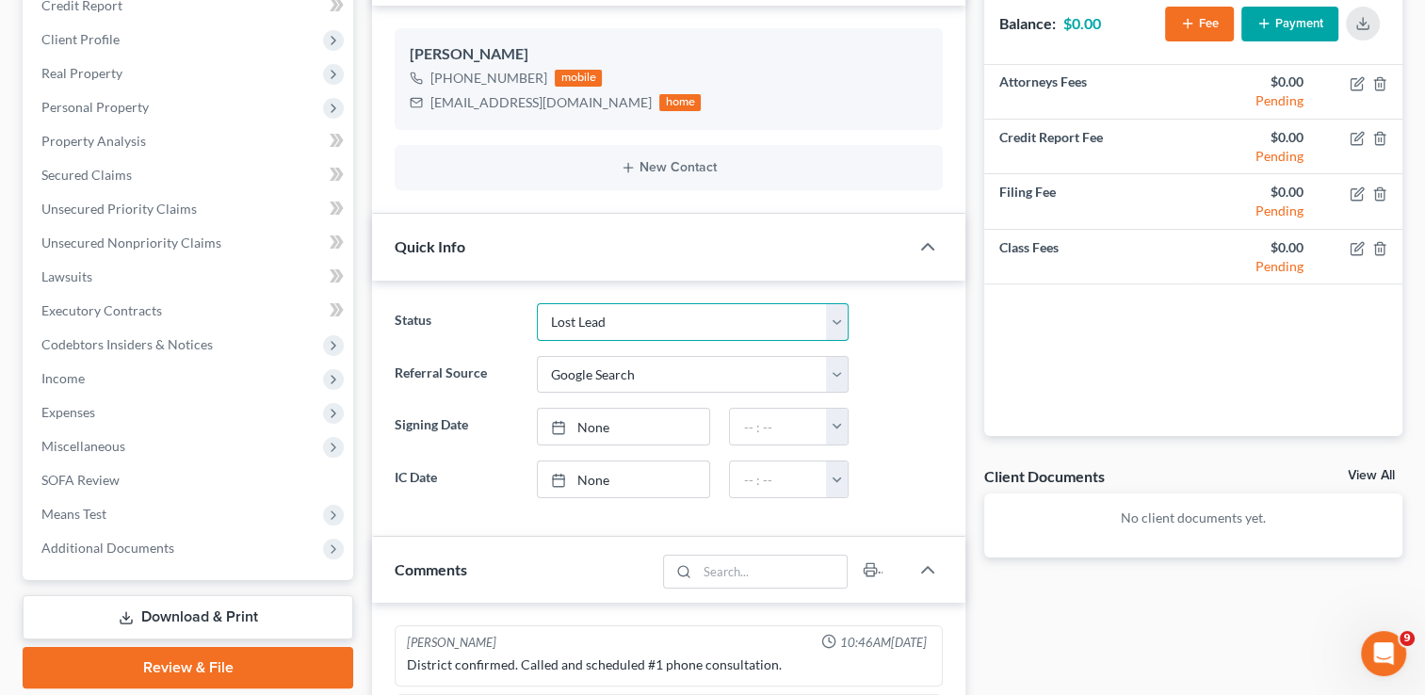
scroll to position [0, 0]
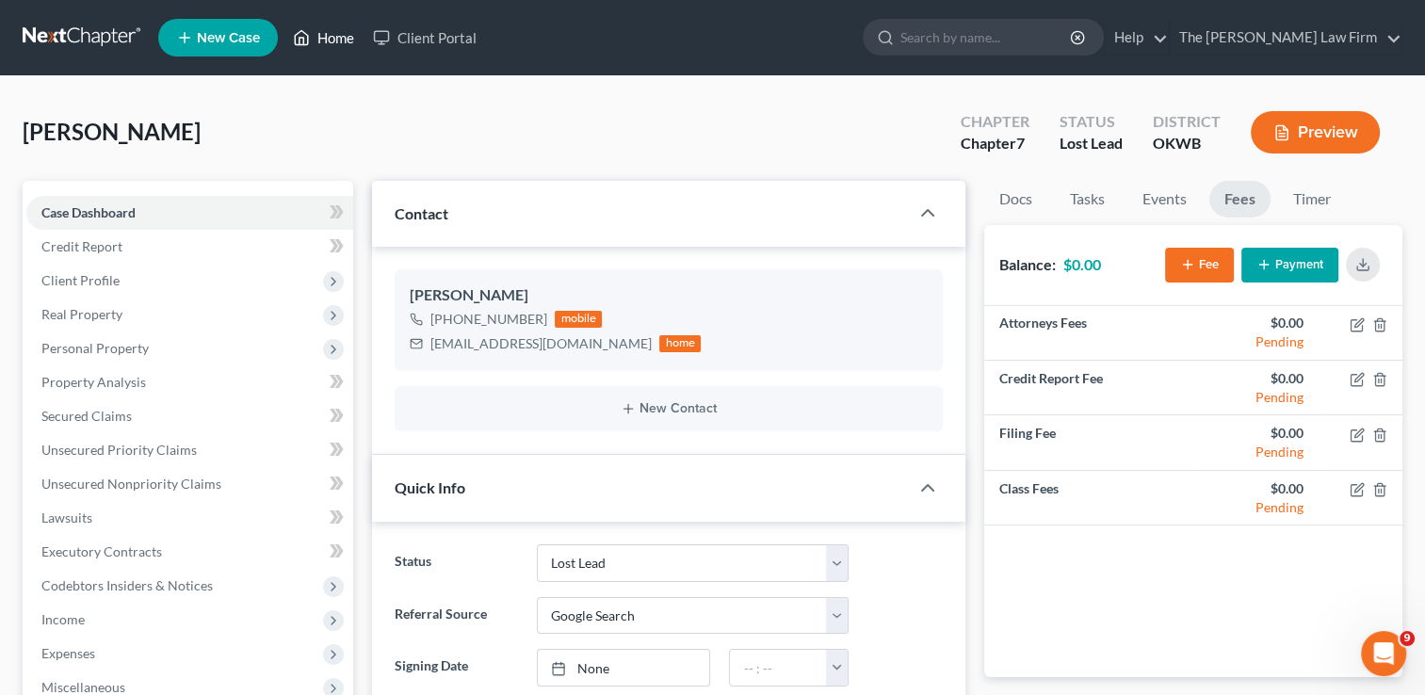
click at [339, 40] on link "Home" at bounding box center [323, 38] width 80 height 34
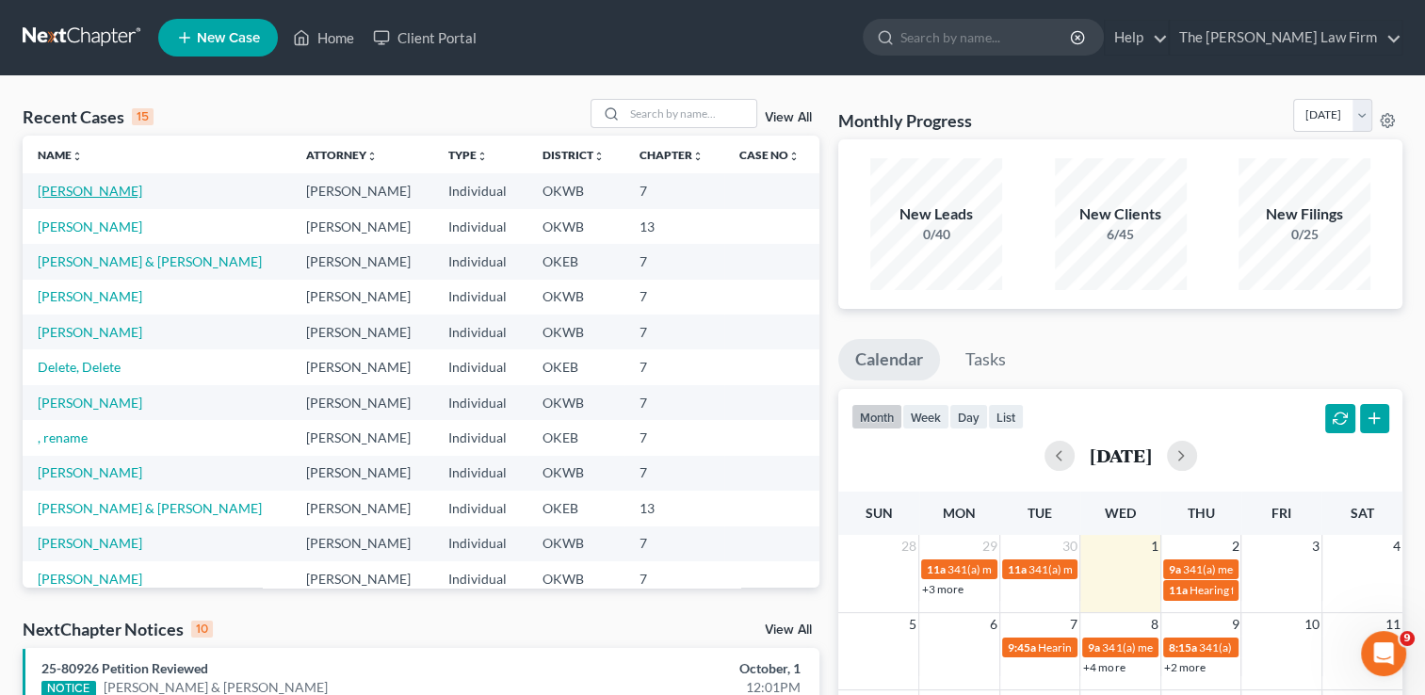
click at [108, 192] on link "[PERSON_NAME]" at bounding box center [90, 191] width 105 height 16
select select "4"
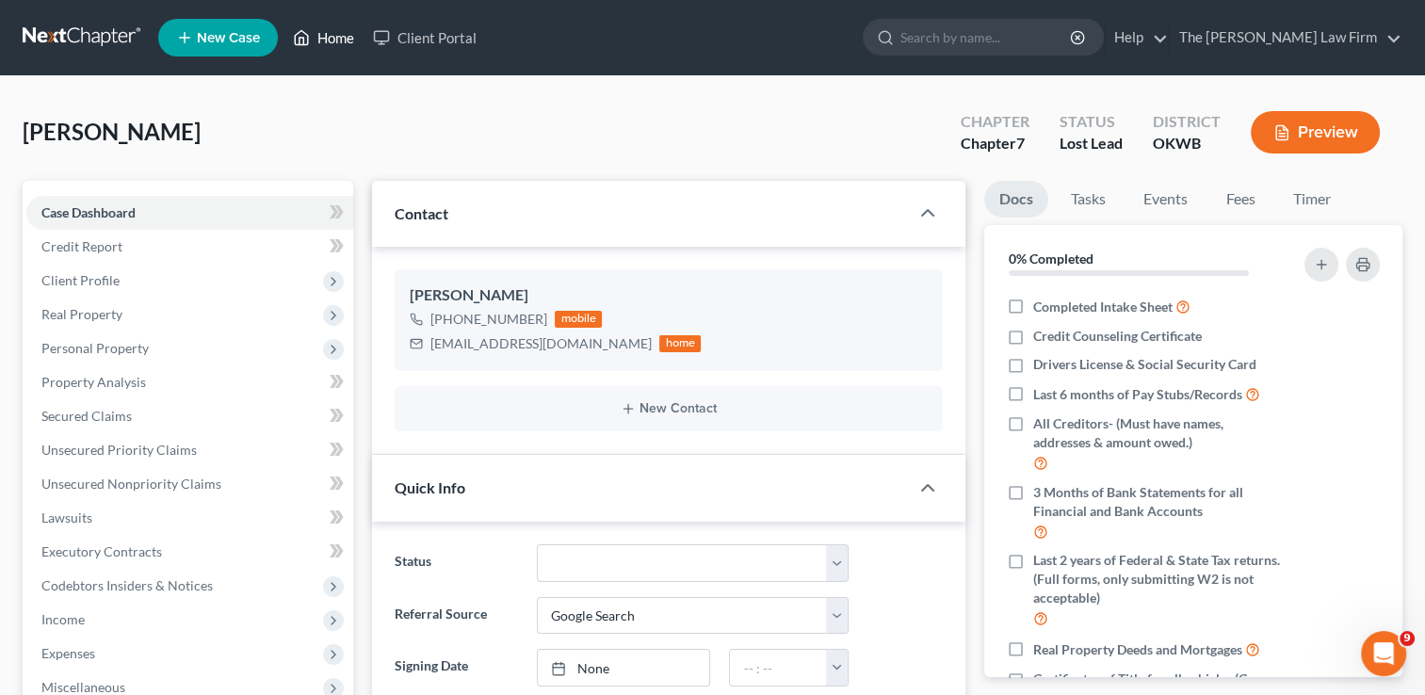
drag, startPoint x: 339, startPoint y: 34, endPoint x: 576, endPoint y: 103, distance: 247.1
click at [339, 34] on link "Home" at bounding box center [323, 38] width 80 height 34
